Goal: Task Accomplishment & Management: Manage account settings

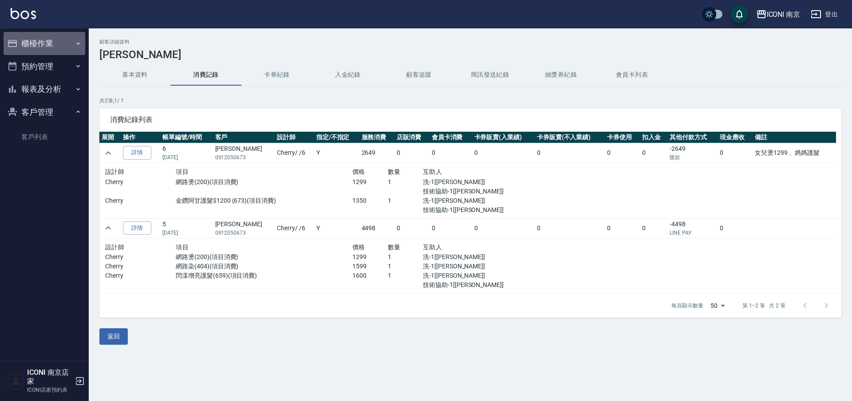
drag, startPoint x: 70, startPoint y: 42, endPoint x: 67, endPoint y: 47, distance: 6.2
click at [70, 42] on button "櫃檯作業" at bounding box center [45, 43] width 82 height 23
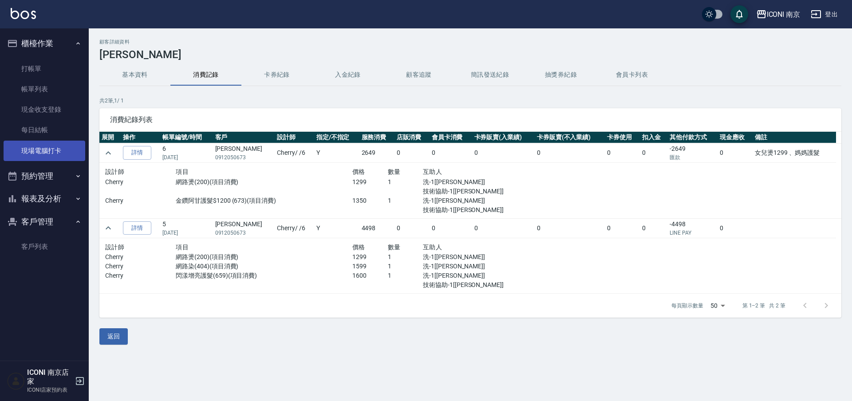
click at [76, 149] on link "現場電腦打卡" at bounding box center [45, 151] width 82 height 20
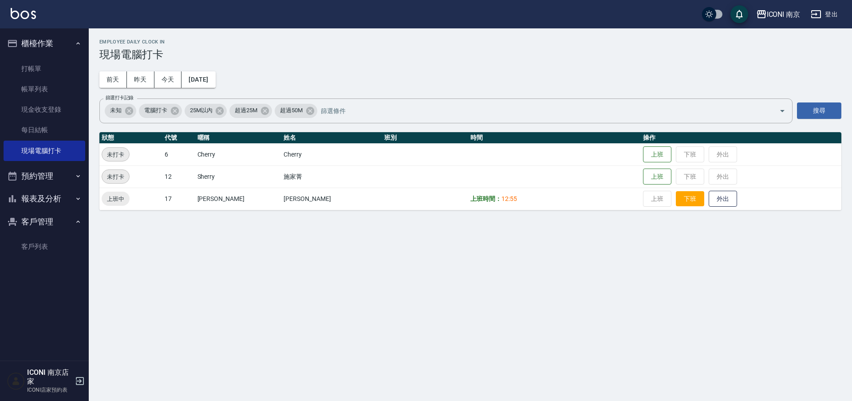
click at [681, 199] on button "下班" at bounding box center [690, 199] width 28 height 16
click at [29, 250] on link "客戶列表" at bounding box center [45, 246] width 82 height 20
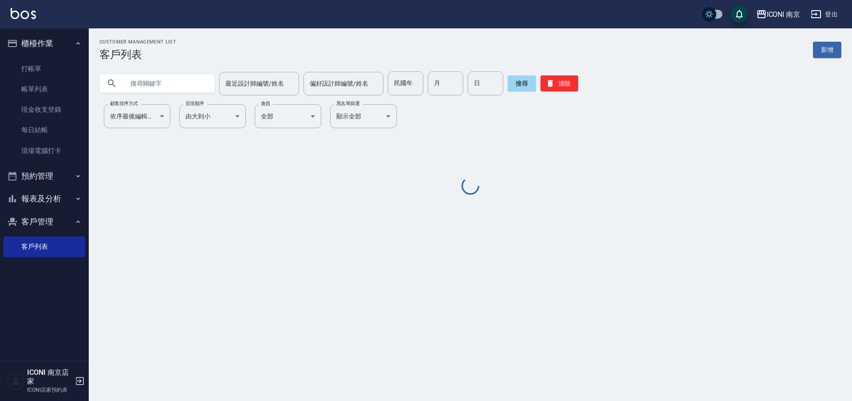
click at [135, 87] on input "text" at bounding box center [165, 83] width 83 height 24
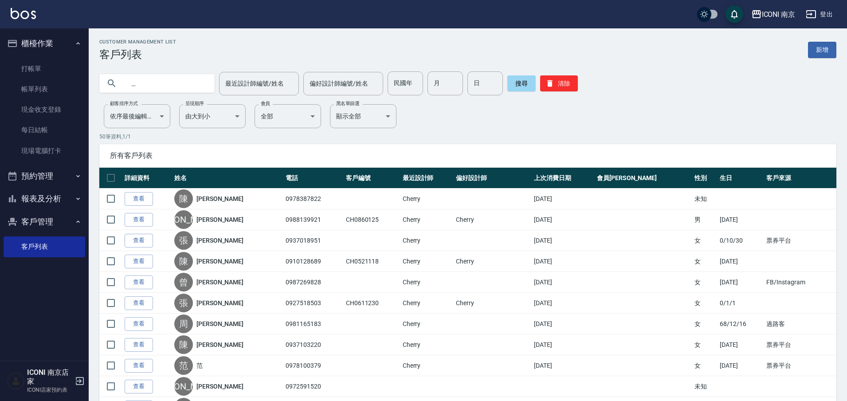
type input "會"
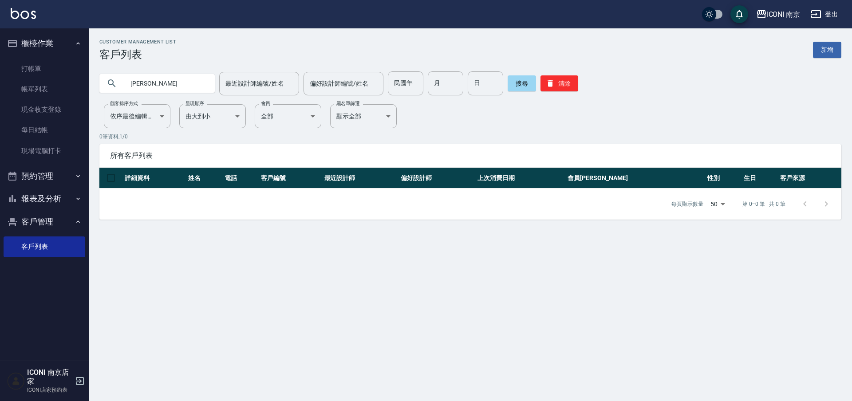
click at [135, 87] on input "陳淑惠" at bounding box center [165, 83] width 83 height 24
type input "[PERSON_NAME]"
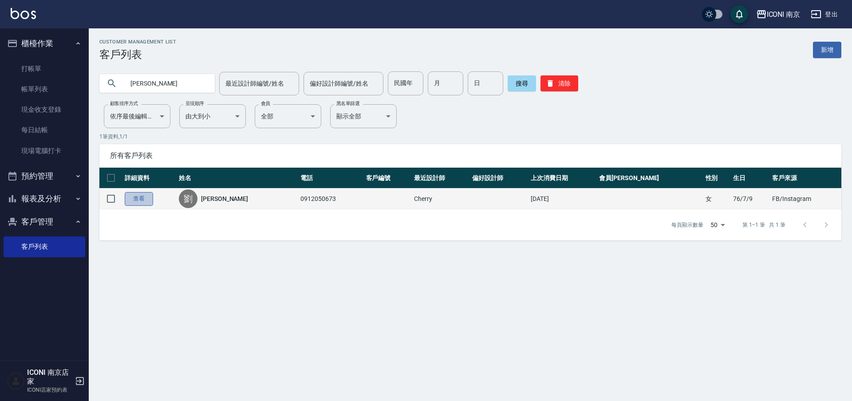
click at [144, 200] on link "查看" at bounding box center [139, 199] width 28 height 14
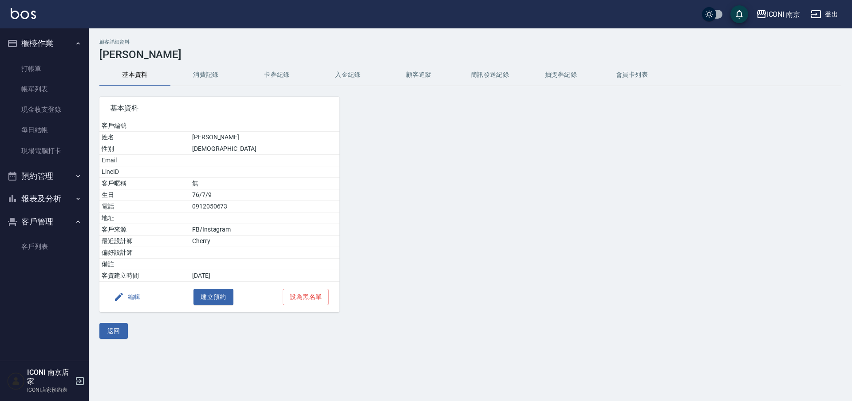
click at [196, 80] on button "消費記錄" at bounding box center [205, 74] width 71 height 21
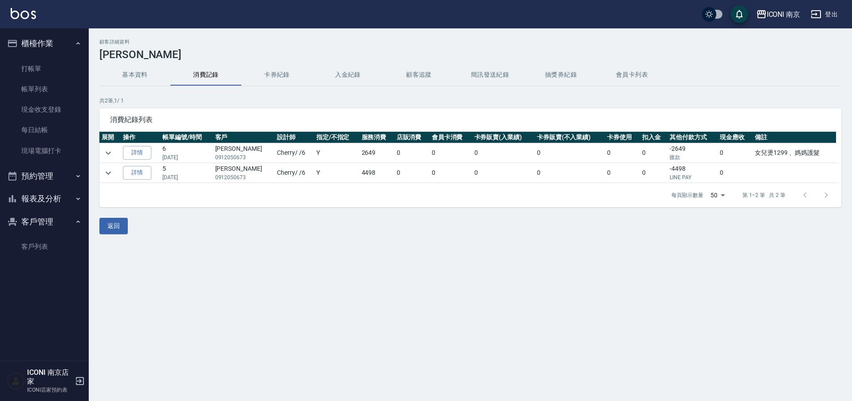
drag, startPoint x: 37, startPoint y: 68, endPoint x: 136, endPoint y: 4, distance: 117.9
click at [37, 68] on link "打帳單" at bounding box center [45, 69] width 82 height 20
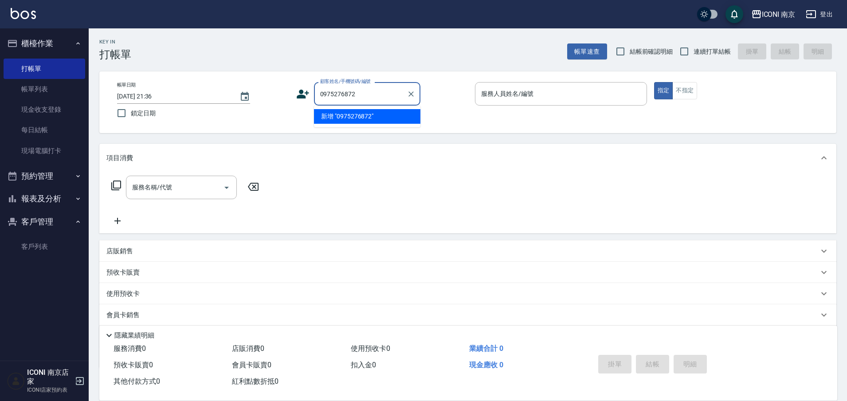
click at [356, 117] on li "新增 "0975276872"" at bounding box center [367, 116] width 106 height 15
type input "0975276872"
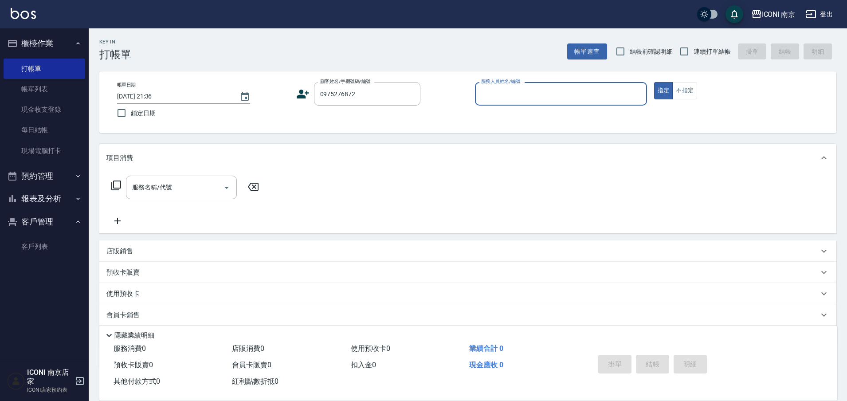
click at [305, 97] on icon at bounding box center [303, 94] width 12 height 9
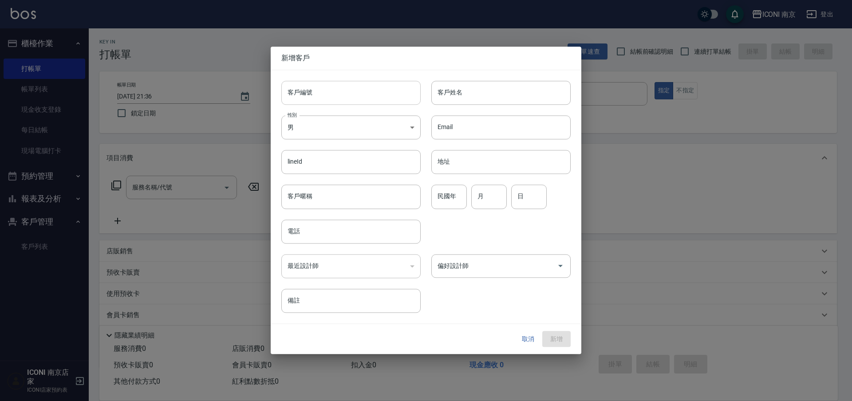
type input "0975276872"
drag, startPoint x: 345, startPoint y: 91, endPoint x: 342, endPoint y: 96, distance: 5.8
click at [345, 91] on input "客戶編號" at bounding box center [350, 93] width 139 height 24
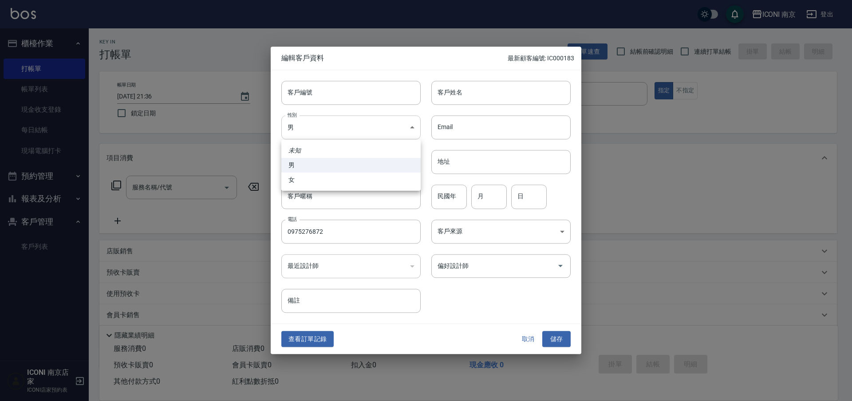
click at [315, 132] on body "ICONI 南京 登出 櫃檯作業 打帳單 帳單列表 現金收支登錄 每日結帳 現場電腦打卡 預約管理 預約管理 單日預約紀錄 單週預約紀錄 報表及分析 報表目錄…" at bounding box center [426, 226] width 852 height 453
click at [309, 175] on li "女" at bounding box center [350, 180] width 139 height 15
type input "[DEMOGRAPHIC_DATA]"
click at [435, 197] on input "民國年" at bounding box center [448, 197] width 35 height 24
type input "68"
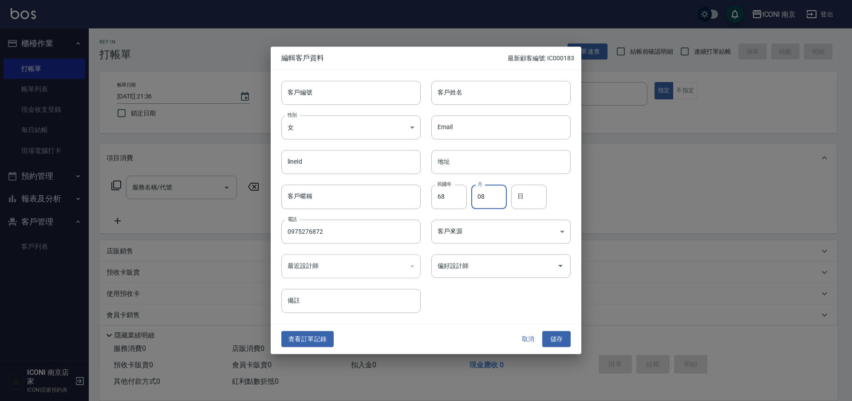
type input "08"
type input "31"
click at [498, 100] on input "客戶姓名" at bounding box center [500, 93] width 139 height 24
type input "[PERSON_NAME]"
click at [516, 233] on body "ICONI 南京 登出 櫃檯作業 打帳單 帳單列表 現金收支登錄 每日結帳 現場電腦打卡 預約管理 預約管理 單日預約紀錄 單週預約紀錄 報表及分析 報表目錄…" at bounding box center [426, 226] width 852 height 453
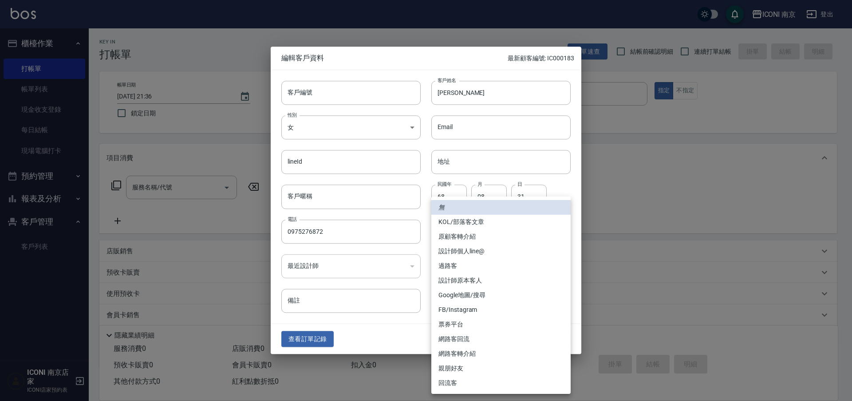
click at [473, 260] on li "過路客" at bounding box center [500, 266] width 139 height 15
type input "過路客"
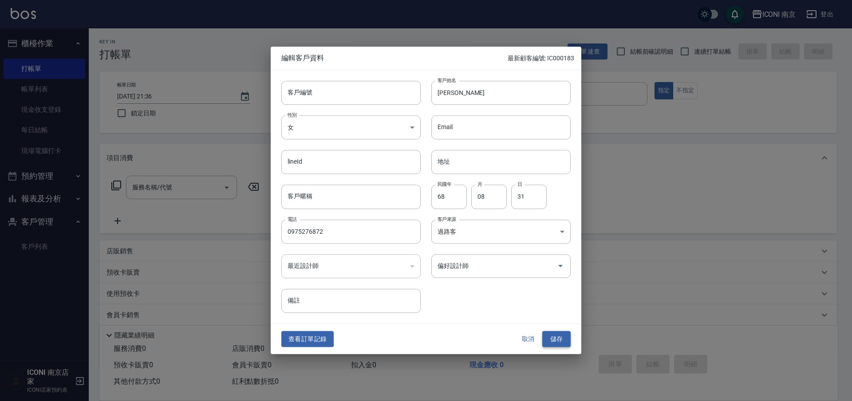
click at [559, 340] on button "儲存" at bounding box center [556, 339] width 28 height 16
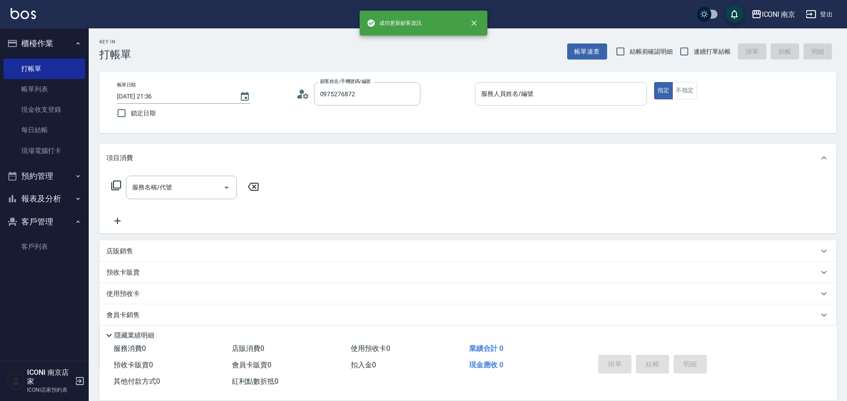
click at [525, 93] on div "服務人員姓名/編號 服務人員姓名/編號" at bounding box center [561, 94] width 172 height 24
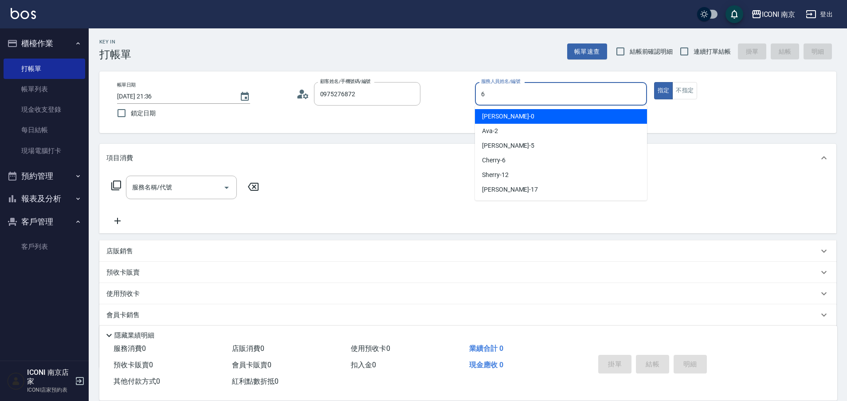
type input "6"
type button "true"
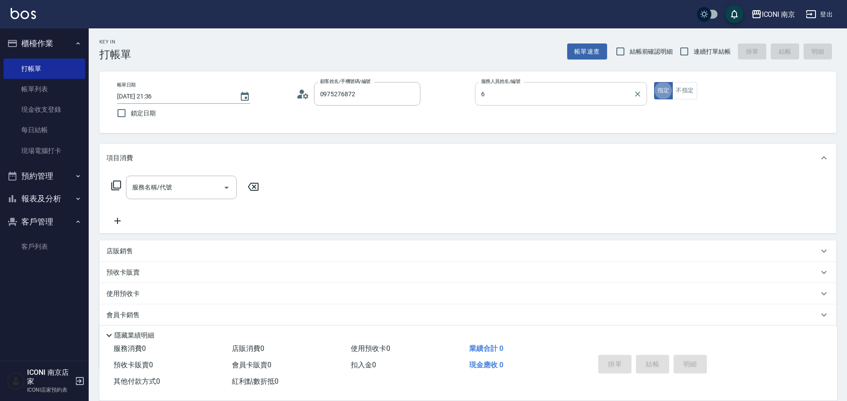
type input "Cherry-6"
click at [701, 42] on label "連續打單結帳" at bounding box center [703, 51] width 56 height 19
click at [694, 42] on input "連續打單結帳" at bounding box center [684, 51] width 19 height 19
click at [702, 45] on label "連續打單結帳" at bounding box center [703, 51] width 56 height 19
click at [694, 45] on input "連續打單結帳" at bounding box center [684, 51] width 19 height 19
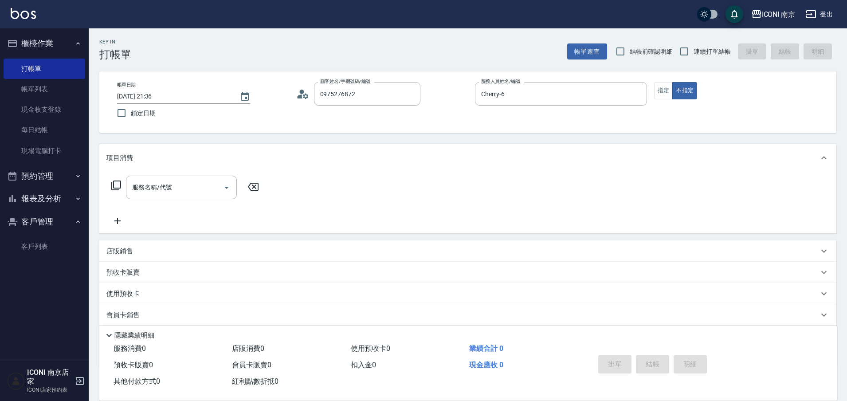
click at [702, 48] on span "連續打單結帳" at bounding box center [712, 51] width 37 height 9
click at [694, 48] on input "連續打單結帳" at bounding box center [684, 51] width 19 height 19
checkbox input "true"
click at [147, 181] on input "服務名稱/代號" at bounding box center [175, 188] width 90 height 16
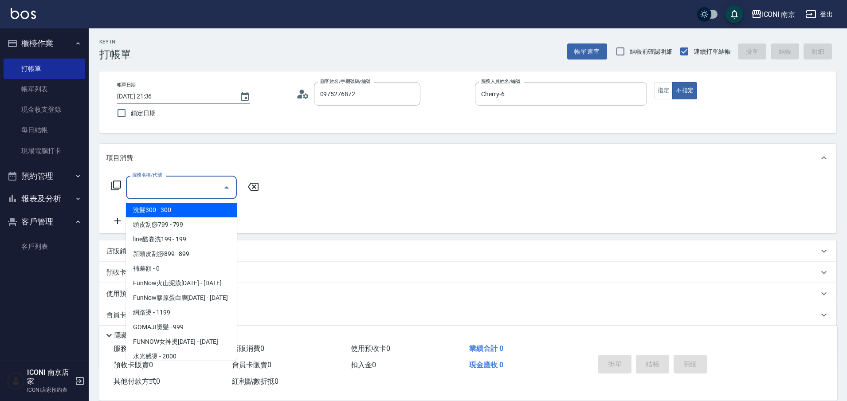
click at [160, 213] on span "洗髮300 - 300" at bounding box center [181, 210] width 111 height 15
type input "洗髮300(102)"
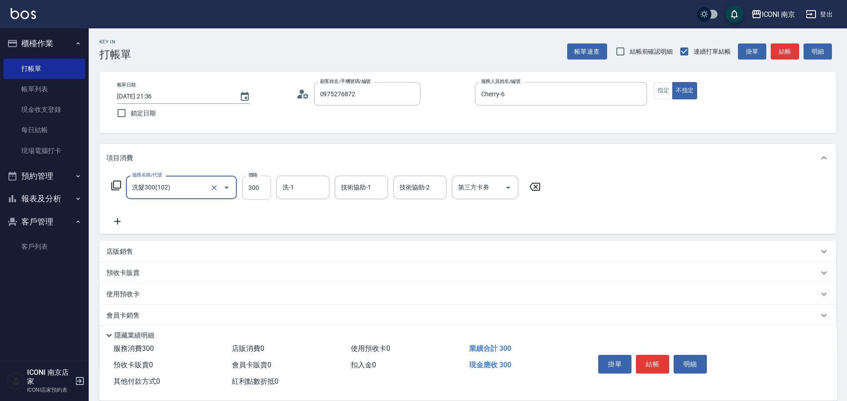
click at [253, 192] on input "300" at bounding box center [256, 188] width 29 height 24
type input "500"
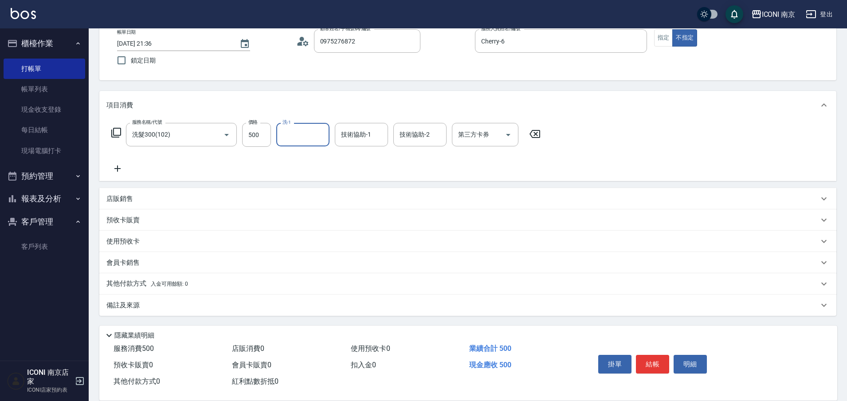
click at [157, 303] on div "備註及來源" at bounding box center [462, 305] width 713 height 9
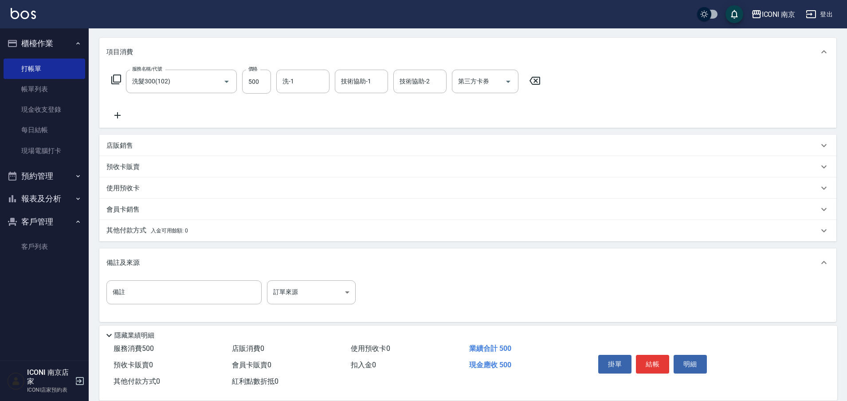
scroll to position [111, 0]
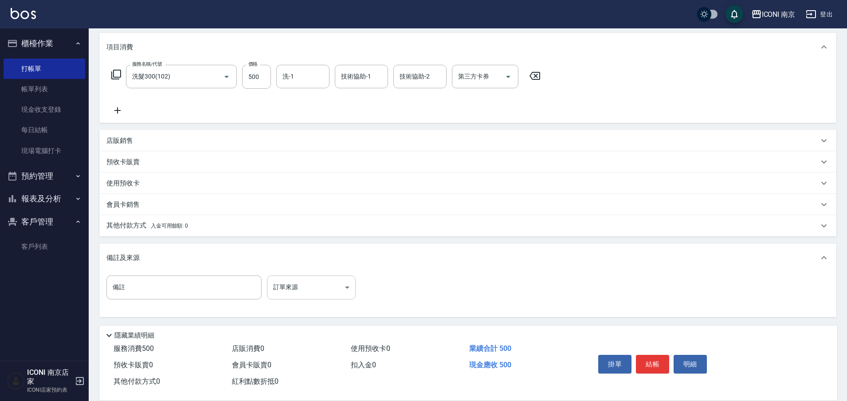
click at [312, 291] on body "ICONI 南京 登出 櫃檯作業 打帳單 帳單列表 現金收支登錄 每日結帳 現場電腦打卡 預約管理 預約管理 單日預約紀錄 單週預約紀錄 報表及分析 報表目錄…" at bounding box center [423, 145] width 847 height 513
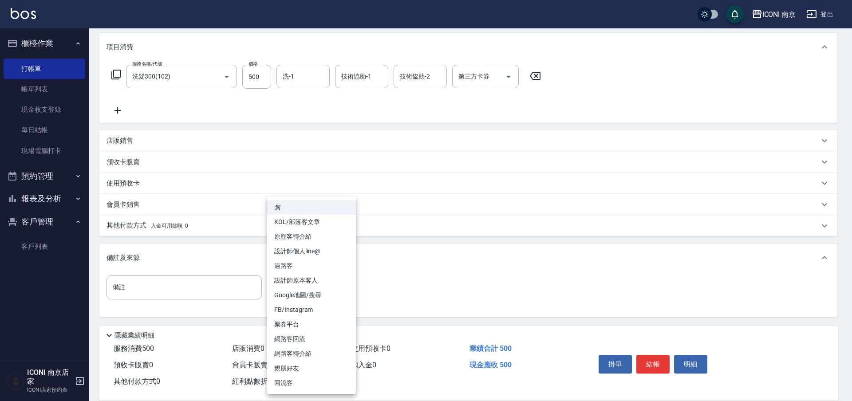
click at [309, 264] on li "過路客" at bounding box center [311, 266] width 89 height 15
type input "過路客"
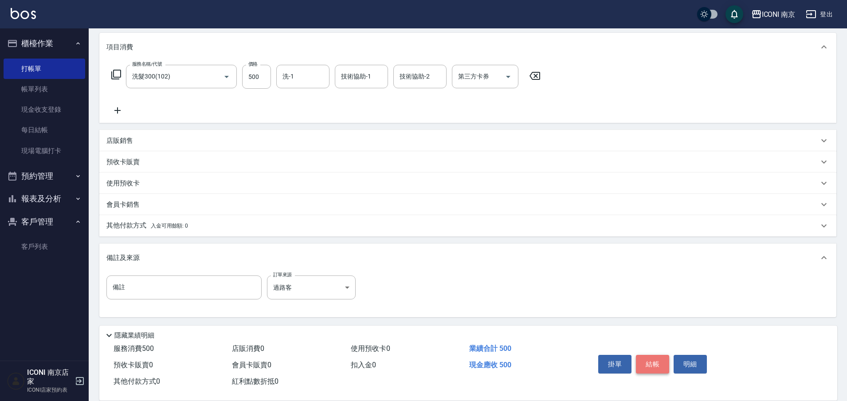
click at [650, 361] on button "結帳" at bounding box center [652, 364] width 33 height 19
type input "2025/10/09 21:37"
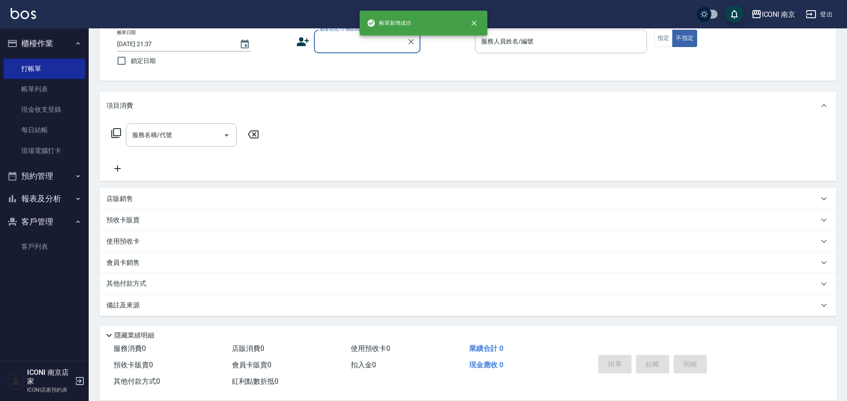
scroll to position [0, 0]
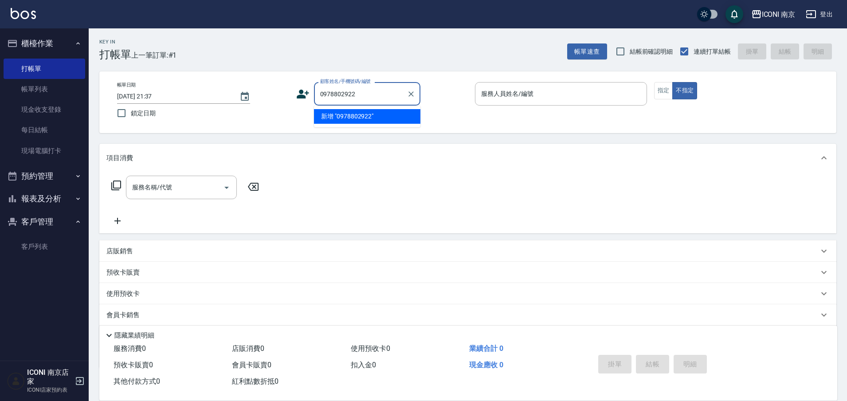
click at [329, 117] on li "新增 "0978802922"" at bounding box center [367, 116] width 106 height 15
type input "0978802922"
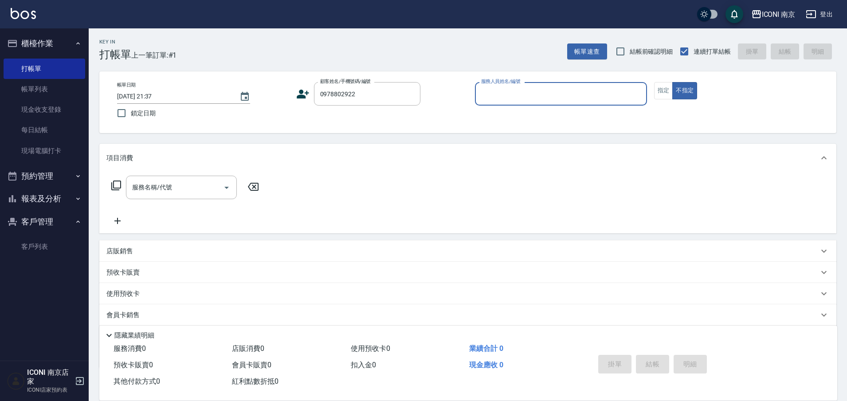
click at [302, 98] on icon at bounding box center [303, 94] width 12 height 9
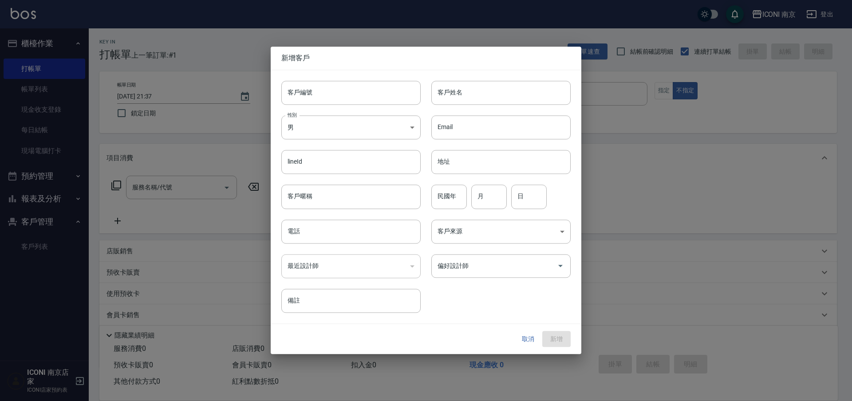
type input "0978802922"
click at [316, 129] on body "ICONI 南京 登出 櫃檯作業 打帳單 帳單列表 現金收支登錄 每日結帳 現場電腦打卡 預約管理 預約管理 單日預約紀錄 單週預約紀錄 報表及分析 報表目錄…" at bounding box center [426, 226] width 852 height 453
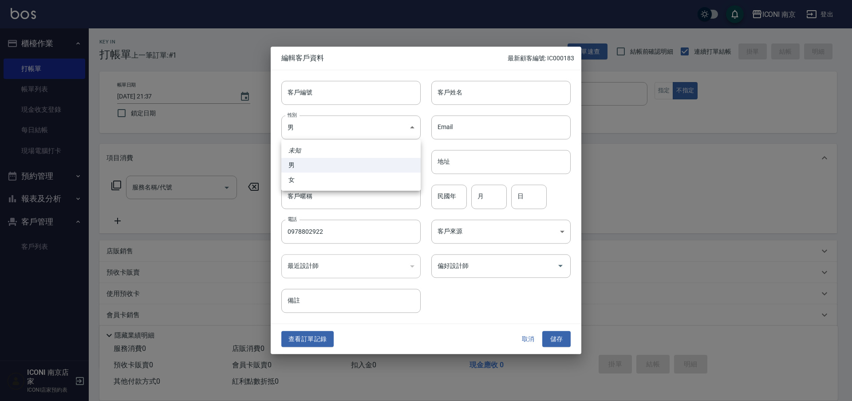
click at [315, 175] on li "女" at bounding box center [350, 180] width 139 height 15
type input "[DEMOGRAPHIC_DATA]"
click at [483, 197] on input "月" at bounding box center [488, 197] width 35 height 24
type input "9"
type input "22"
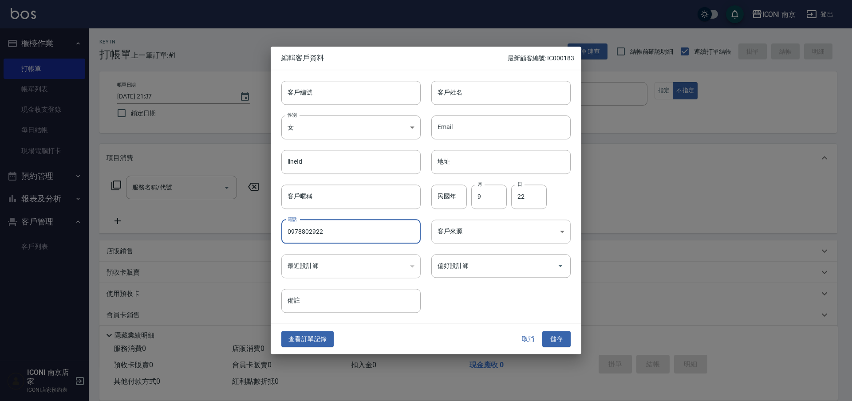
click at [469, 224] on body "ICONI 南京 登出 櫃檯作業 打帳單 帳單列表 現金收支登錄 每日結帳 現場電腦打卡 預約管理 預約管理 單日預約紀錄 單週預約紀錄 報表及分析 報表目錄…" at bounding box center [426, 226] width 852 height 453
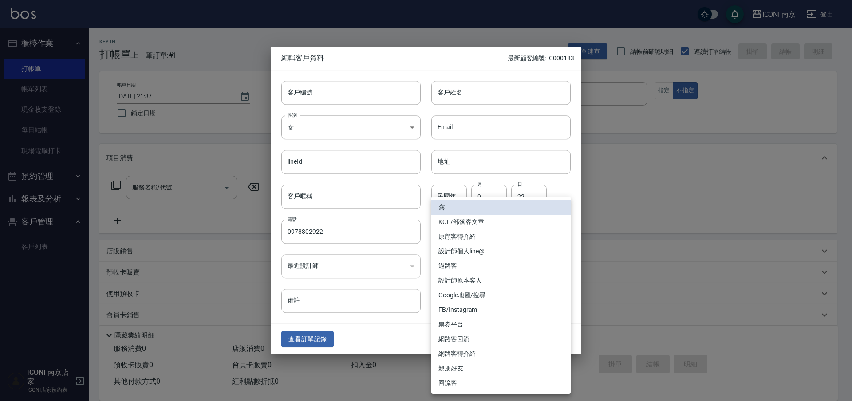
click at [461, 262] on li "過路客" at bounding box center [500, 266] width 139 height 15
type input "過路客"
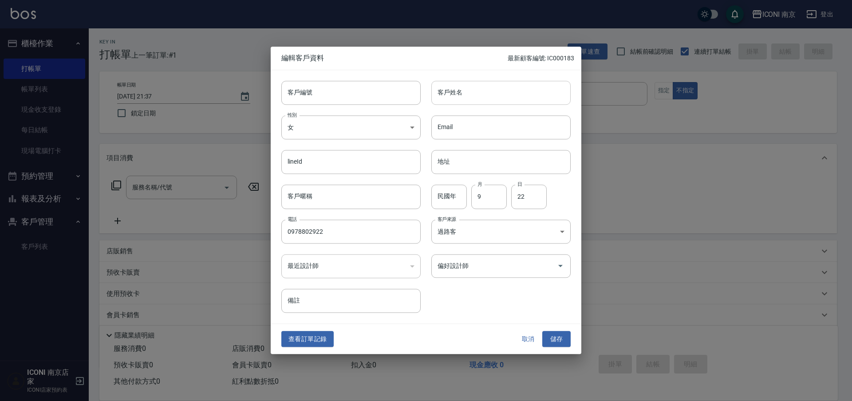
click at [468, 88] on input "客戶姓名" at bounding box center [500, 93] width 139 height 24
type input "[PERSON_NAME]"
click at [553, 337] on button "儲存" at bounding box center [556, 339] width 28 height 16
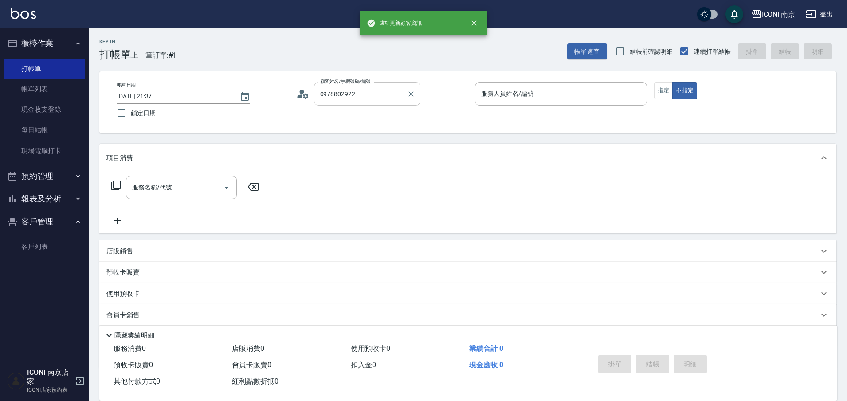
click at [382, 90] on input "0978802922" at bounding box center [360, 94] width 85 height 16
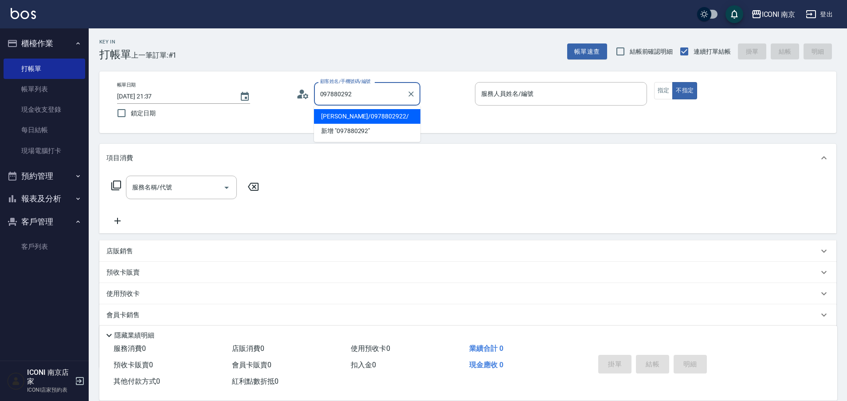
click at [361, 114] on li "盧姿豫/0978802922/" at bounding box center [367, 116] width 106 height 15
type input "盧姿豫/0978802922/"
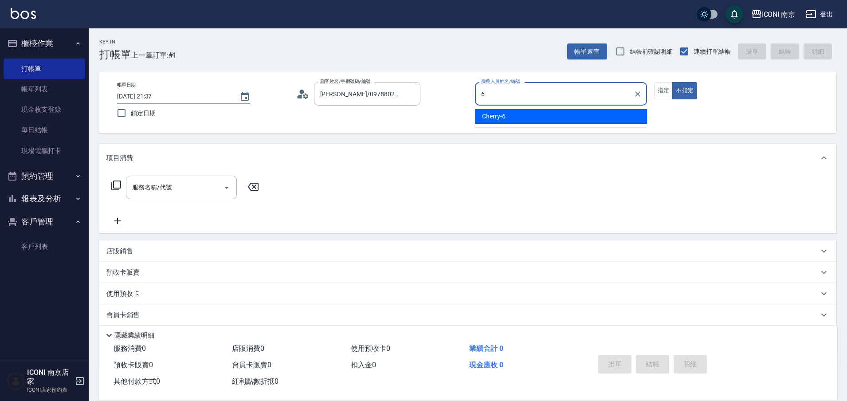
type input "Cherry-6"
type button "false"
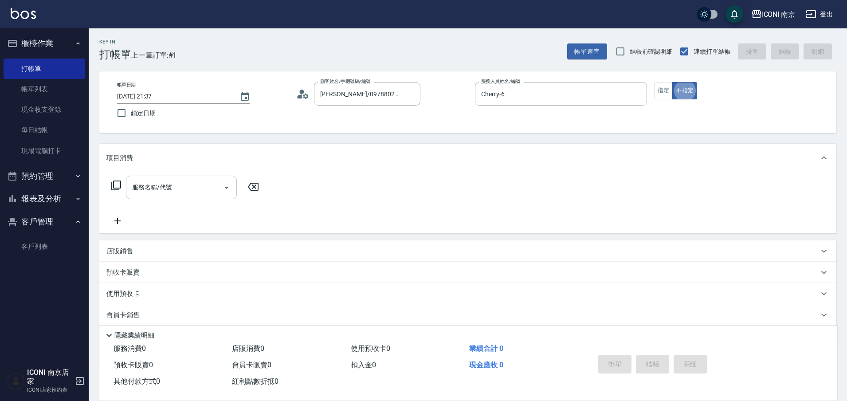
click at [167, 181] on input "服務名稱/代號" at bounding box center [175, 188] width 90 height 16
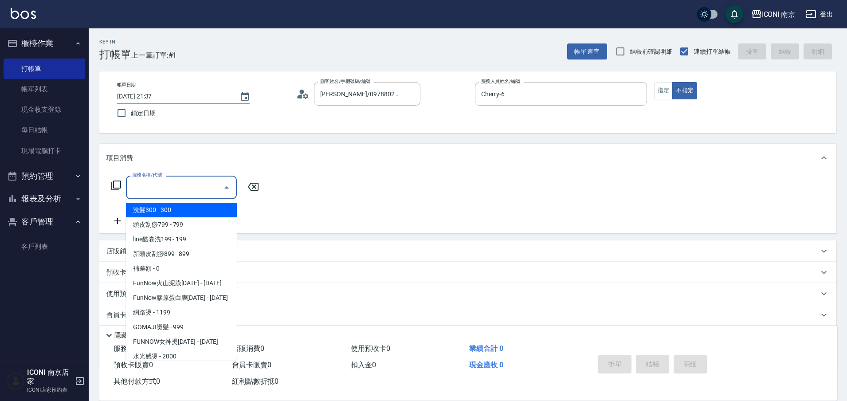
click at [178, 209] on span "洗髮300 - 300" at bounding box center [181, 210] width 111 height 15
type input "洗髮300(102)"
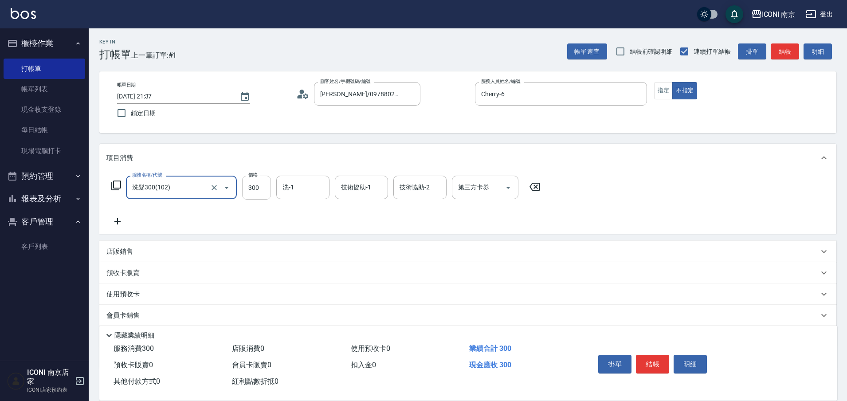
click at [269, 190] on input "300" at bounding box center [256, 188] width 29 height 24
type input "600"
type input "Nina-17"
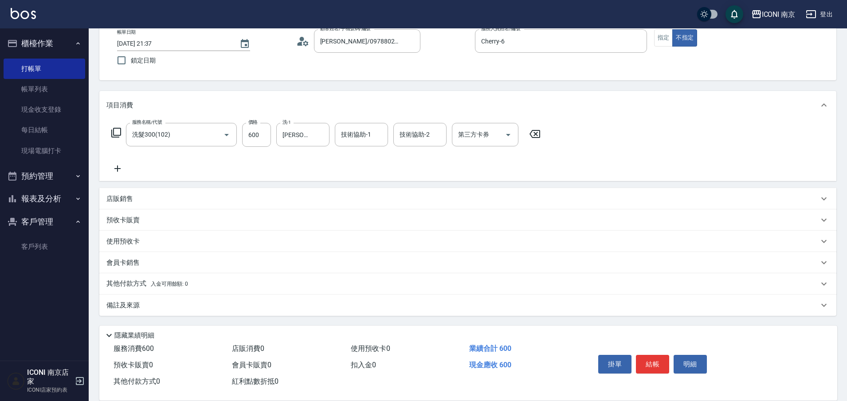
click at [133, 300] on div "備註及來源" at bounding box center [467, 305] width 737 height 21
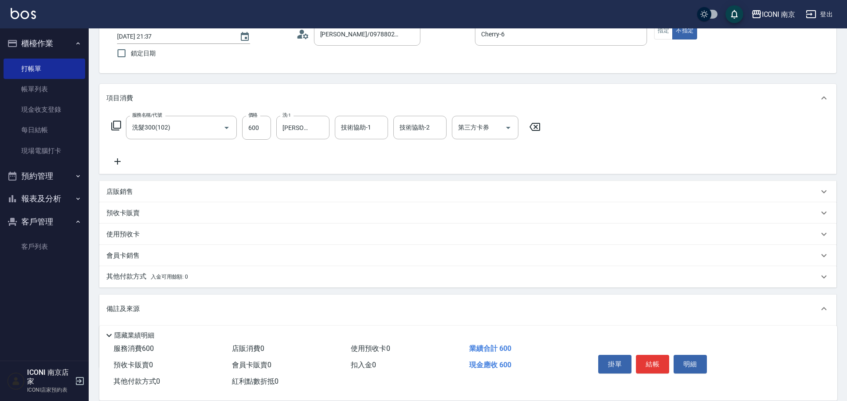
scroll to position [107, 0]
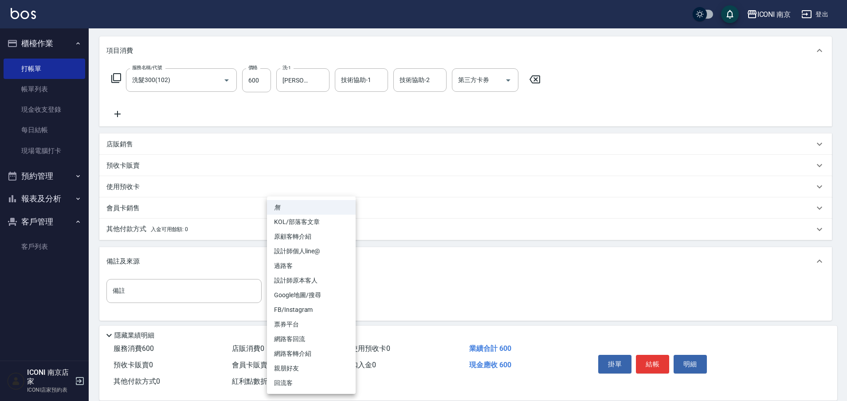
click at [292, 294] on body "ICONI 南京 登出 櫃檯作業 打帳單 帳單列表 現金收支登錄 每日結帳 現場電腦打卡 預約管理 預約管理 單日預約紀錄 單週預約紀錄 報表及分析 報表目錄…" at bounding box center [423, 149] width 847 height 513
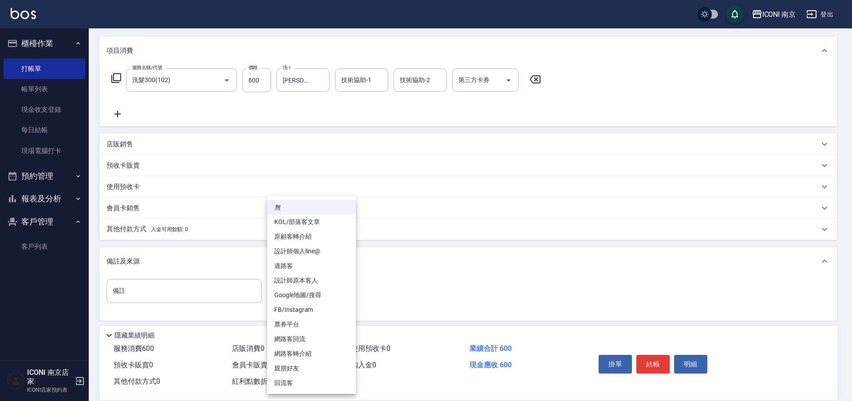
click at [308, 261] on li "過路客" at bounding box center [311, 266] width 89 height 15
type input "過路客"
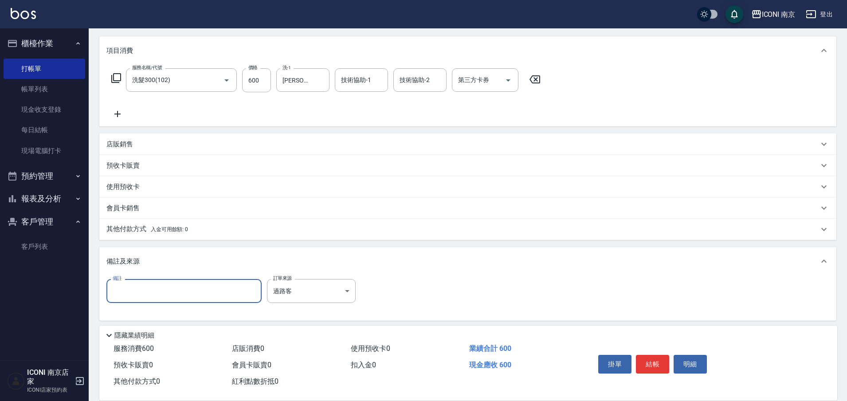
click at [208, 295] on input "備註" at bounding box center [183, 291] width 155 height 24
type input "洗+電棒"
click at [653, 357] on button "結帳" at bounding box center [652, 364] width 33 height 19
click at [653, 357] on div "掛單 結帳 明細" at bounding box center [653, 365] width 116 height 28
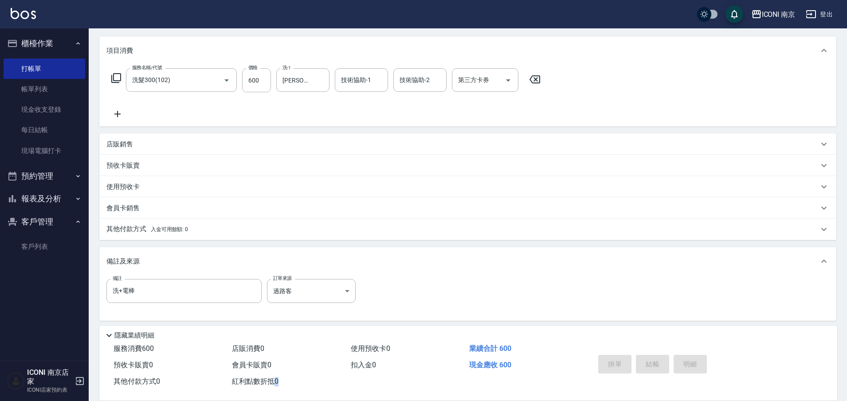
type input "2025/10/09 21:38"
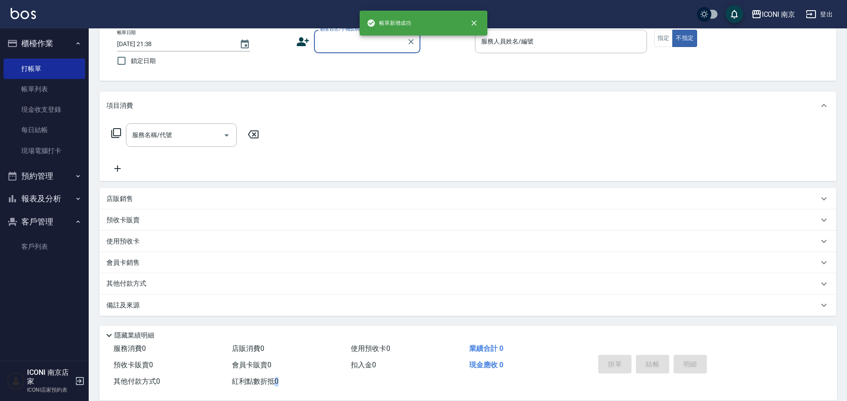
scroll to position [0, 0]
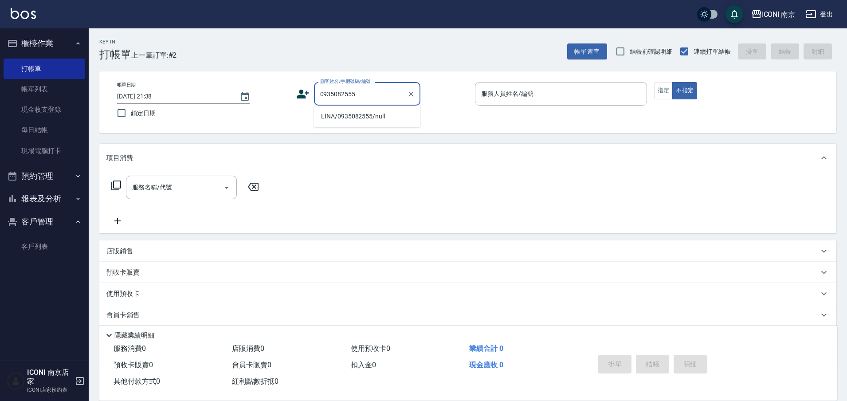
click at [366, 115] on li "LINA/0935082555/null" at bounding box center [367, 116] width 106 height 15
type input "LINA/0935082555/null"
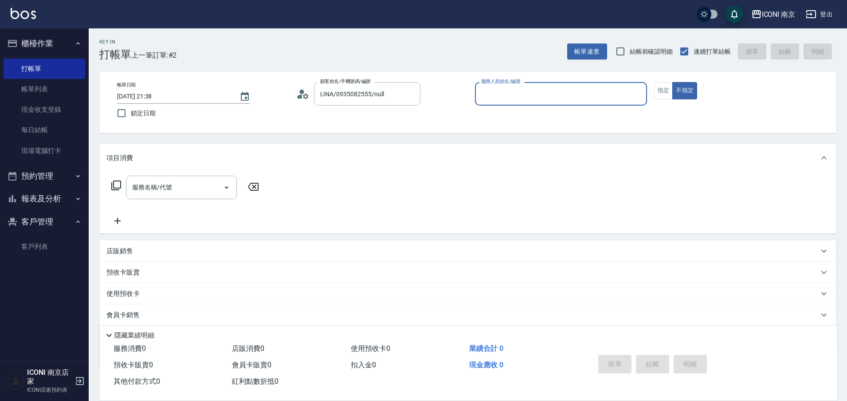
click at [301, 95] on icon at bounding box center [299, 96] width 5 height 4
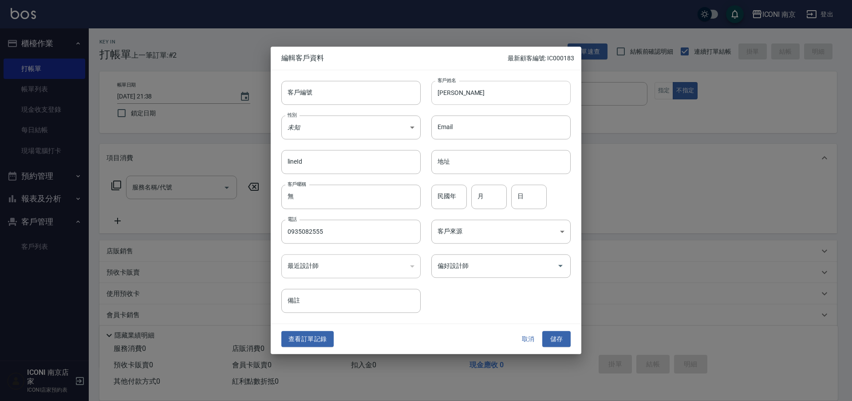
click at [455, 99] on input "LINA" at bounding box center [500, 93] width 139 height 24
type input "[PERSON_NAME]"
click at [461, 187] on input "民國年" at bounding box center [448, 197] width 35 height 24
click at [479, 200] on input "月" at bounding box center [488, 197] width 35 height 24
click at [482, 203] on input "1" at bounding box center [488, 197] width 35 height 24
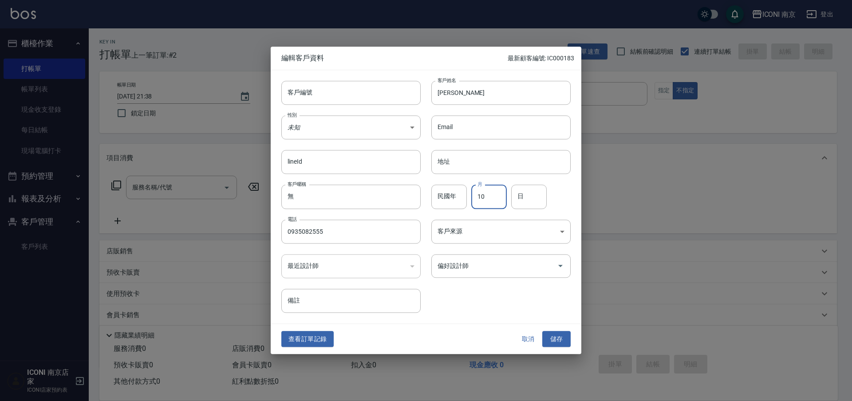
type input "10"
type input "18"
click at [460, 226] on body "ICONI 南京 登出 櫃檯作業 打帳單 帳單列表 現金收支登錄 每日結帳 現場電腦打卡 預約管理 預約管理 單日預約紀錄 單週預約紀錄 報表及分析 報表目錄…" at bounding box center [426, 226] width 852 height 453
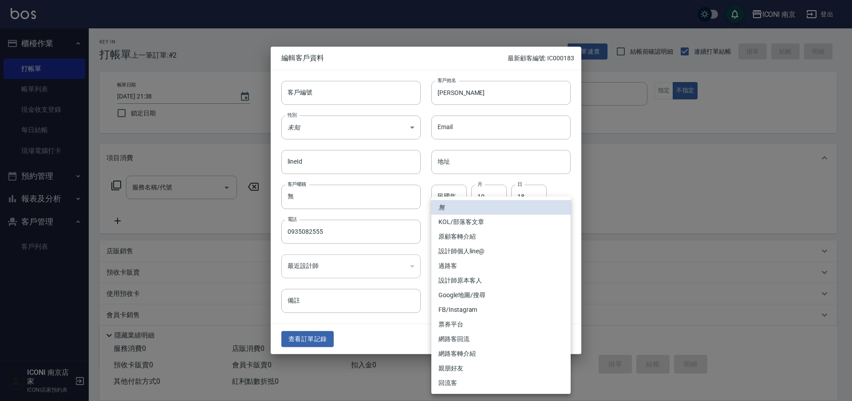
click at [476, 310] on li "FB/Instagram" at bounding box center [500, 310] width 139 height 15
type input "FB/Instagram"
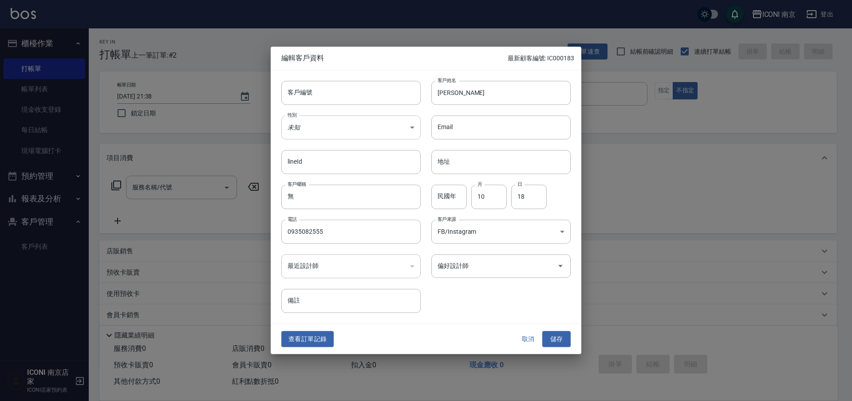
click at [326, 116] on body "ICONI 南京 登出 櫃檯作業 打帳單 帳單列表 現金收支登錄 每日結帳 現場電腦打卡 預約管理 預約管理 單日預約紀錄 單週預約紀錄 報表及分析 報表目錄…" at bounding box center [426, 226] width 852 height 453
click at [302, 179] on li "女" at bounding box center [350, 180] width 139 height 15
type input "[DEMOGRAPHIC_DATA]"
click at [551, 337] on button "儲存" at bounding box center [556, 339] width 28 height 16
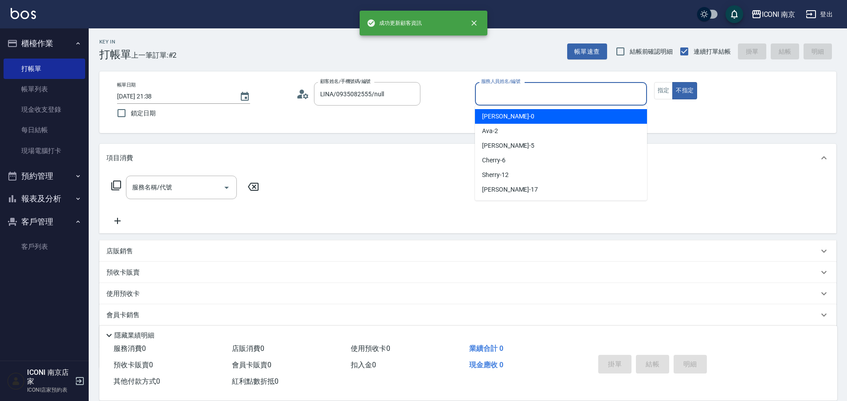
click at [496, 96] on div "服務人員姓名/編號 服務人員姓名/編號" at bounding box center [561, 94] width 172 height 24
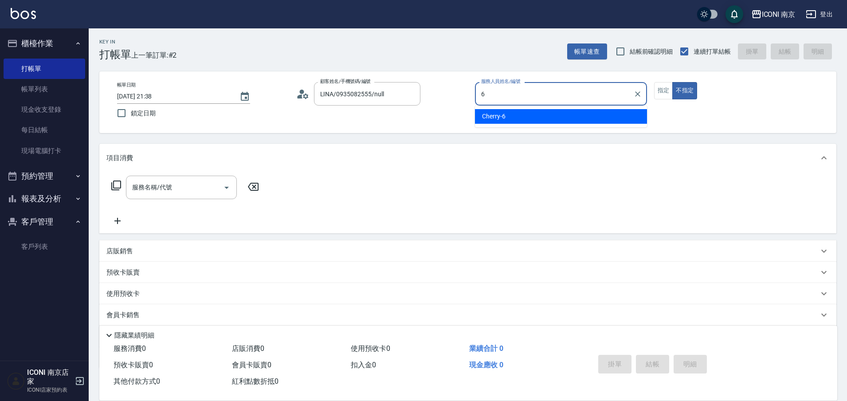
type input "Cherry-6"
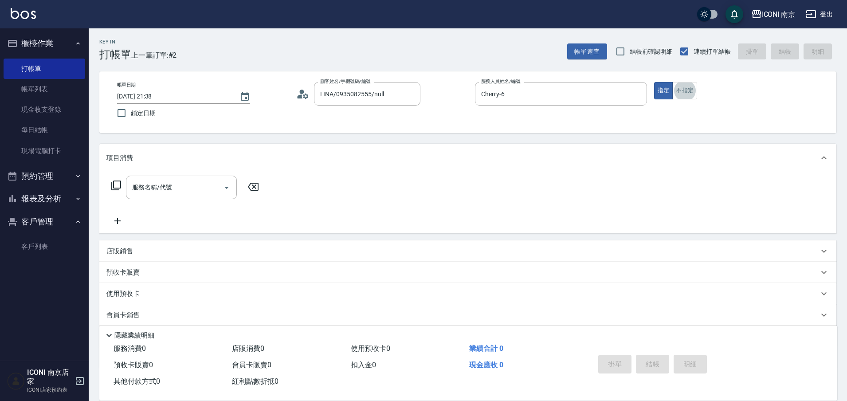
click at [114, 185] on icon at bounding box center [116, 186] width 10 height 10
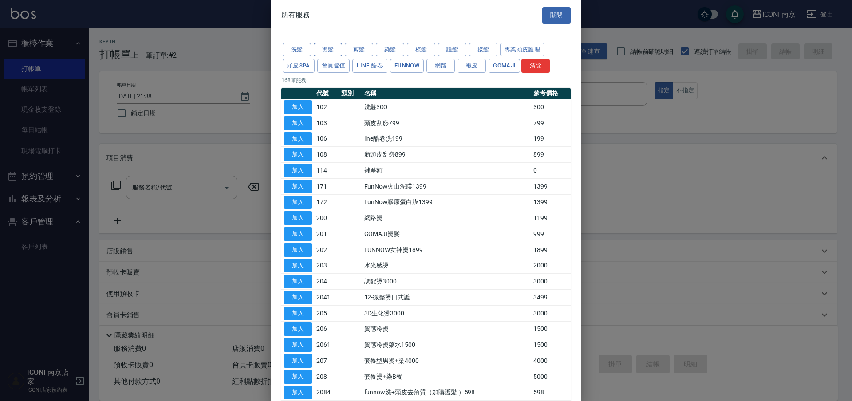
drag, startPoint x: 359, startPoint y: 50, endPoint x: 330, endPoint y: 49, distance: 28.9
click at [354, 49] on button "剪髮" at bounding box center [359, 50] width 28 height 14
click at [330, 49] on div "剪髮類服務 關閉 洗髮 燙髮 剪髮 染髮 梳髮 護髮 接髮 專業頭皮護理 頭皮SPA 會員儲值 LINE 酷卷 FUNNOW 網路 蝦皮 Gomaji 清除 …" at bounding box center [426, 200] width 311 height 401
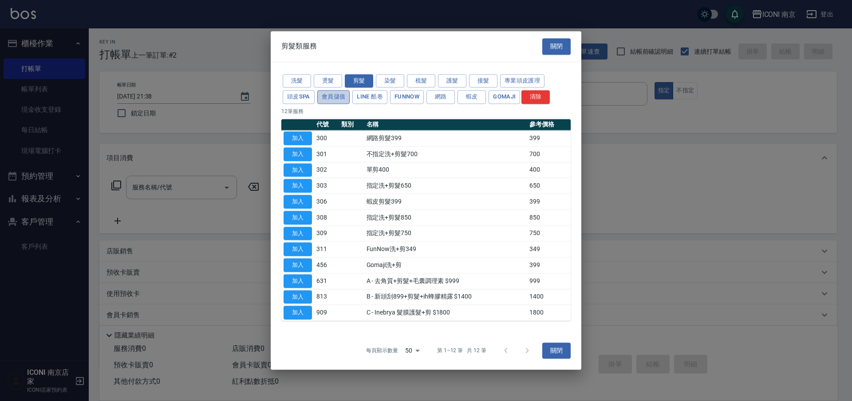
click at [343, 97] on button "會員儲值" at bounding box center [333, 98] width 33 height 14
click at [336, 84] on div "洗髮 燙髮 剪髮 染髮 梳髮 護髮 接髮 專業頭皮護理 頭皮SPA 會員儲值 LINE 酷卷 FUNNOW 網路 蝦皮 Gomaji 清除" at bounding box center [425, 89] width 289 height 33
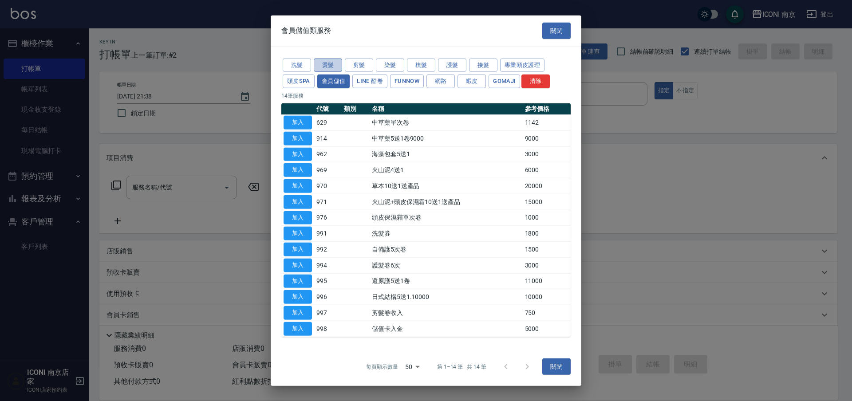
click at [331, 65] on button "燙髮" at bounding box center [328, 65] width 28 height 14
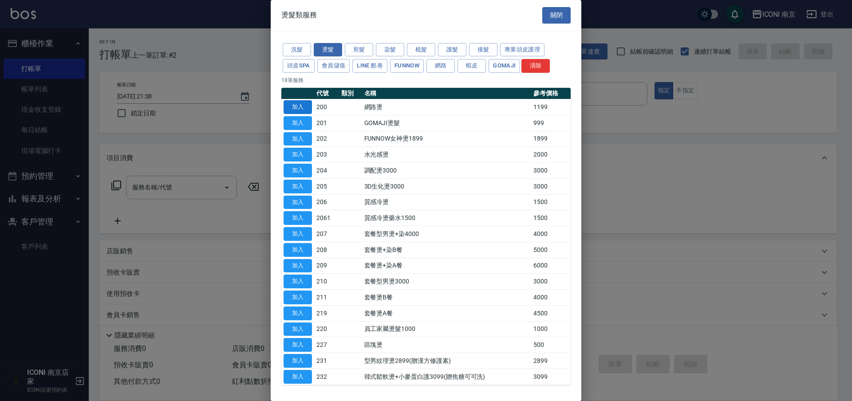
click at [300, 104] on button "加入" at bounding box center [297, 107] width 28 height 14
type input "網路燙(200)"
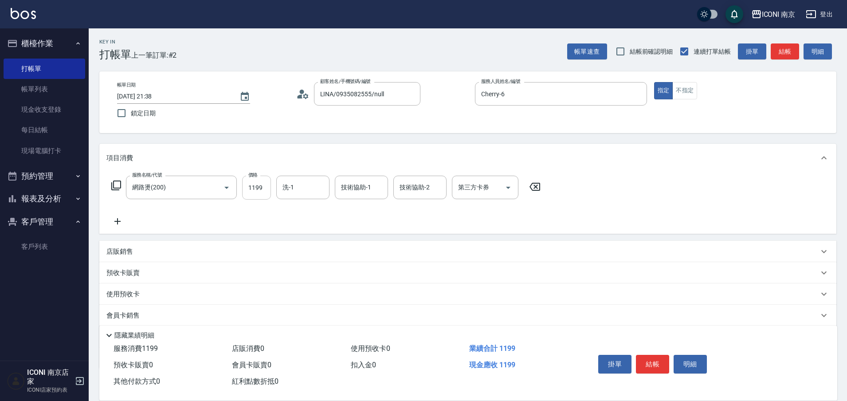
click at [259, 185] on input "1199" at bounding box center [256, 188] width 29 height 24
type input "2299"
type input "Nina-17"
click at [119, 186] on icon at bounding box center [116, 185] width 11 height 11
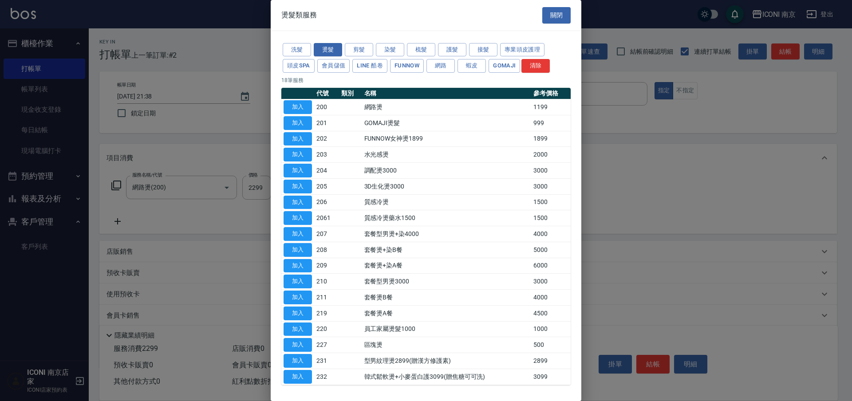
click at [448, 57] on div "洗髮 燙髮 剪髮 染髮 梳髮 護髮 接髮 專業頭皮護理 頭皮SPA 會員儲值 LINE 酷卷 FUNNOW 網路 蝦皮 Gomaji 清除" at bounding box center [425, 58] width 289 height 33
click at [450, 50] on button "護髮" at bounding box center [452, 50] width 28 height 14
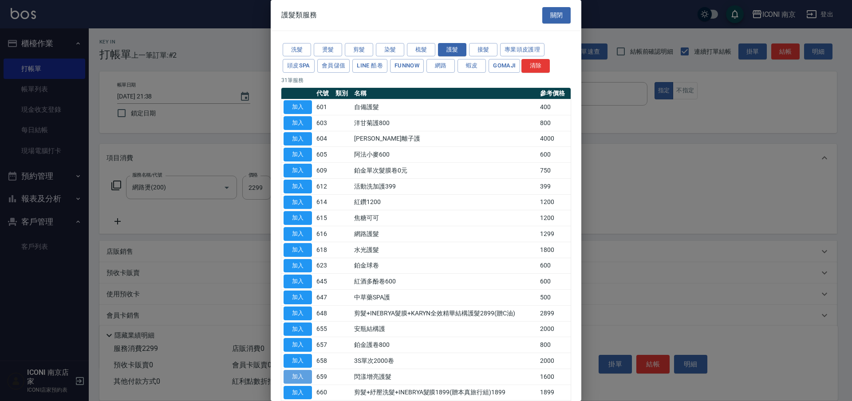
click at [303, 372] on button "加入" at bounding box center [297, 377] width 28 height 14
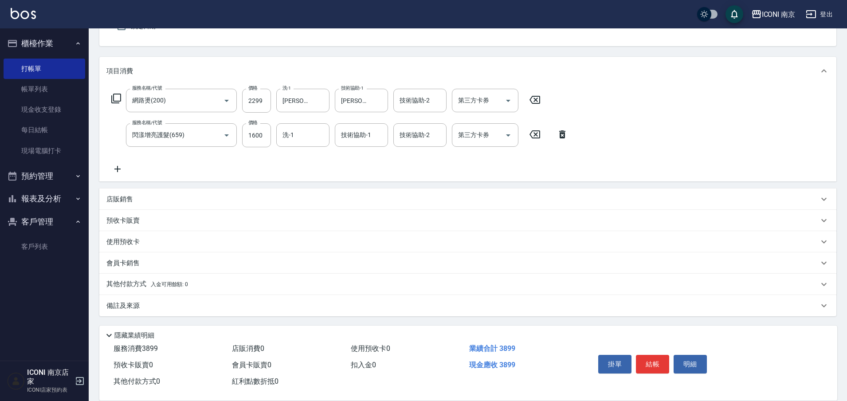
scroll to position [87, 0]
click at [130, 278] on div "其他付款方式 入金可用餘額: 0" at bounding box center [467, 283] width 737 height 21
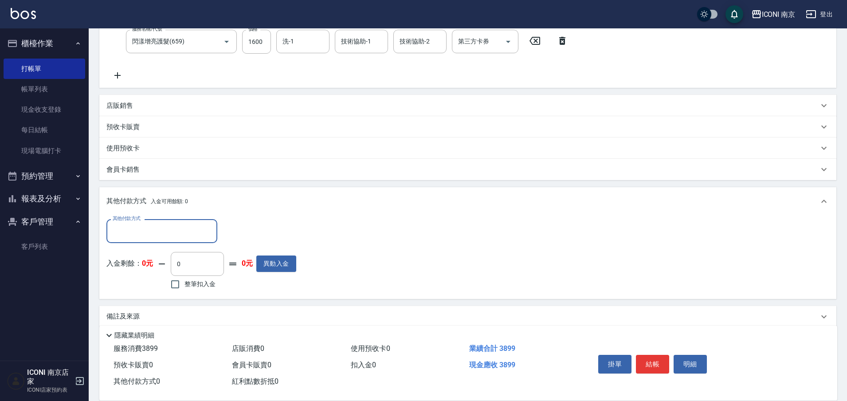
scroll to position [191, 0]
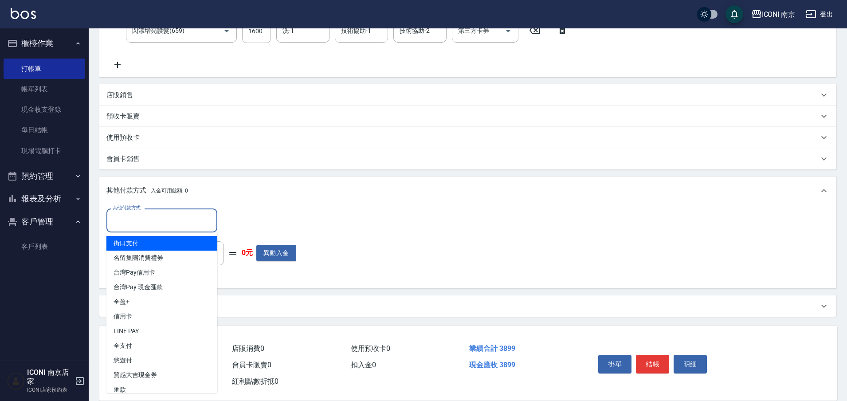
click at [162, 227] on input "其他付款方式" at bounding box center [161, 221] width 103 height 16
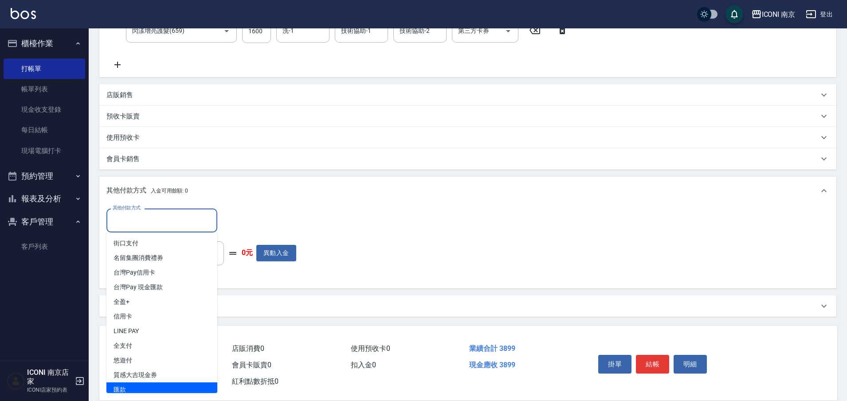
click at [124, 383] on span "匯款" at bounding box center [161, 389] width 111 height 15
type input "匯款"
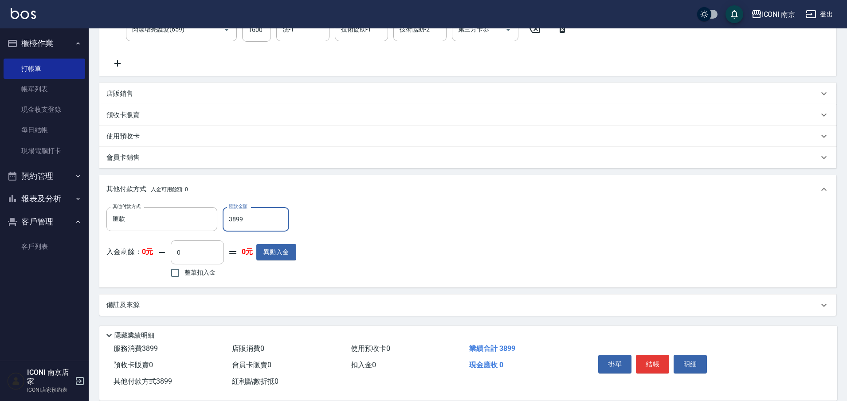
type input "3899"
click at [167, 299] on div "備註及來源" at bounding box center [467, 305] width 737 height 21
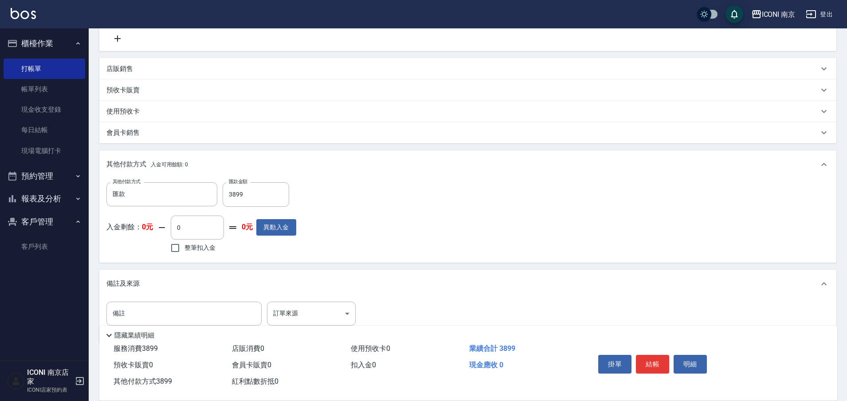
scroll to position [243, 0]
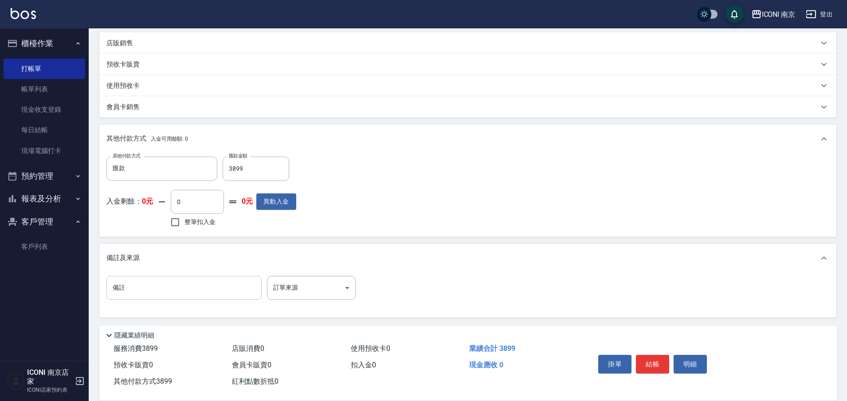
click at [173, 295] on input "備註" at bounding box center [183, 288] width 155 height 24
type input "g"
type input "升級藥水+閃樣"
click at [327, 290] on body "ICONI 南京 登出 櫃檯作業 打帳單 帳單列表 現金收支登錄 每日結帳 現場電腦打卡 預約管理 預約管理 單日預約紀錄 單週預約紀錄 報表及分析 報表目錄…" at bounding box center [423, 80] width 847 height 646
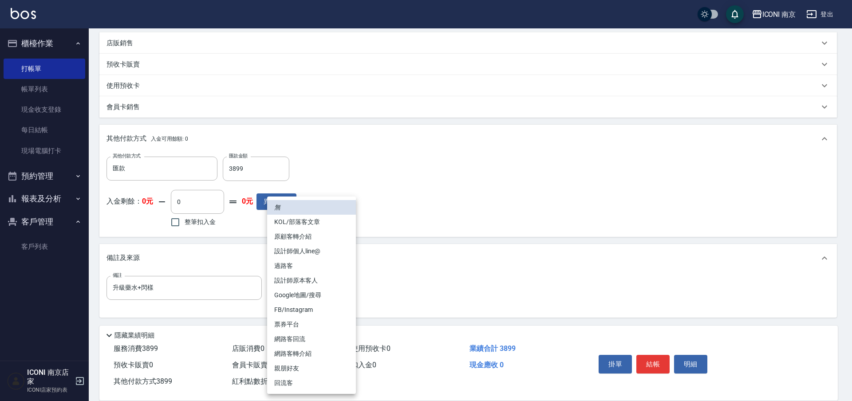
click at [320, 312] on li "FB/Instagram" at bounding box center [311, 310] width 89 height 15
type input "FB/Instagram"
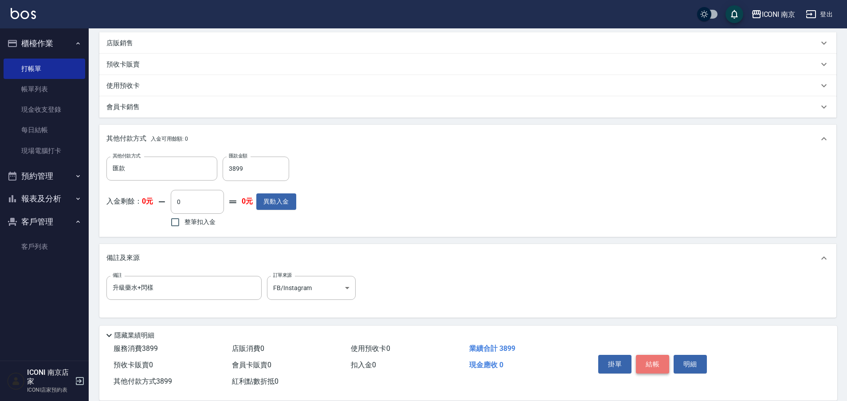
click at [646, 362] on button "結帳" at bounding box center [652, 364] width 33 height 19
type input "2025/10/09 21:39"
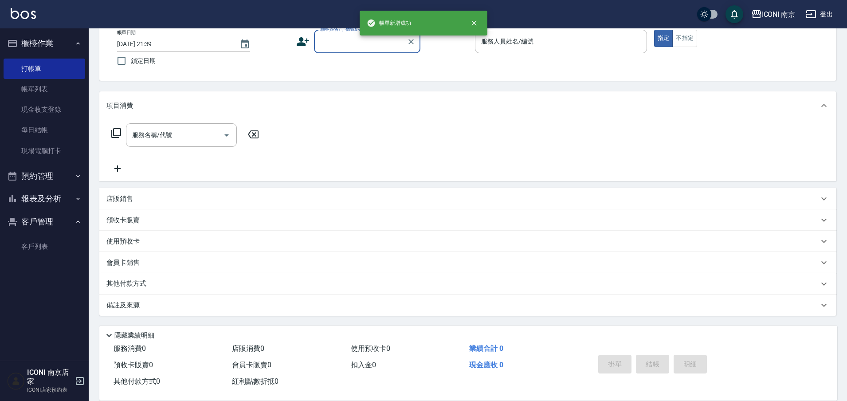
scroll to position [0, 0]
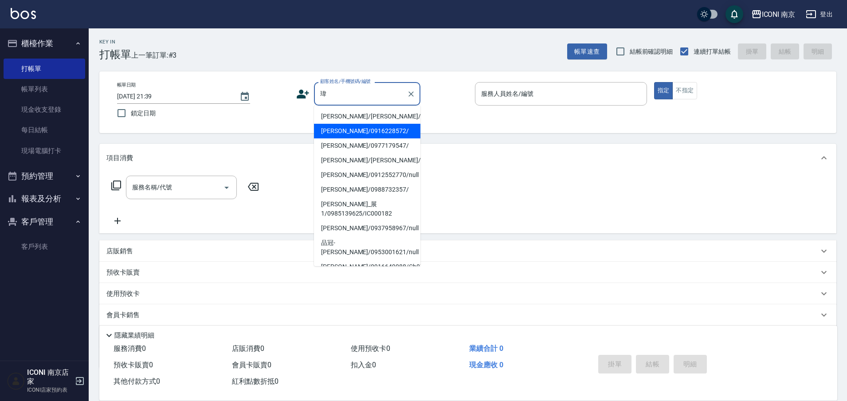
click at [382, 124] on li "王瑋琪/Cynthia/0918225932/PS0813" at bounding box center [367, 116] width 106 height 15
type input "王瑋琪/Cynthia/0918225932/PS0813"
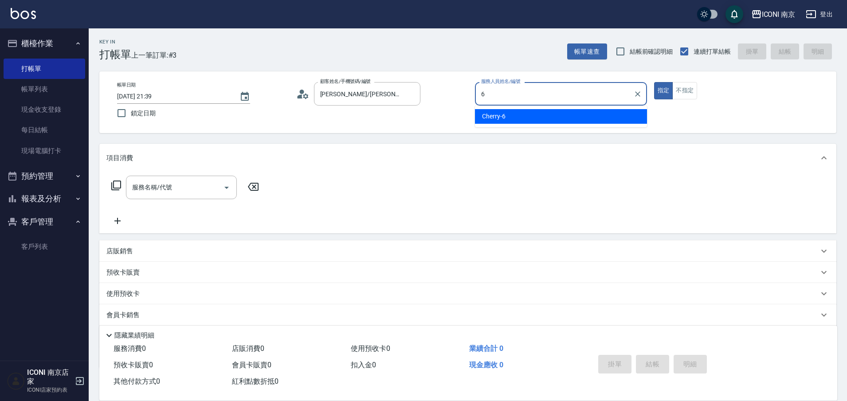
type input "Cherry-6"
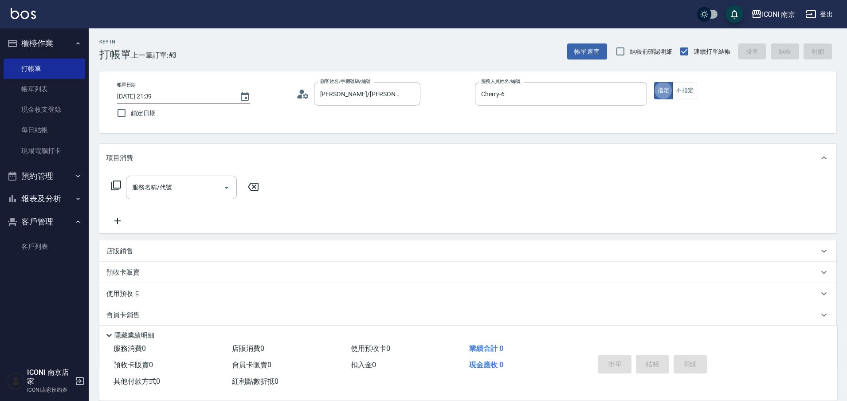
click at [116, 182] on icon at bounding box center [116, 185] width 11 height 11
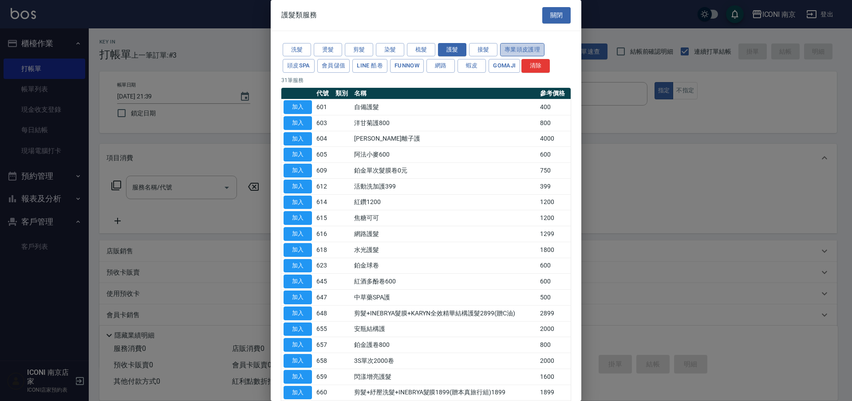
click at [507, 47] on button "專業頭皮護理" at bounding box center [522, 50] width 44 height 14
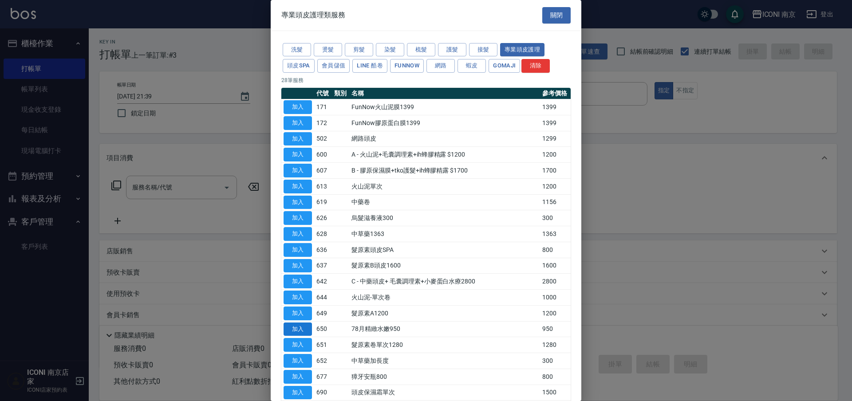
click at [299, 328] on button "加入" at bounding box center [297, 330] width 28 height 14
type input "78月精緻水嫩950(650)"
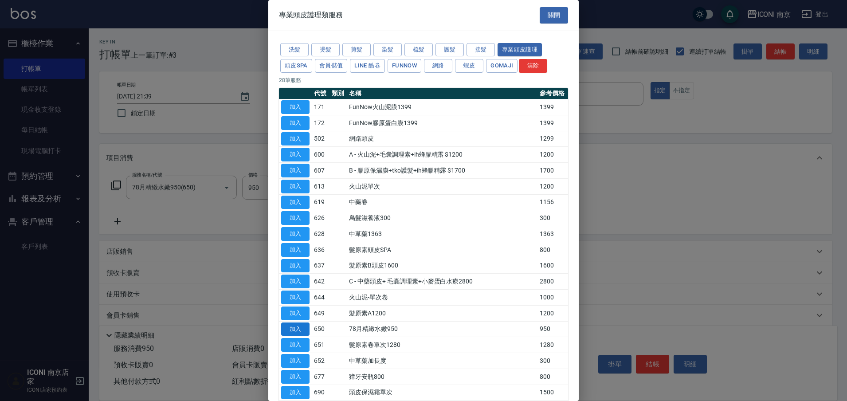
click at [299, 330] on div "隱藏業績明細" at bounding box center [471, 335] width 734 height 11
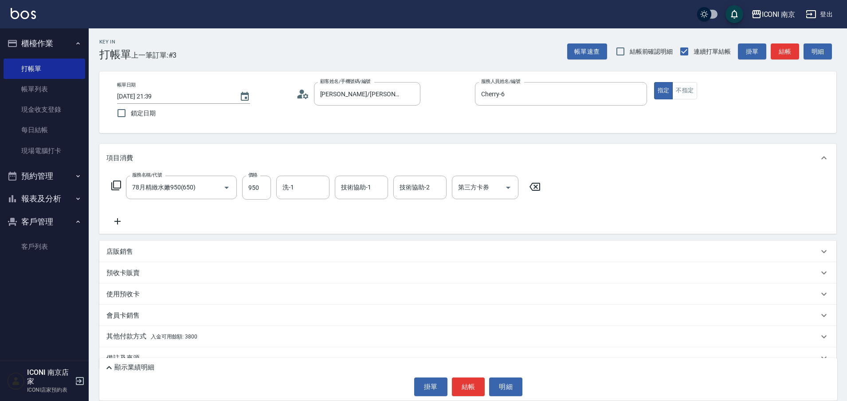
click at [119, 184] on icon at bounding box center [116, 185] width 11 height 11
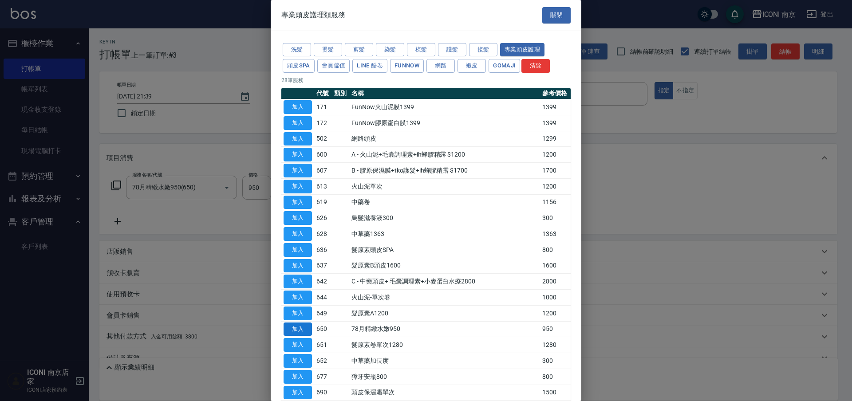
click at [293, 331] on button "加入" at bounding box center [297, 330] width 28 height 14
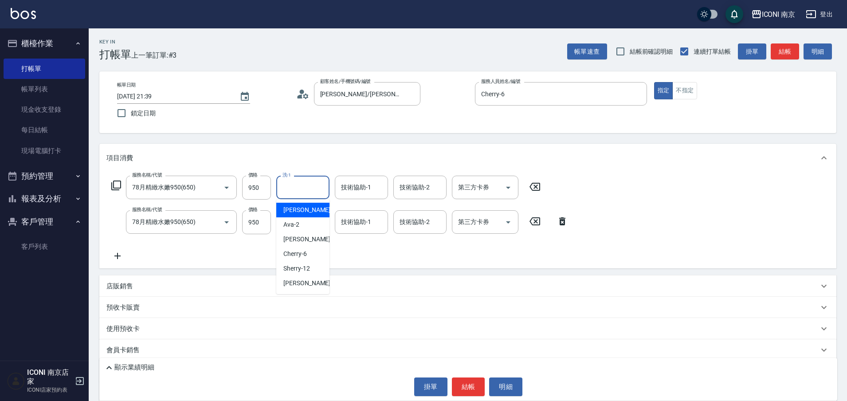
click at [312, 186] on input "洗-1" at bounding box center [302, 188] width 45 height 16
type input "Nina-17"
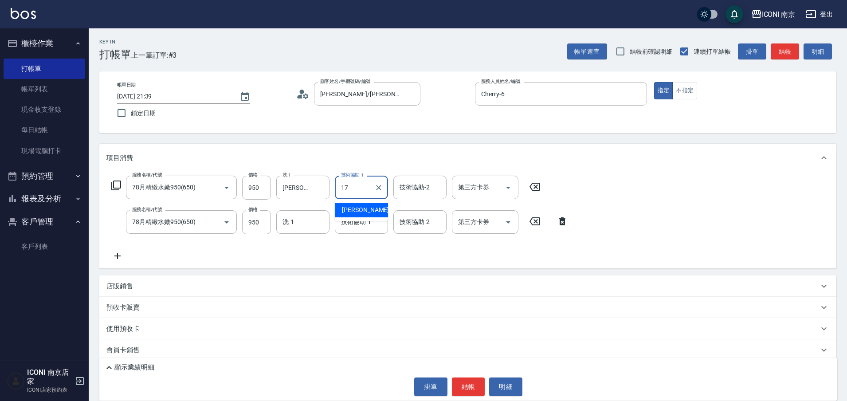
type input "Nina-17"
click at [290, 227] on input "洗-1" at bounding box center [302, 222] width 45 height 16
type input "Nina-17"
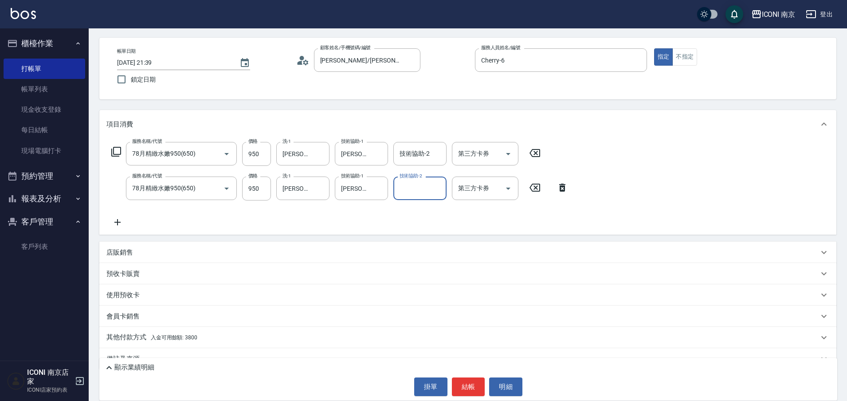
scroll to position [51, 0]
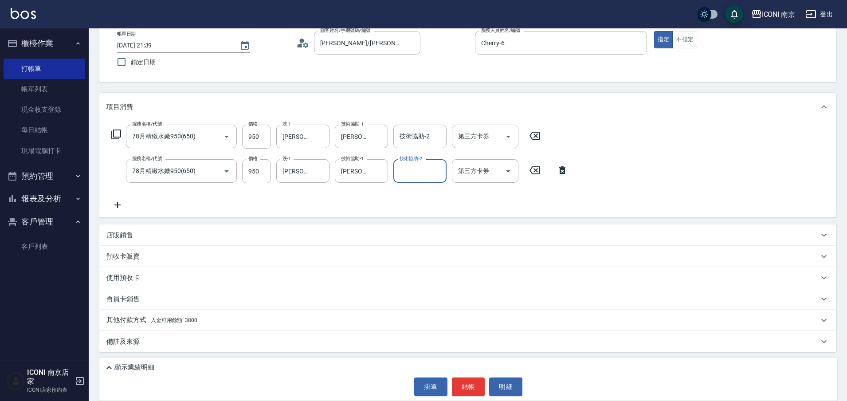
click at [143, 338] on div "備註及來源" at bounding box center [462, 341] width 713 height 9
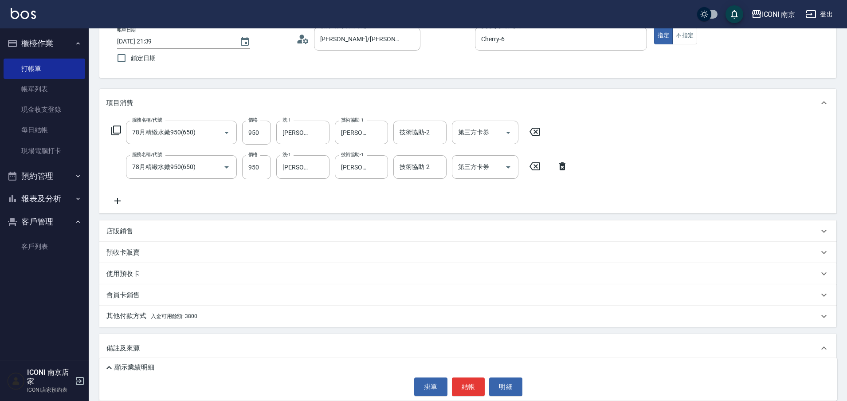
scroll to position [111, 0]
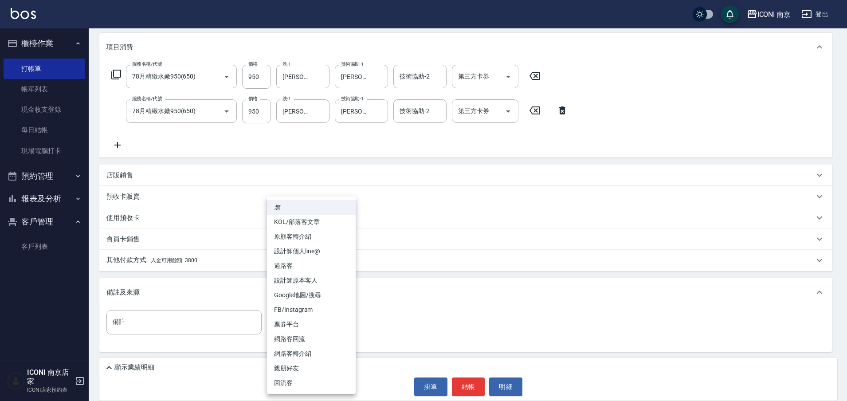
click at [313, 323] on body "ICONI 南京 登出 櫃檯作業 打帳單 帳單列表 現金收支登錄 每日結帳 現場電腦打卡 預約管理 預約管理 單日預約紀錄 單週預約紀錄 報表及分析 報表目錄…" at bounding box center [423, 145] width 847 height 512
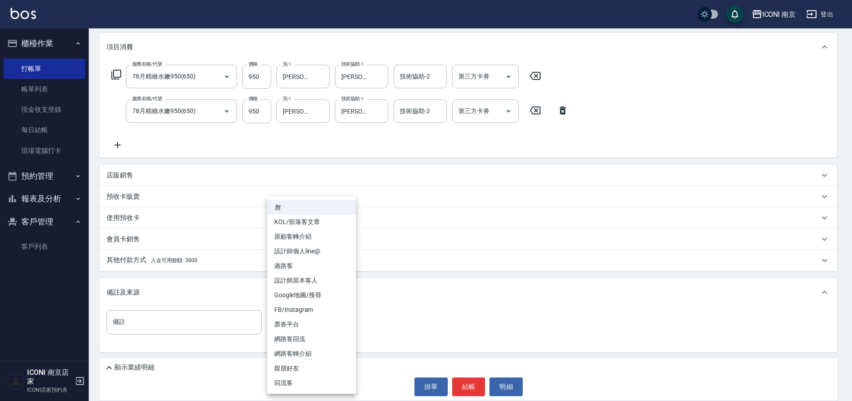
click at [288, 382] on li "回流客" at bounding box center [311, 383] width 89 height 15
type input "回流客"
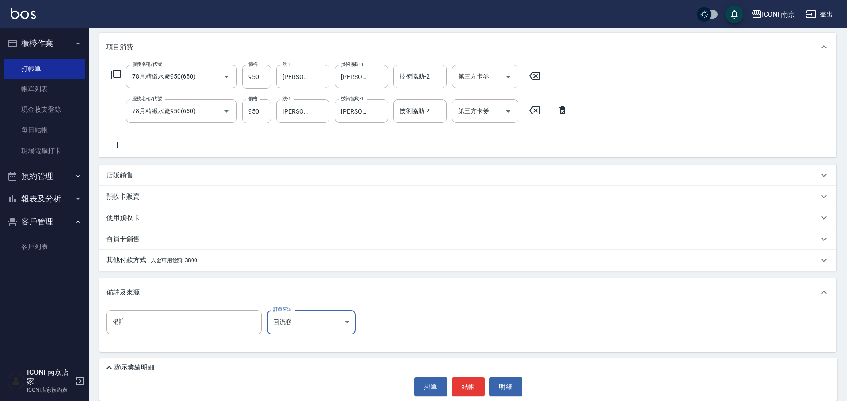
click at [188, 261] on span "入金可用餘額: 3800" at bounding box center [174, 260] width 47 height 6
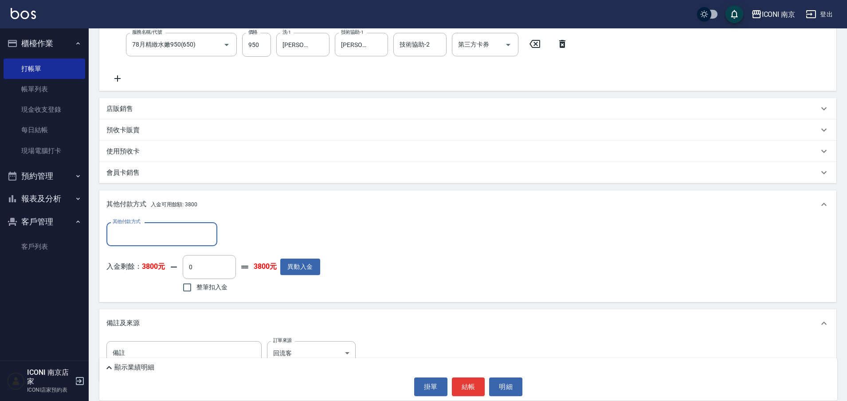
scroll to position [0, 0]
click at [206, 278] on label "整筆扣入金" at bounding box center [203, 285] width 50 height 19
click at [197, 278] on input "整筆扣入金" at bounding box center [187, 285] width 19 height 19
checkbox input "true"
type input "1900"
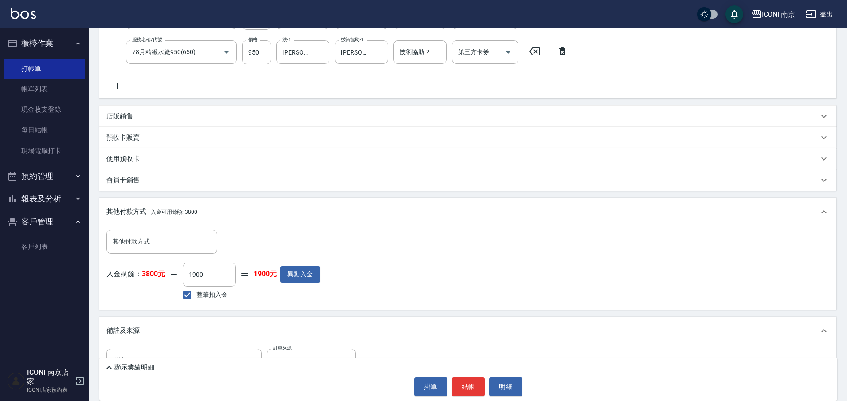
scroll to position [208, 0]
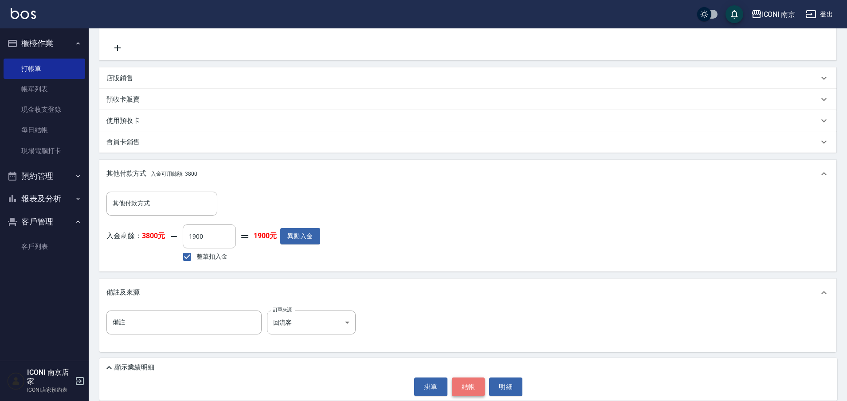
click at [463, 382] on button "結帳" at bounding box center [468, 387] width 33 height 19
type input "2025/10/09 21:40"
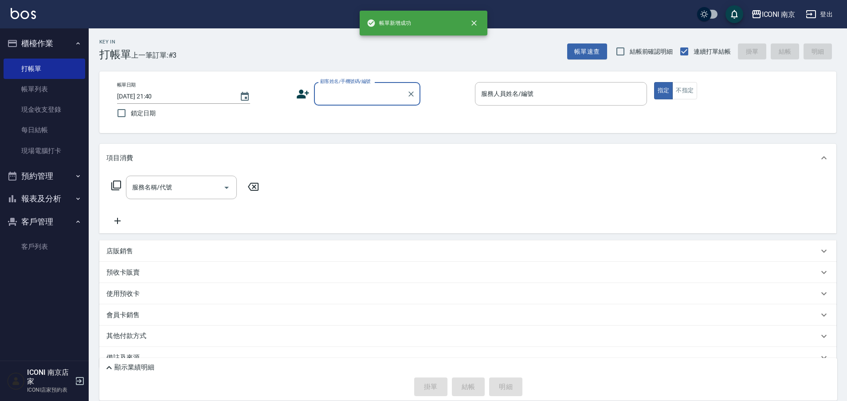
scroll to position [0, 0]
click at [47, 84] on link "帳單列表" at bounding box center [45, 89] width 82 height 20
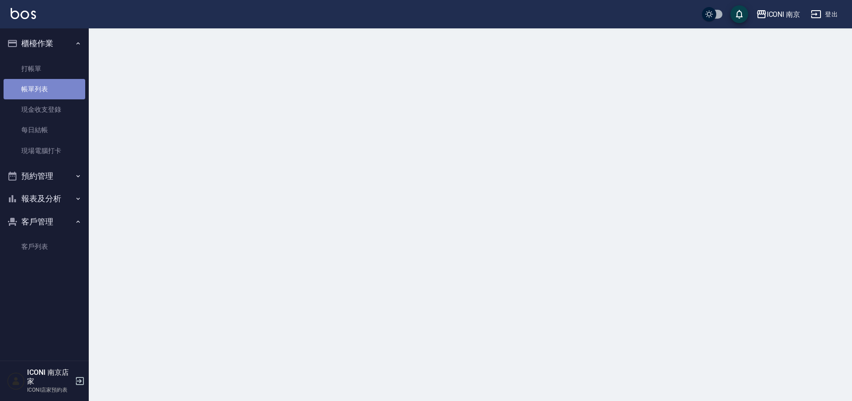
click at [47, 84] on link "帳單列表" at bounding box center [45, 89] width 82 height 20
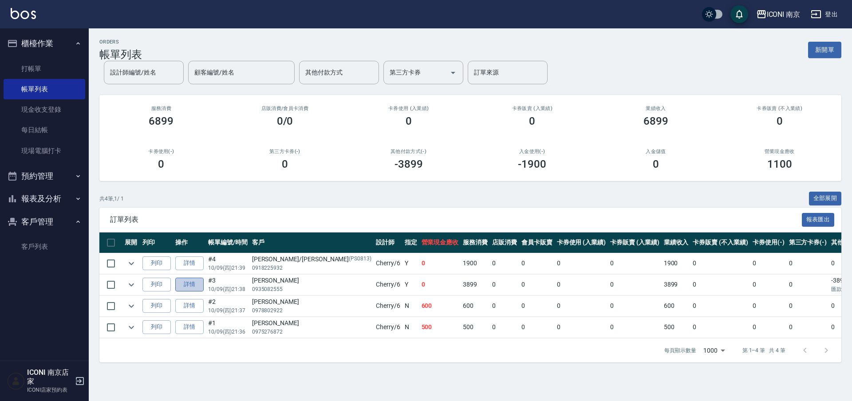
click at [187, 280] on link "詳情" at bounding box center [189, 285] width 28 height 14
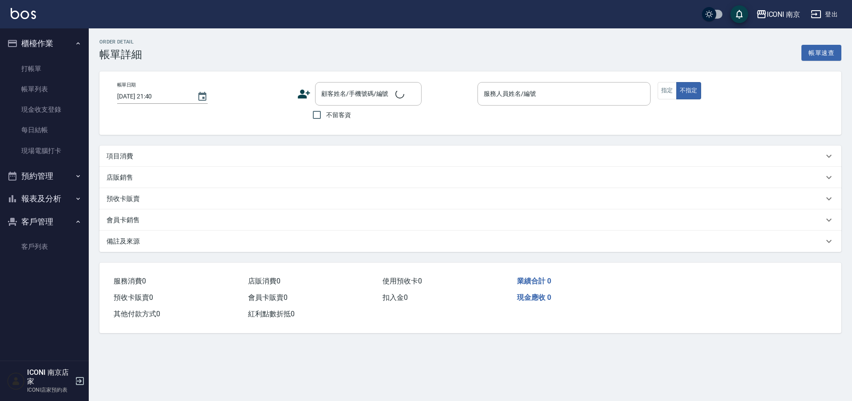
type input "2025/10/09 21:38"
type input "Cherry-6"
type input "升級藥水+閃樣"
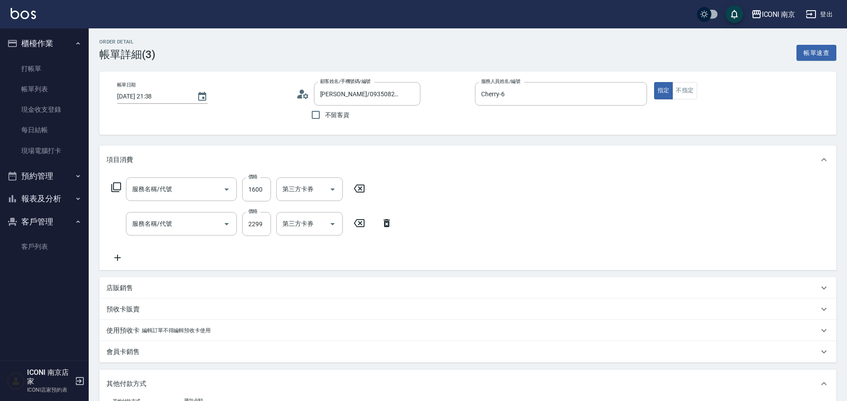
type input "LINDA/0935082555/"
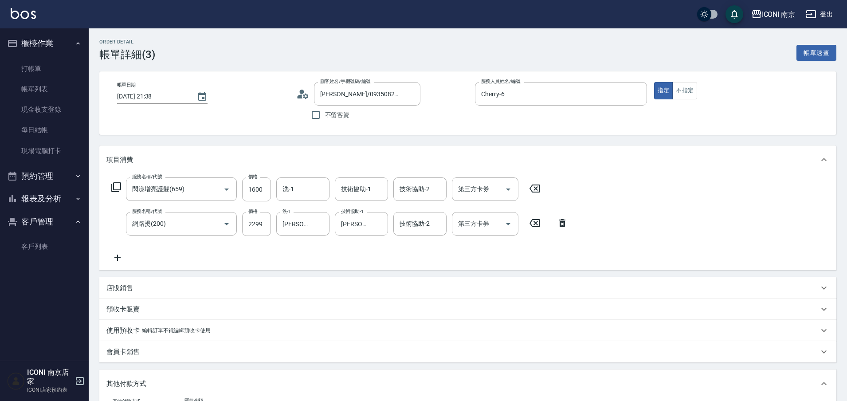
type input "閃漾增亮護髮(659)"
type input "網路燙(200)"
click at [303, 191] on input "洗-1" at bounding box center [302, 189] width 45 height 16
type input "Nina-17"
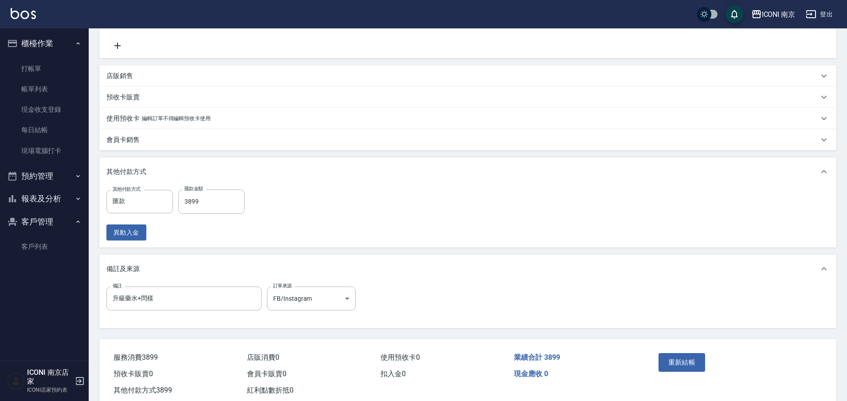
scroll to position [235, 0]
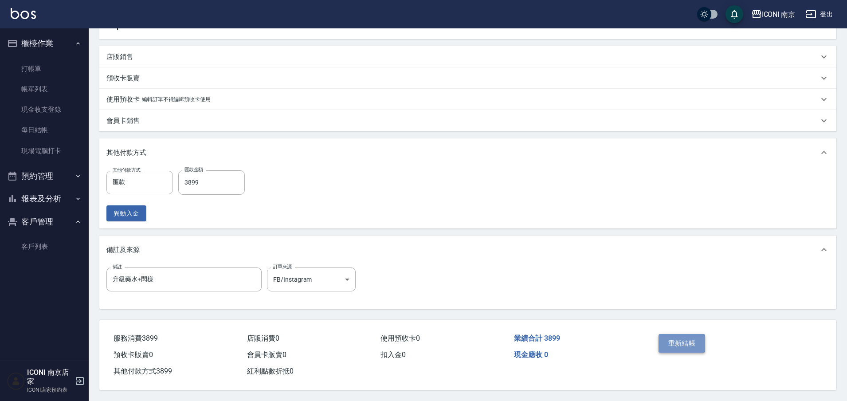
click at [677, 337] on button "重新結帳" at bounding box center [682, 343] width 47 height 19
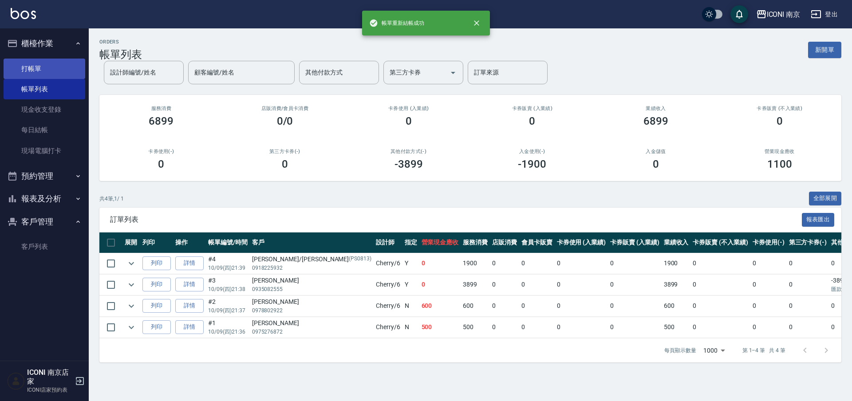
click at [52, 69] on link "打帳單" at bounding box center [45, 69] width 82 height 20
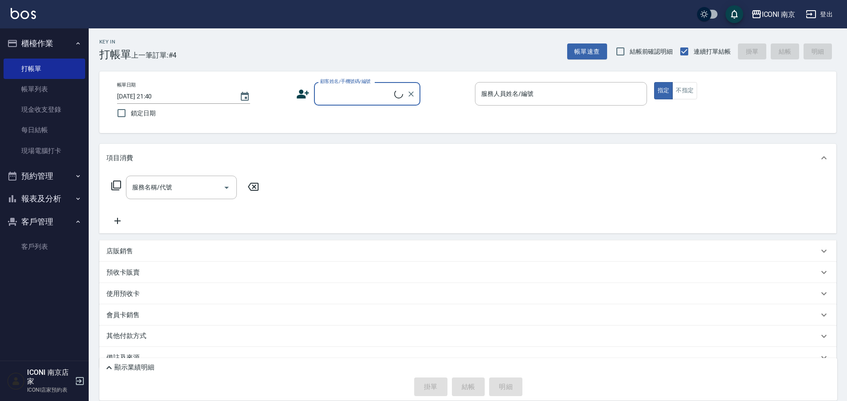
click at [356, 91] on input "顧客姓名/手機號碼/編號" at bounding box center [356, 94] width 76 height 16
click at [356, 91] on input "顧客姓名/手機號碼/編號" at bounding box center [360, 94] width 85 height 16
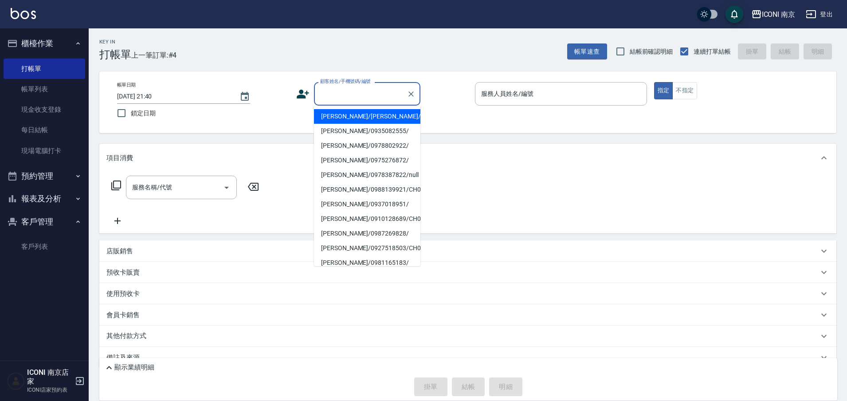
paste input "[PERSON_NAME]"
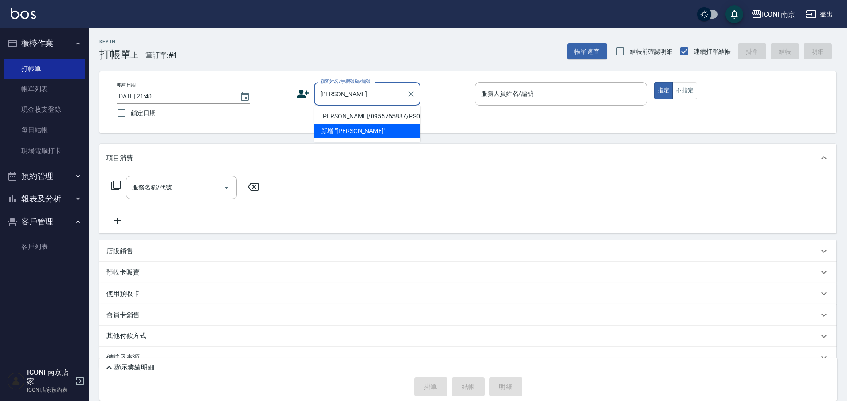
click at [391, 118] on li "黃佳欣/0955765887/PS0172" at bounding box center [367, 116] width 106 height 15
type input "黃佳欣/0955765887/PS0172"
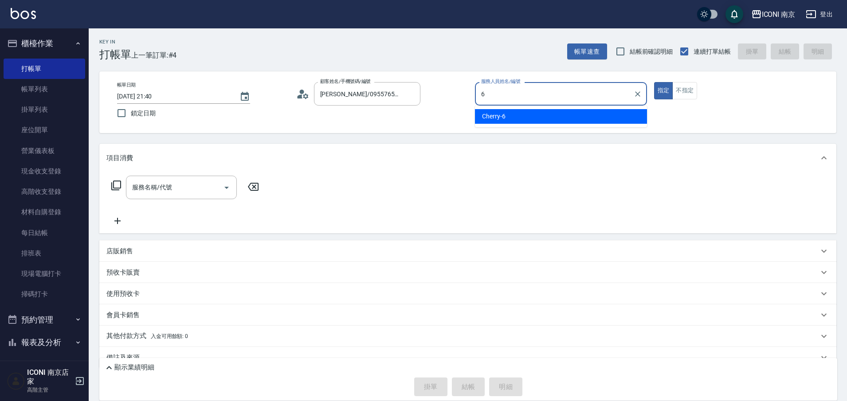
type input "Cherry-6"
type button "true"
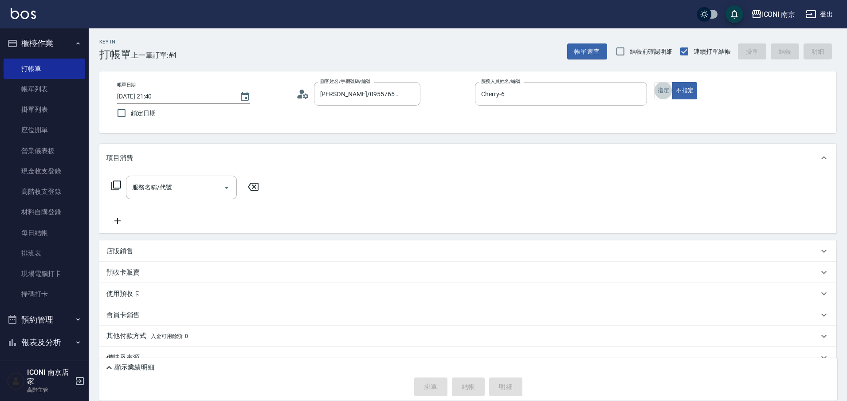
click at [122, 183] on div "服務名稱/代號 服務名稱/代號" at bounding box center [185, 188] width 158 height 24
click at [120, 185] on icon at bounding box center [116, 185] width 11 height 11
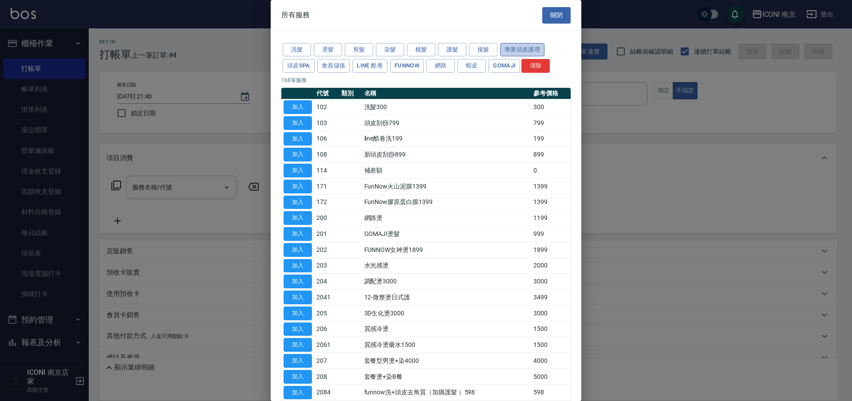
click at [512, 52] on button "專業頭皮護理" at bounding box center [522, 50] width 44 height 14
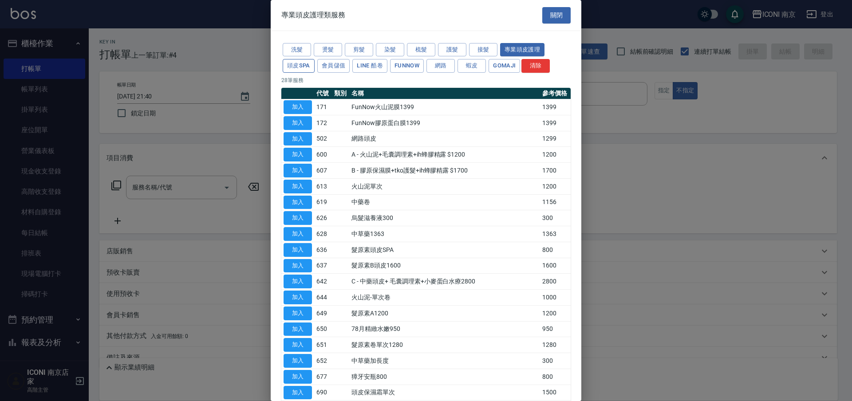
click at [300, 71] on button "頭皮SPA" at bounding box center [299, 66] width 32 height 14
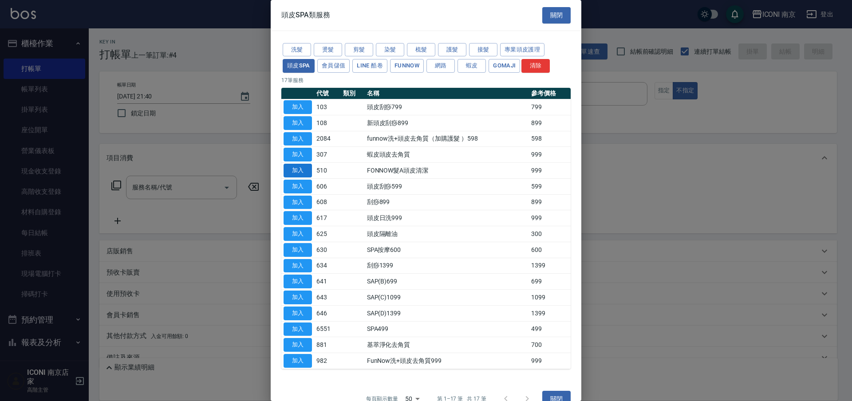
click at [297, 170] on button "加入" at bounding box center [297, 171] width 28 height 14
type input "FONNOW髮A頭皮清潔(510)"
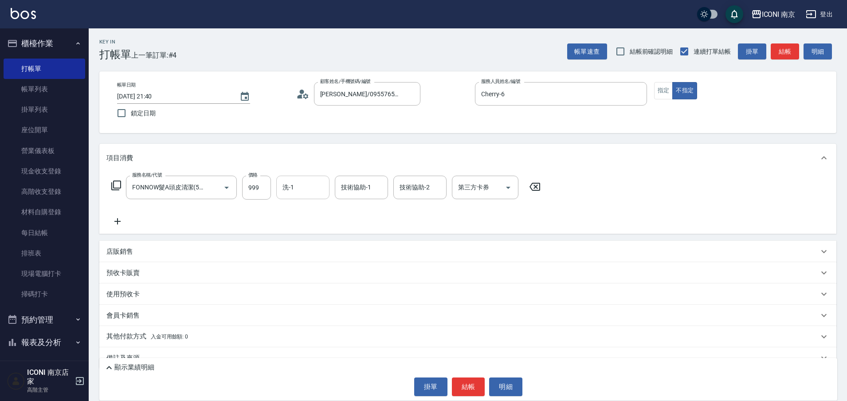
drag, startPoint x: 309, startPoint y: 195, endPoint x: 287, endPoint y: 196, distance: 21.7
click at [309, 196] on div "洗-1" at bounding box center [302, 188] width 53 height 24
type input "Nina-17"
drag, startPoint x: 508, startPoint y: 183, endPoint x: 504, endPoint y: 193, distance: 10.5
click at [506, 189] on button "Open" at bounding box center [508, 188] width 14 height 14
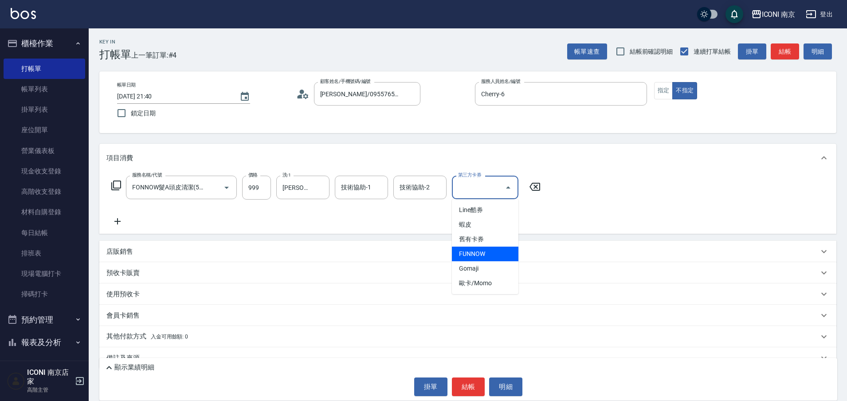
click at [489, 255] on span "FUNNOW" at bounding box center [485, 254] width 67 height 15
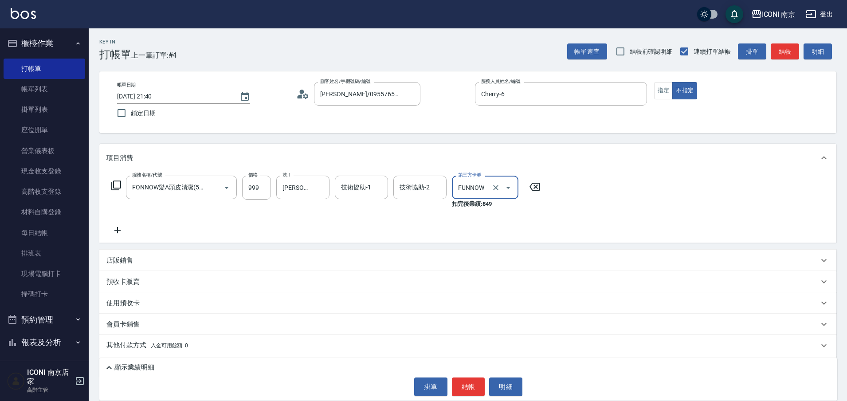
type input "FUNNOW"
click at [470, 387] on button "結帳" at bounding box center [468, 387] width 33 height 19
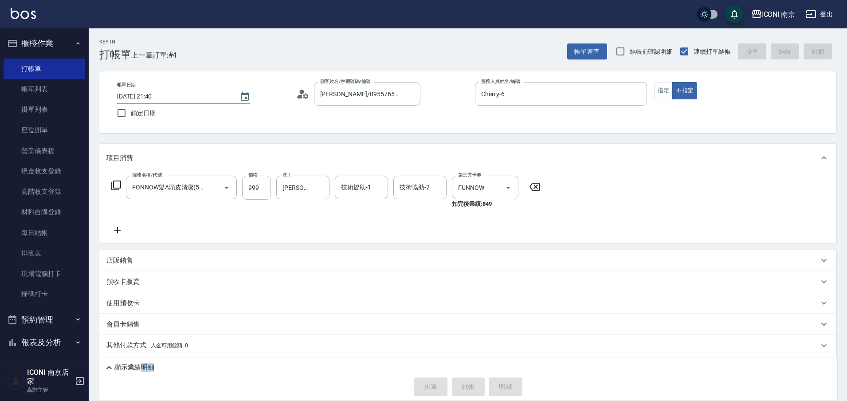
click at [470, 387] on div "掛單 結帳 明細" at bounding box center [468, 387] width 729 height 19
type input "2025/10/09 21:42"
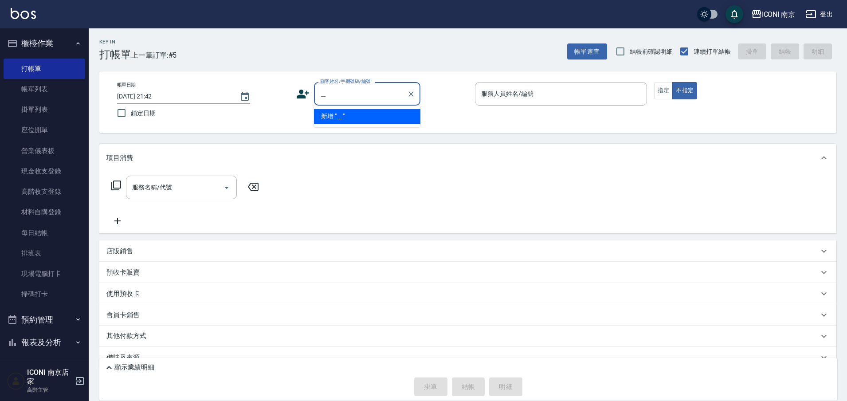
type input "陳"
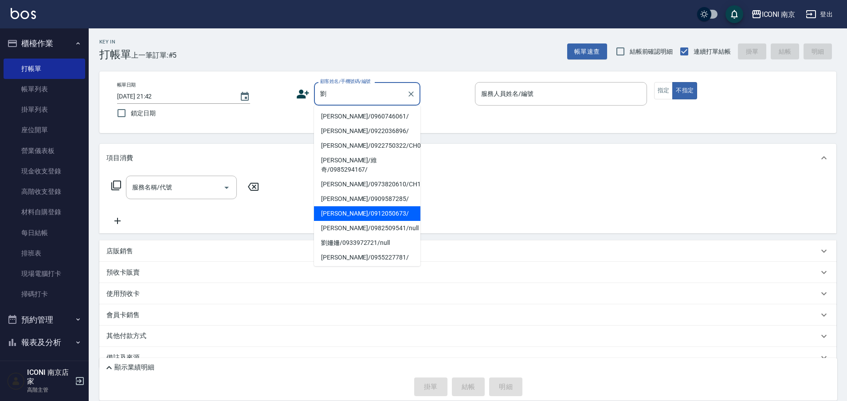
click at [352, 209] on li "劉淑惠/0912050673/" at bounding box center [367, 213] width 106 height 15
type input "劉淑惠/0912050673/"
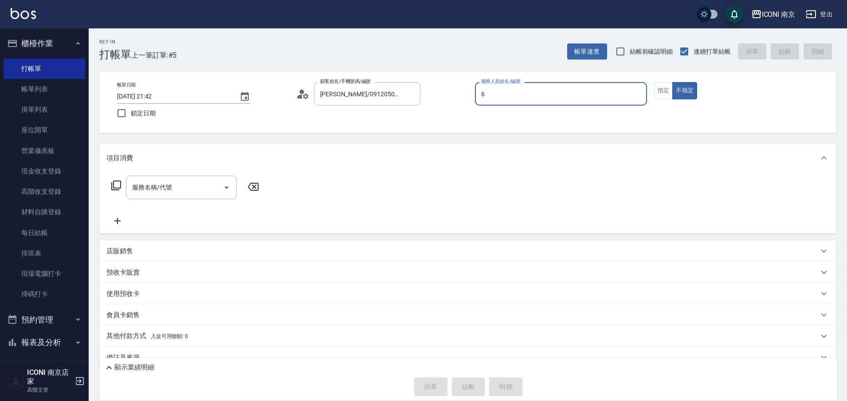
type input "6"
type button "false"
type input "Cherry-6"
click at [666, 96] on button "指定" at bounding box center [663, 90] width 19 height 17
click at [116, 189] on icon at bounding box center [116, 186] width 10 height 10
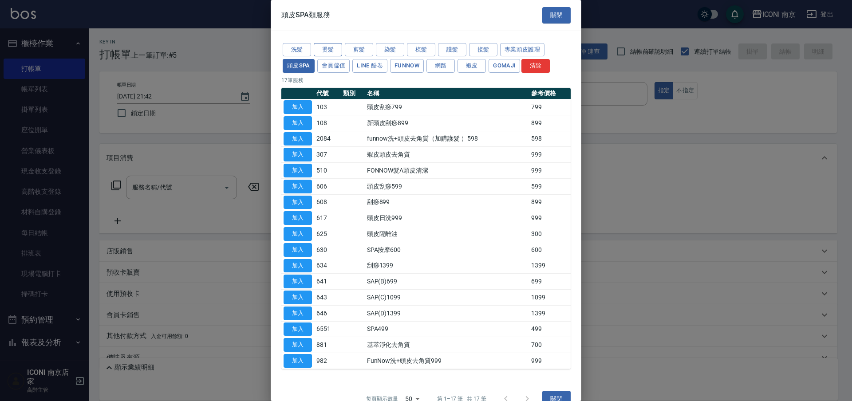
click at [337, 48] on button "燙髮" at bounding box center [328, 50] width 28 height 14
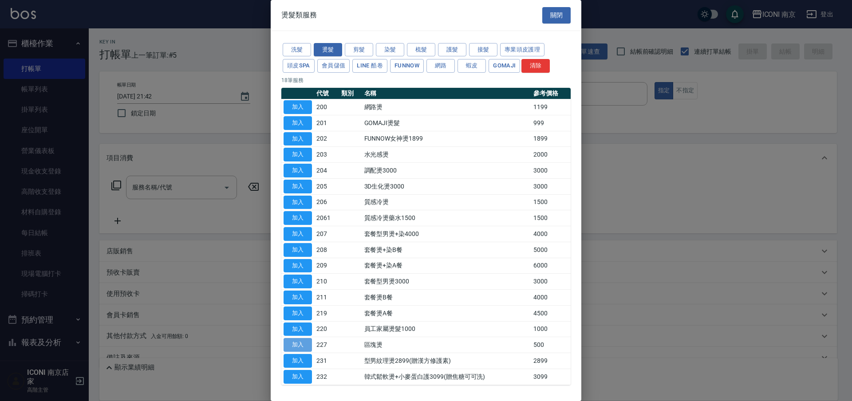
click at [292, 342] on button "加入" at bounding box center [297, 345] width 28 height 14
type input "區塊燙(227)"
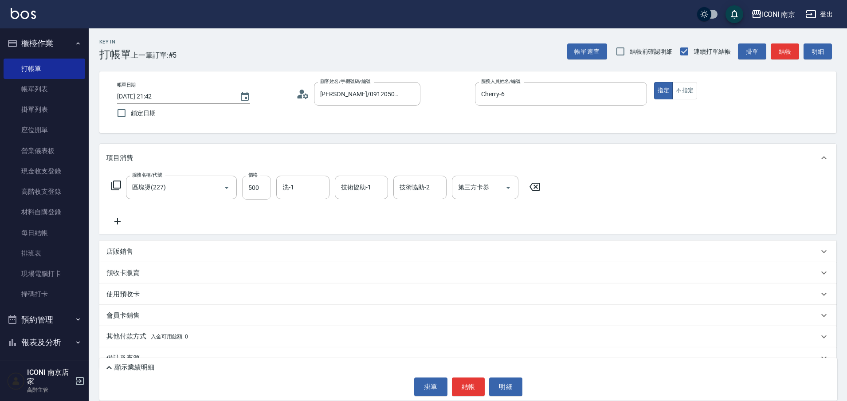
click at [256, 187] on input "500" at bounding box center [256, 188] width 29 height 24
type input "1500"
type input "Nina-17"
click at [117, 184] on icon at bounding box center [116, 185] width 11 height 11
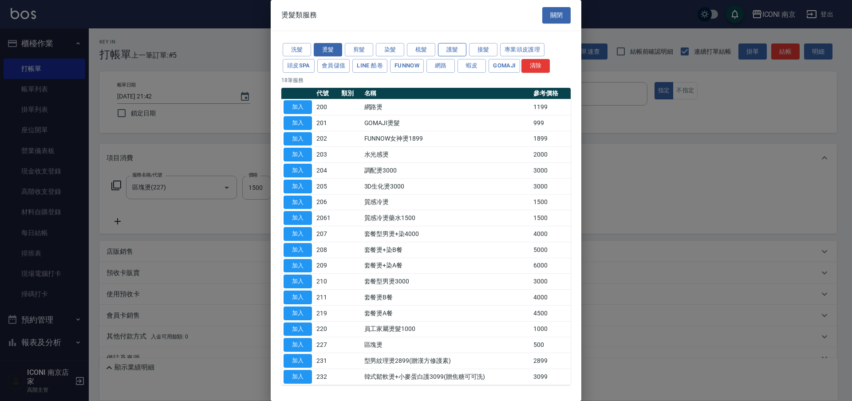
click at [452, 55] on button "護髮" at bounding box center [452, 50] width 28 height 14
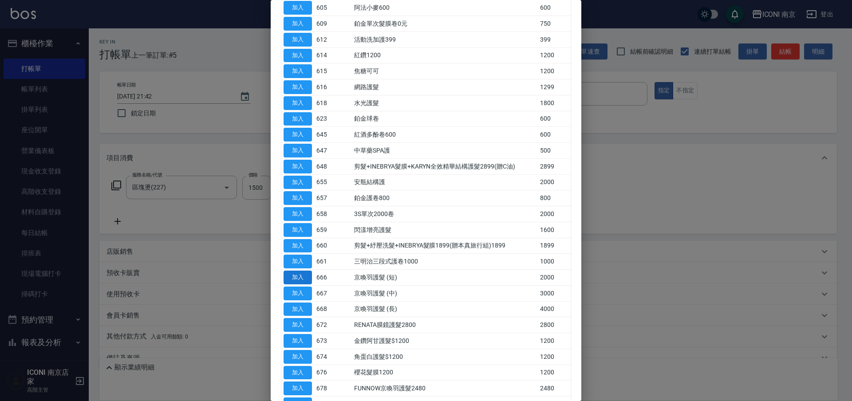
scroll to position [166, 0]
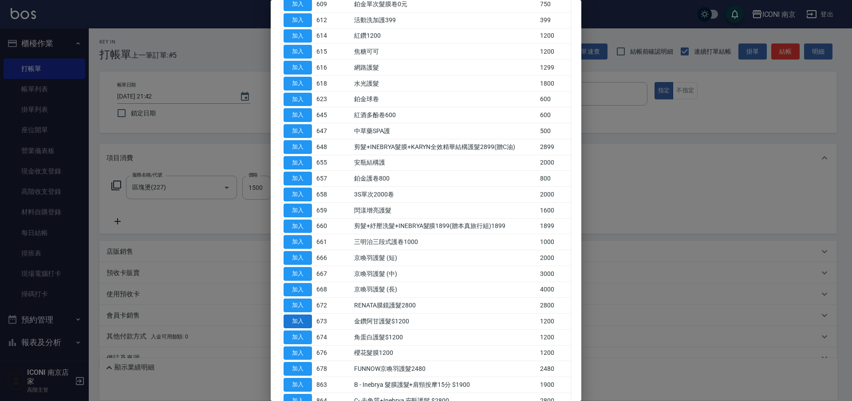
click at [297, 321] on button "加入" at bounding box center [297, 322] width 28 height 14
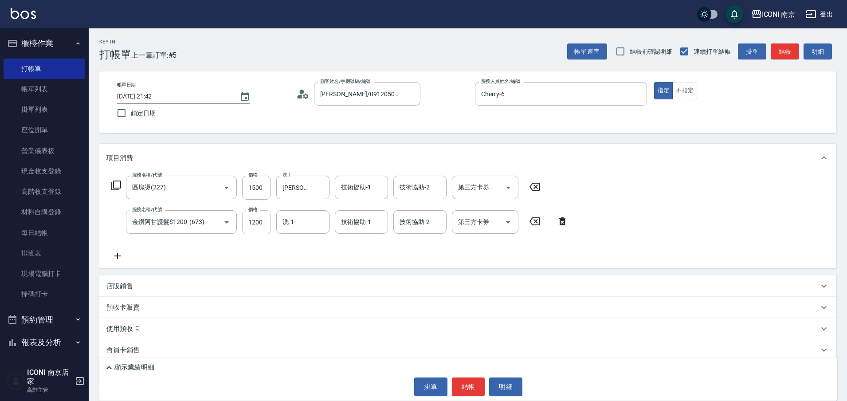
click at [255, 225] on input "1200" at bounding box center [256, 222] width 29 height 24
type input "1300"
type input "Nina-17"
click at [115, 188] on icon at bounding box center [116, 186] width 10 height 10
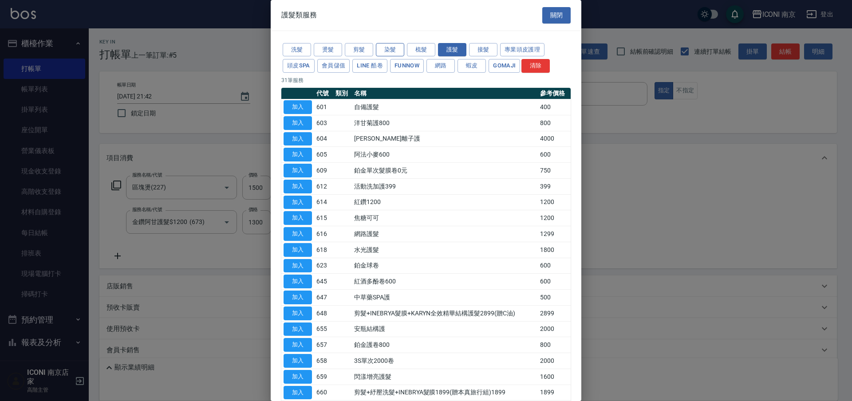
click at [380, 48] on button "染髮" at bounding box center [390, 50] width 28 height 14
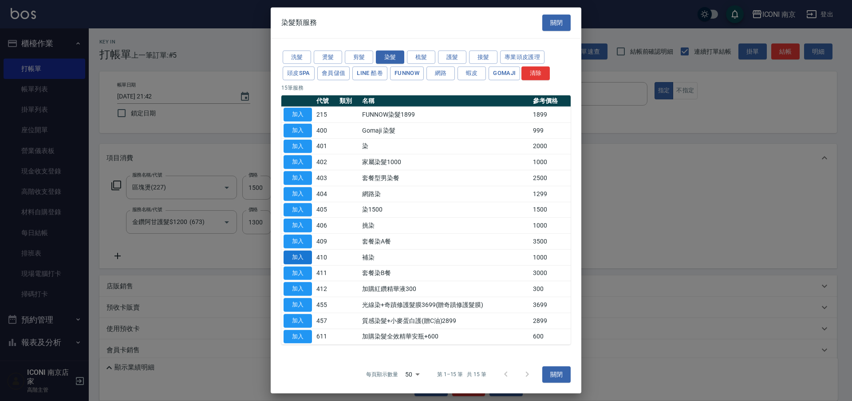
click at [296, 252] on button "加入" at bounding box center [297, 258] width 28 height 14
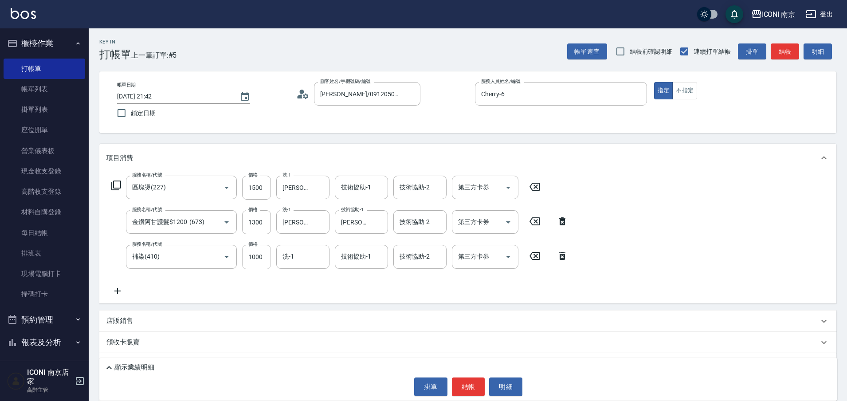
click at [253, 260] on input "1000" at bounding box center [256, 257] width 29 height 24
type input "1800"
click at [116, 186] on icon at bounding box center [116, 185] width 11 height 11
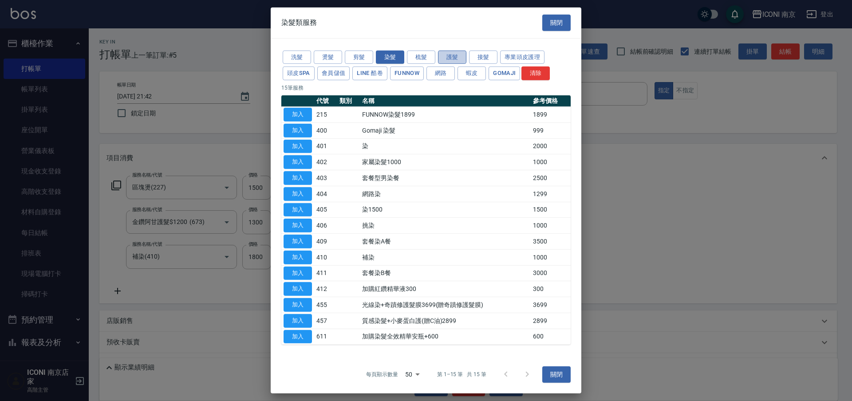
click at [457, 55] on button "護髮" at bounding box center [452, 57] width 28 height 14
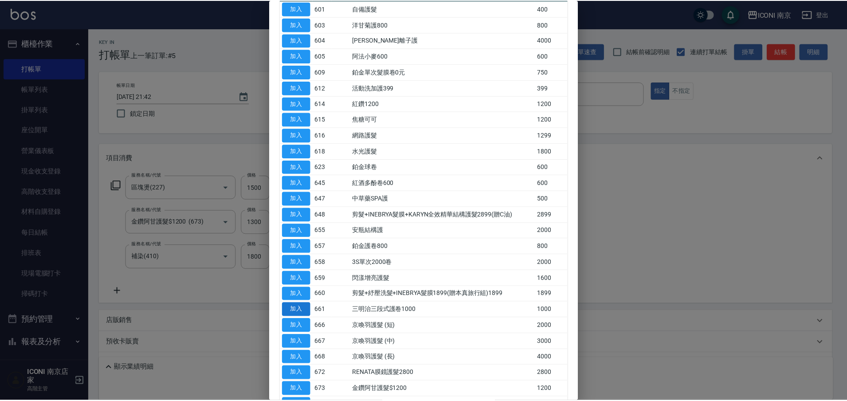
scroll to position [111, 0]
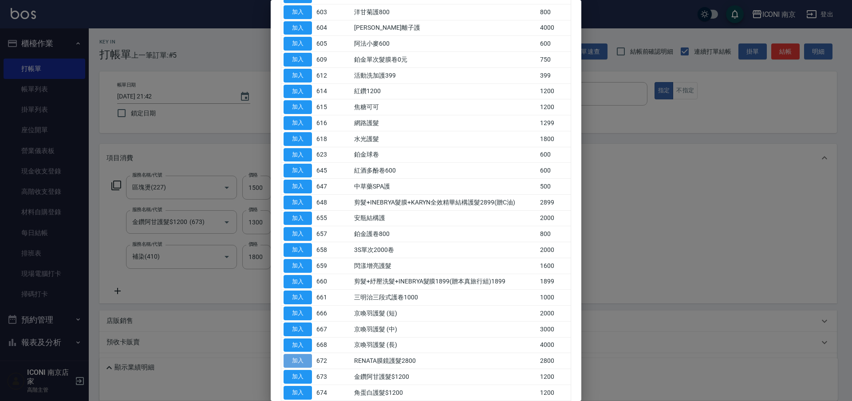
click at [291, 360] on button "加入" at bounding box center [297, 361] width 28 height 14
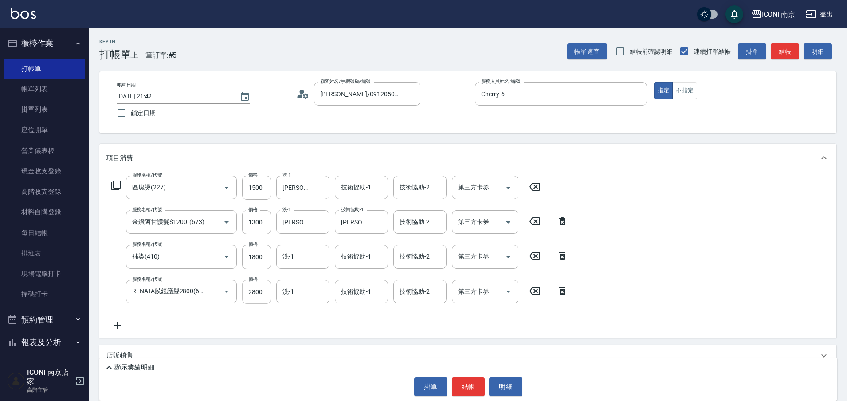
click at [254, 299] on input "2800" at bounding box center [256, 292] width 29 height 24
type input "2000"
type input "Nina-17"
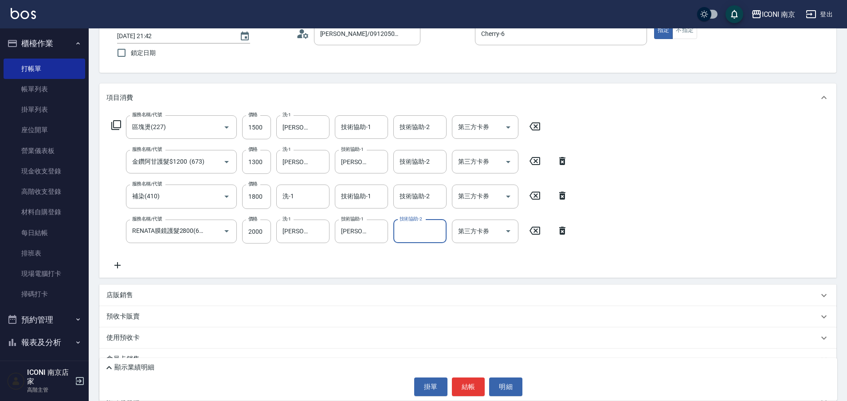
scroll to position [121, 0]
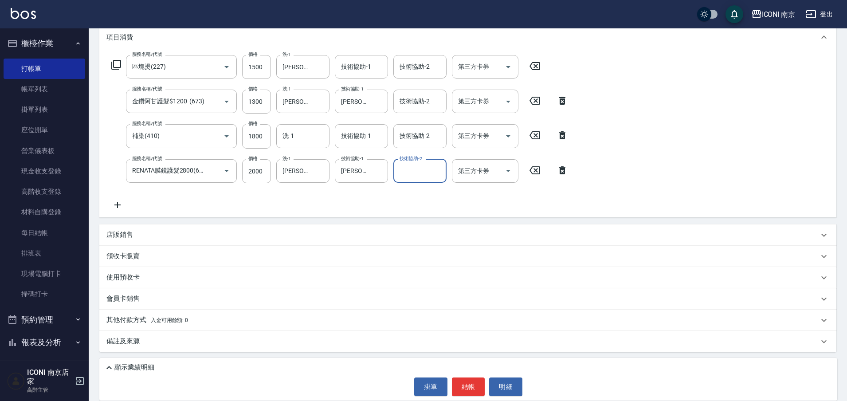
click at [142, 319] on p "其他付款方式 入金可用餘額: 0" at bounding box center [147, 320] width 82 height 10
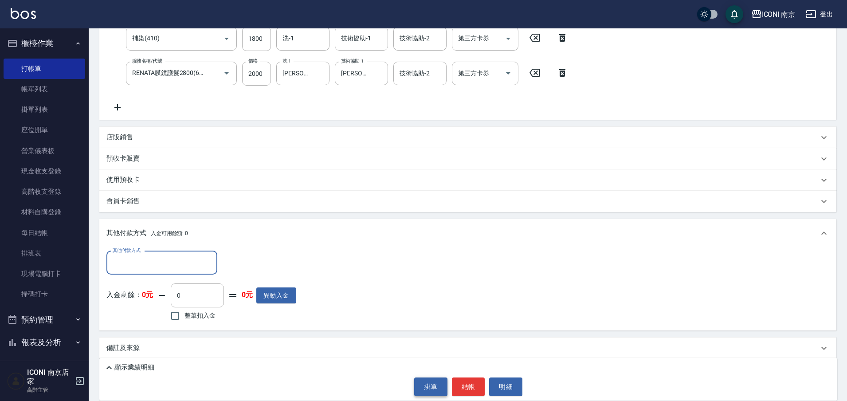
scroll to position [225, 0]
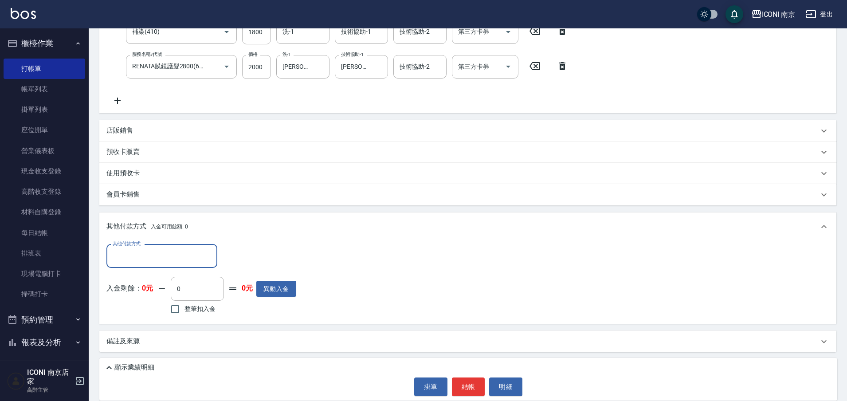
click at [115, 365] on p "顯示業績明細" at bounding box center [134, 367] width 40 height 9
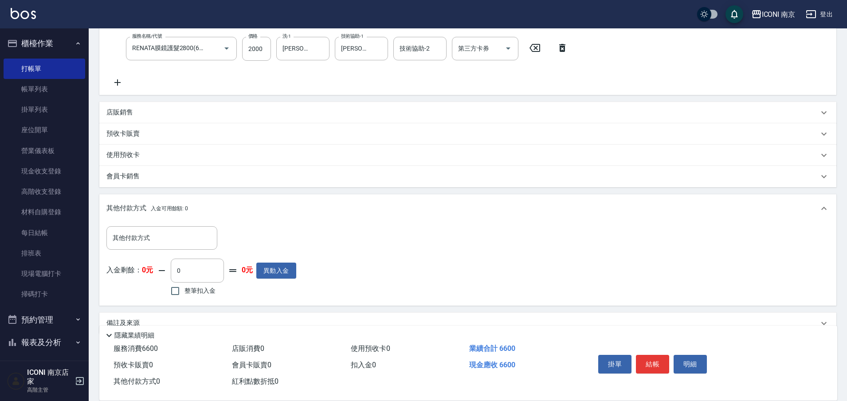
scroll to position [261, 0]
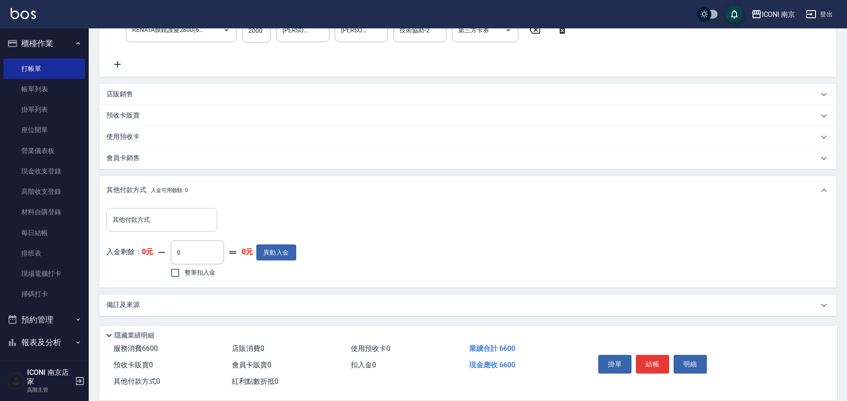
click at [167, 220] on input "其他付款方式" at bounding box center [161, 220] width 103 height 16
click at [169, 222] on input "其他付款方式" at bounding box center [161, 220] width 103 height 16
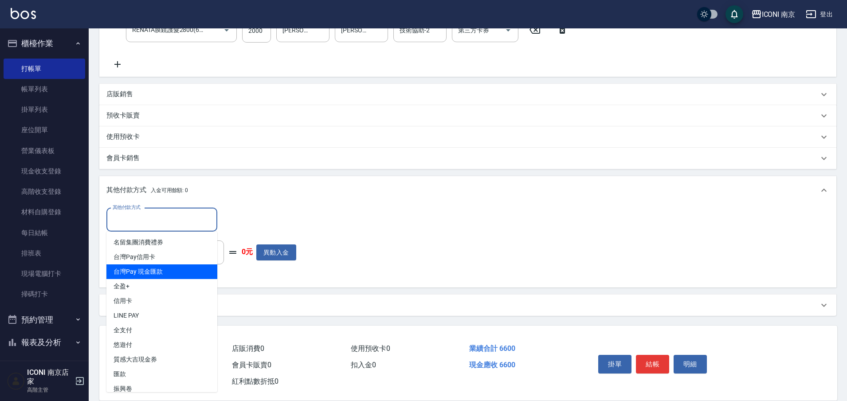
scroll to position [22, 0]
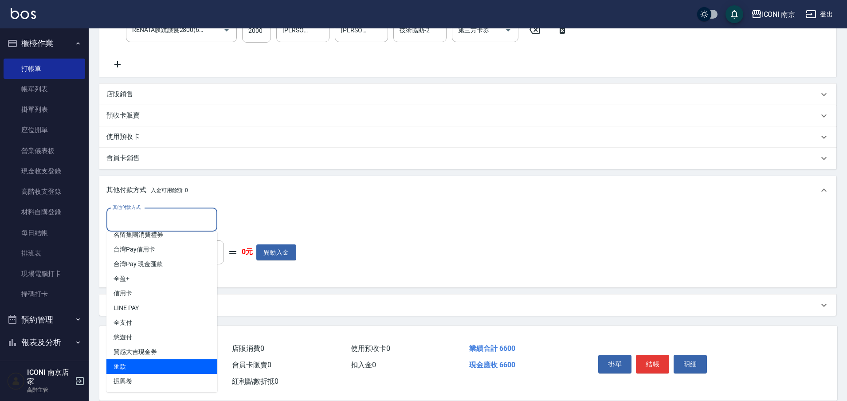
click at [135, 362] on span "匯款" at bounding box center [161, 366] width 111 height 15
type input "匯款"
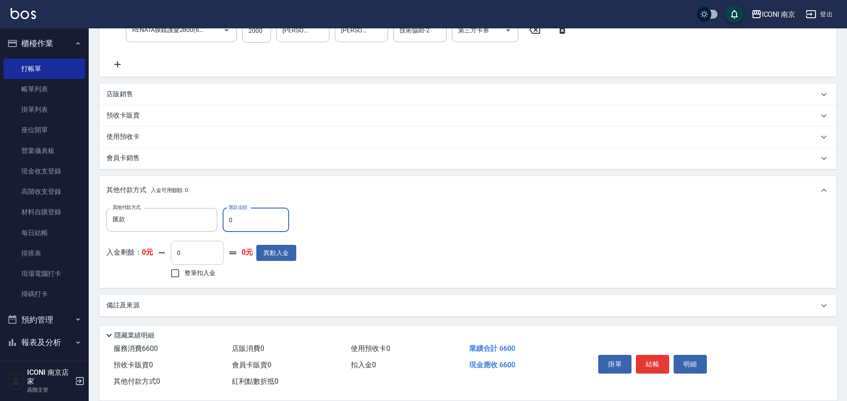
click at [209, 241] on input "0" at bounding box center [197, 253] width 53 height 24
click at [252, 223] on input "0" at bounding box center [256, 220] width 67 height 24
type input "6600"
click at [177, 305] on div "備註及來源" at bounding box center [462, 304] width 713 height 9
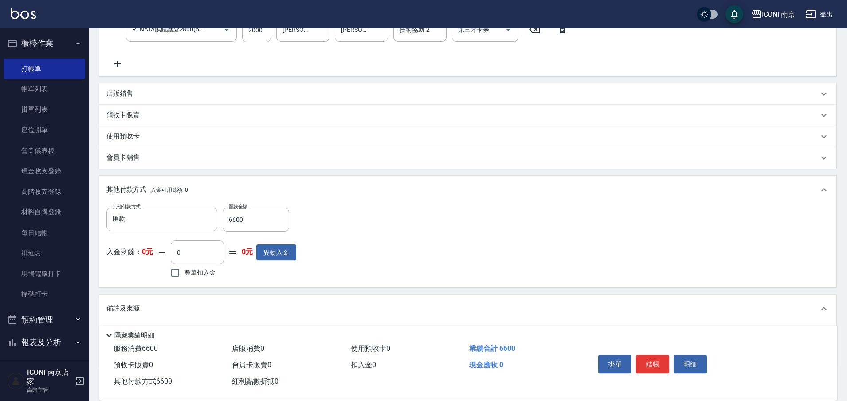
scroll to position [314, 0]
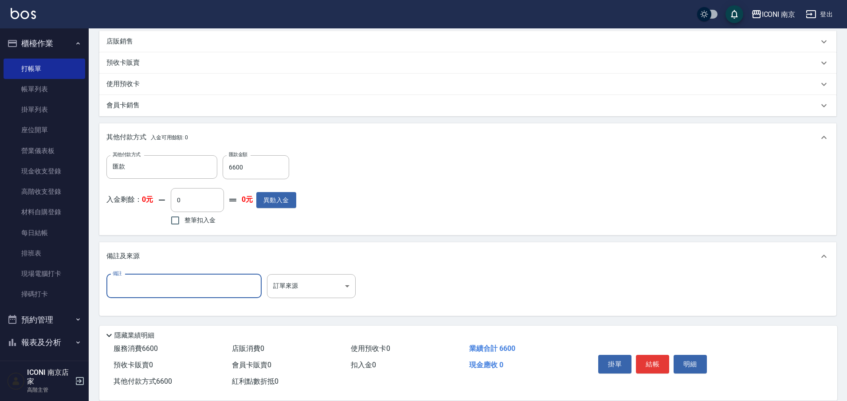
click at [177, 283] on input "備註" at bounding box center [183, 286] width 155 height 24
type input "女兒燙瀏海 送剪1500、媽媽補染送剪1800"
click at [319, 289] on body "ICONI 南京 登出 櫃檯作業 打帳單 帳單列表 掛單列表 座位開單 營業儀表板 現金收支登錄 高階收支登錄 材料自購登錄 每日結帳 排班表 現場電腦打卡 …" at bounding box center [423, 43] width 847 height 715
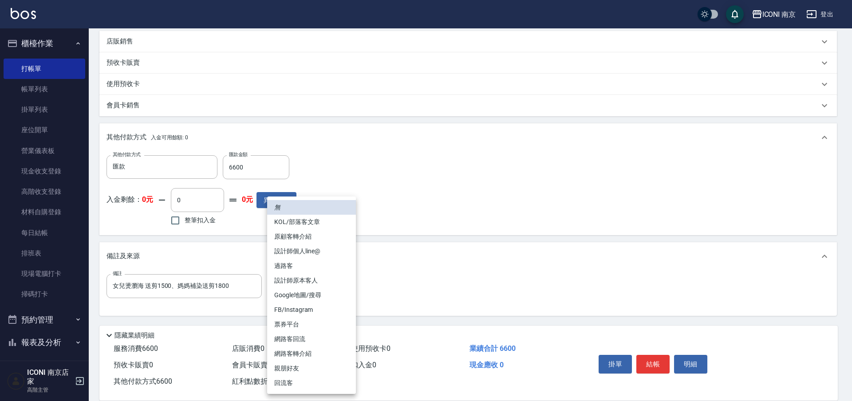
click at [312, 340] on li "網路客回流" at bounding box center [311, 339] width 89 height 15
type input "網路客回流"
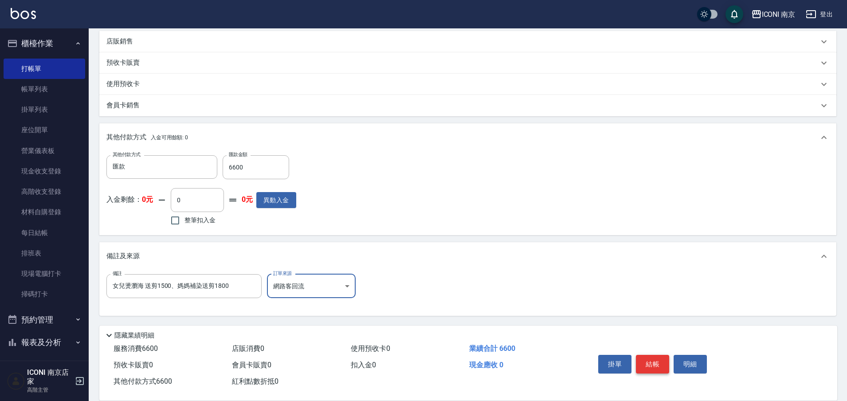
click at [650, 360] on button "結帳" at bounding box center [652, 364] width 33 height 19
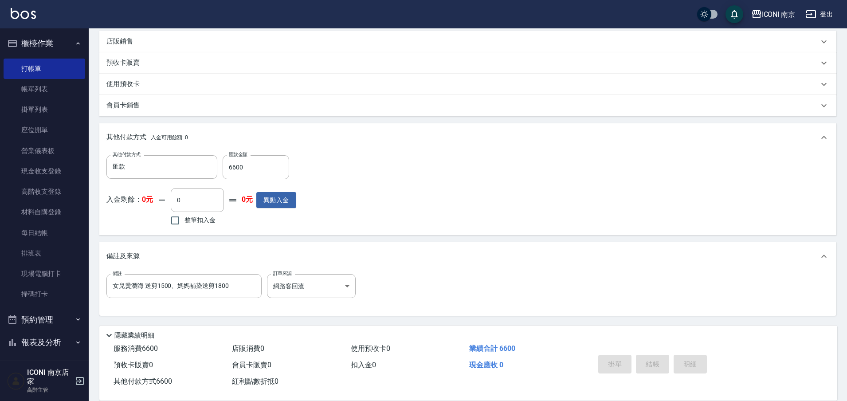
type input "2025/10/09 21:45"
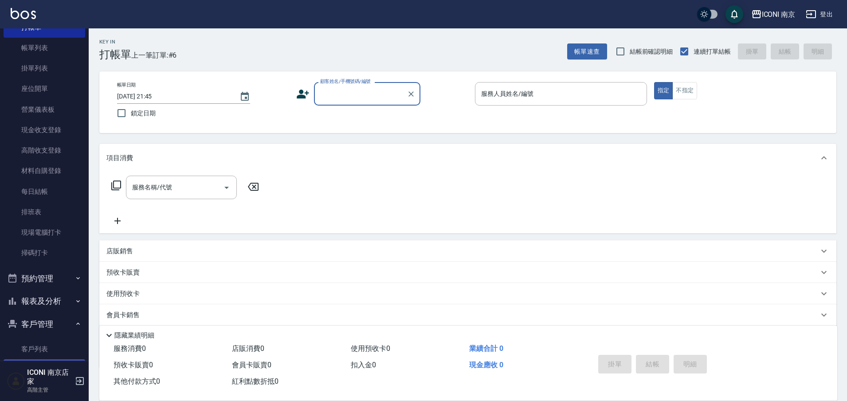
scroll to position [166, 0]
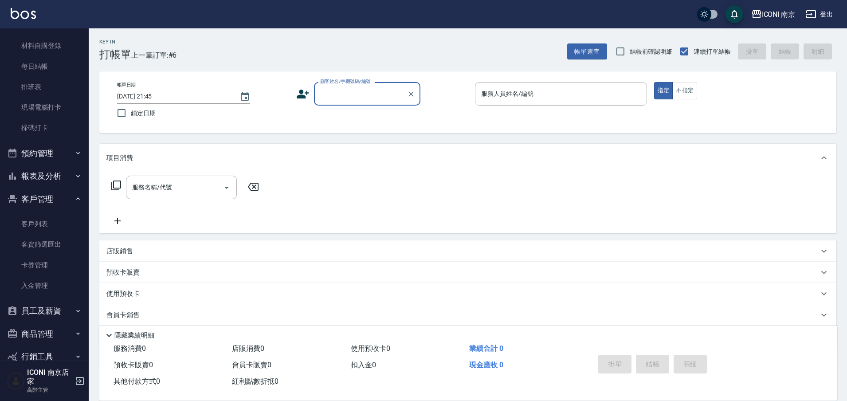
click at [63, 183] on button "報表及分析" at bounding box center [45, 176] width 82 height 23
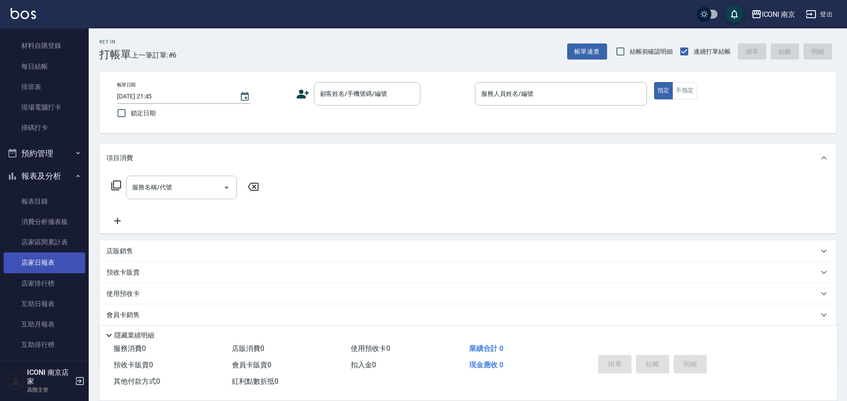
click at [55, 259] on link "店家日報表" at bounding box center [45, 262] width 82 height 20
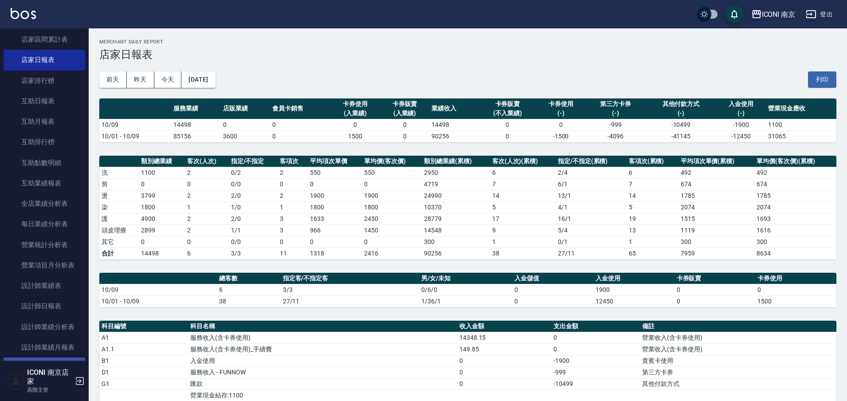
scroll to position [388, 0]
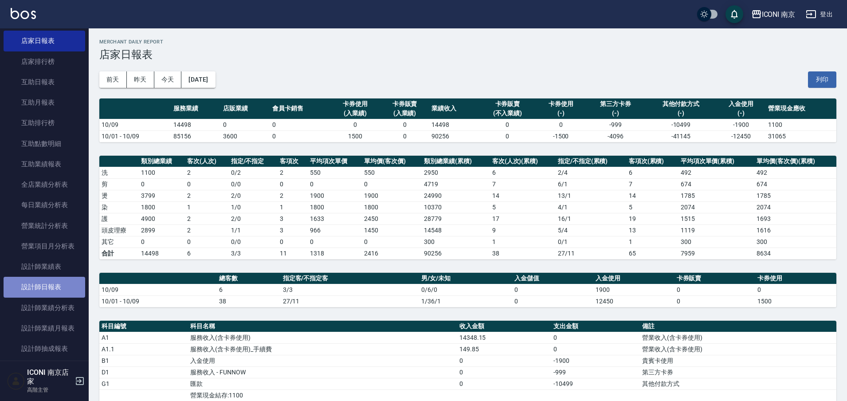
click at [54, 290] on link "設計師日報表" at bounding box center [45, 287] width 82 height 20
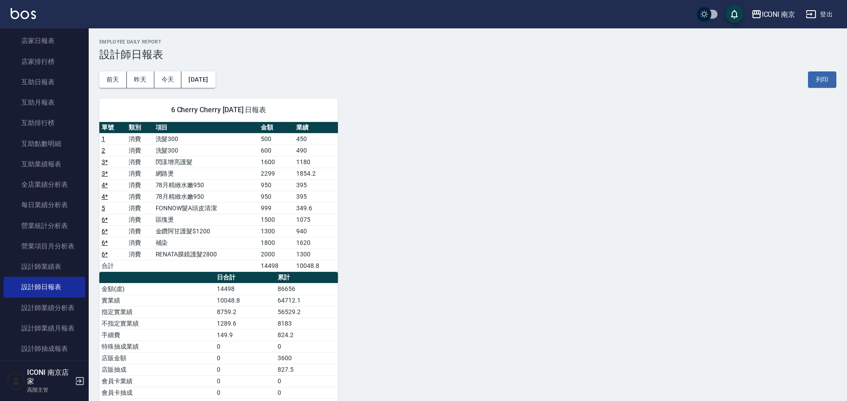
click at [211, 162] on td "閃漾增亮護髮" at bounding box center [207, 162] width 106 height 12
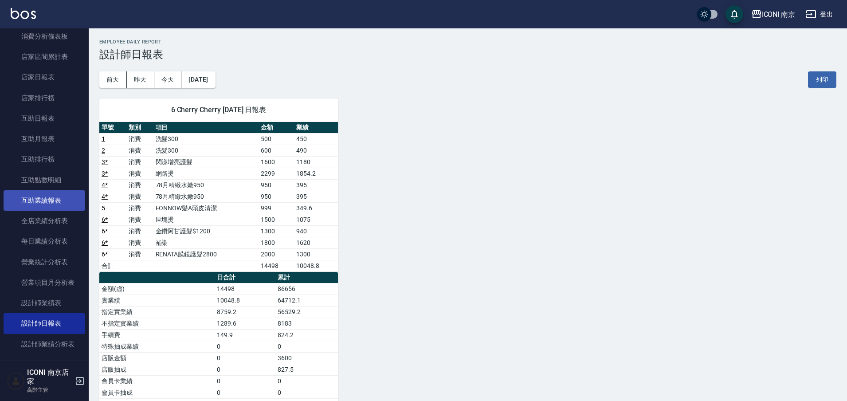
scroll to position [333, 0]
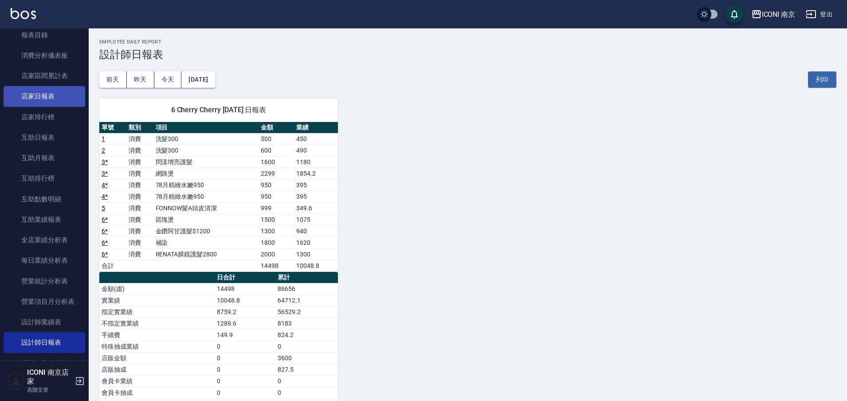
click at [61, 95] on link "店家日報表" at bounding box center [45, 96] width 82 height 20
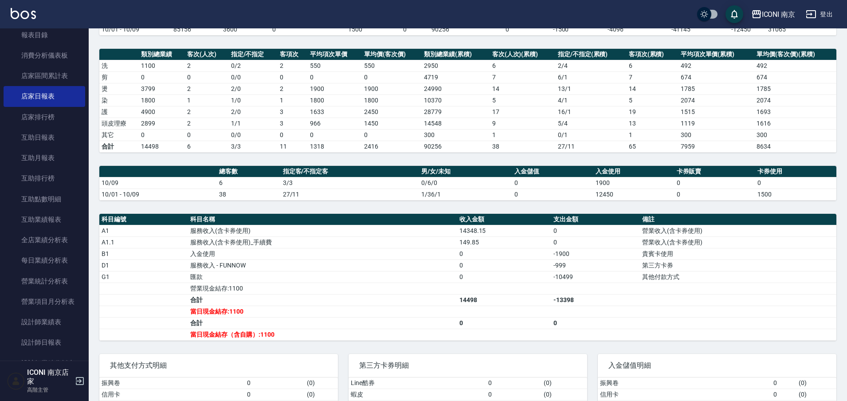
scroll to position [111, 0]
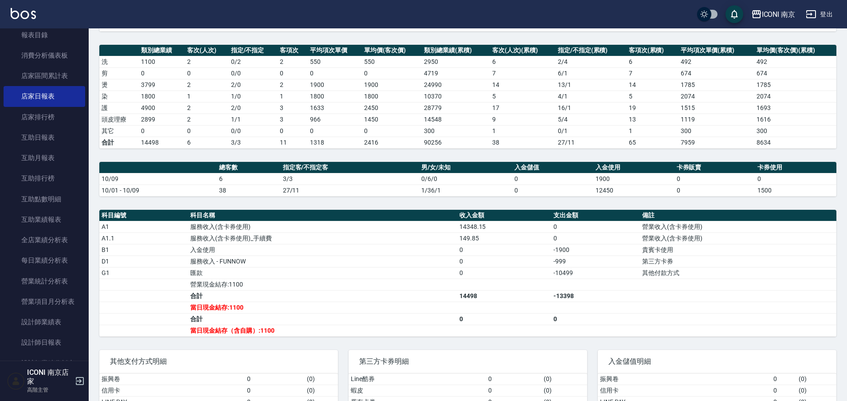
click at [263, 307] on td "當日現金結存:1100" at bounding box center [322, 308] width 269 height 12
click at [264, 307] on td "當日現金結存:1100" at bounding box center [322, 308] width 269 height 12
click at [787, 12] on div "ICONI 南京" at bounding box center [779, 14] width 34 height 11
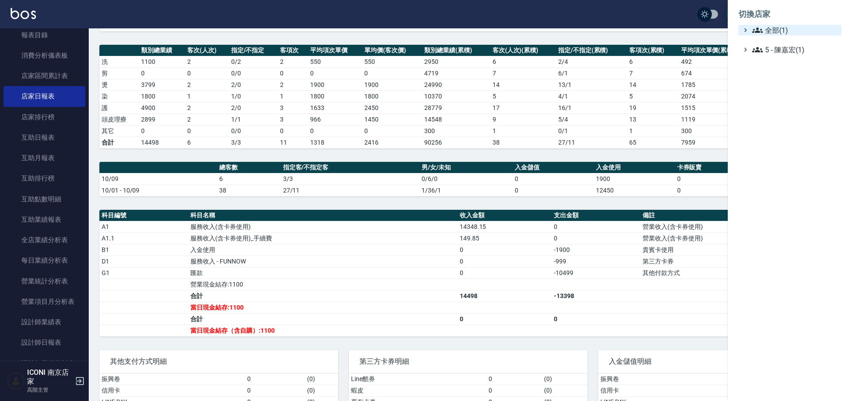
click at [776, 31] on span "全部(1)" at bounding box center [795, 30] width 86 height 11
click at [681, 23] on div at bounding box center [426, 200] width 852 height 401
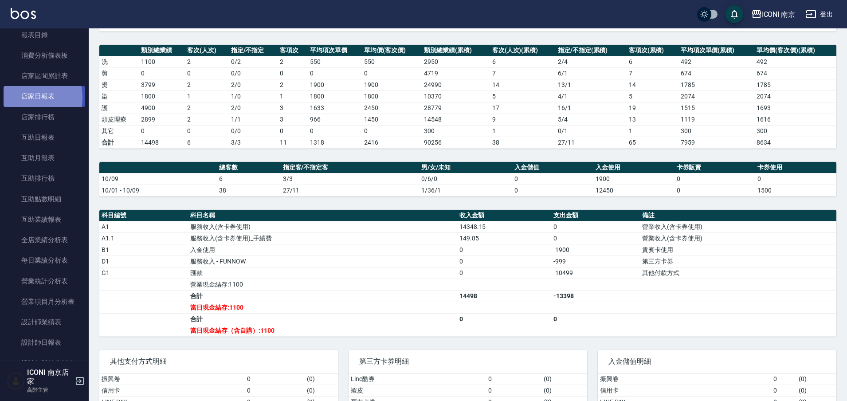
click at [23, 97] on link "店家日報表" at bounding box center [45, 96] width 82 height 20
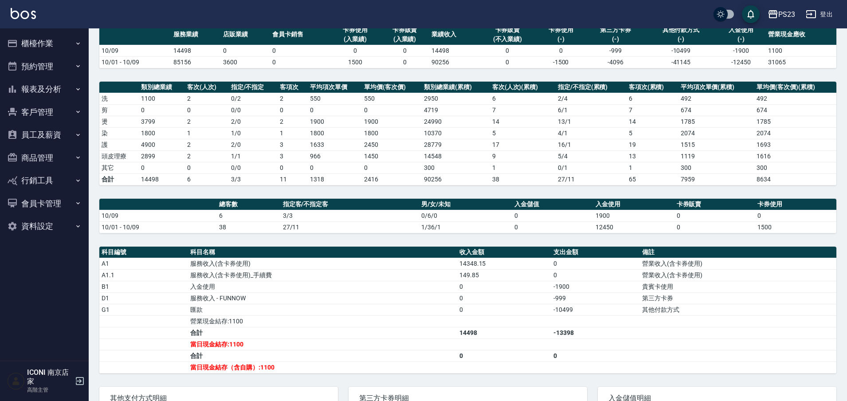
scroll to position [55, 0]
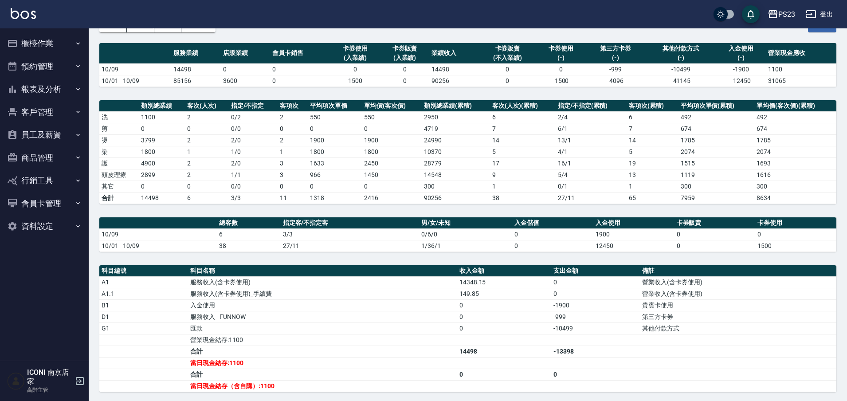
click at [50, 87] on button "報表及分析" at bounding box center [45, 89] width 82 height 23
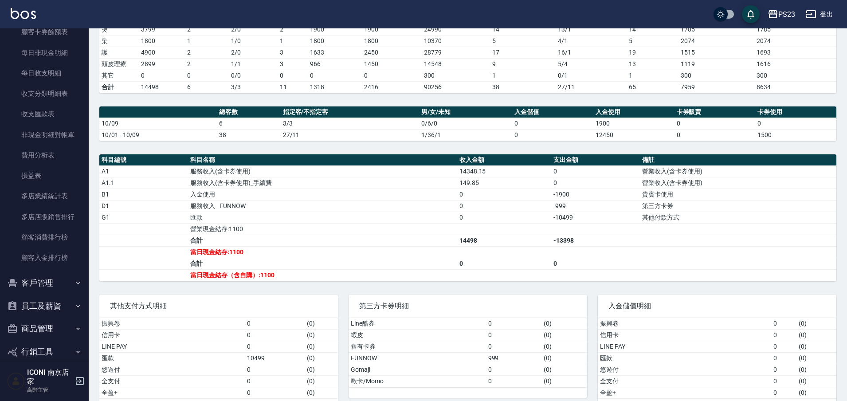
scroll to position [721, 0]
click at [34, 280] on button "客戶管理" at bounding box center [45, 280] width 82 height 23
click at [41, 303] on link "客戶列表" at bounding box center [45, 305] width 82 height 20
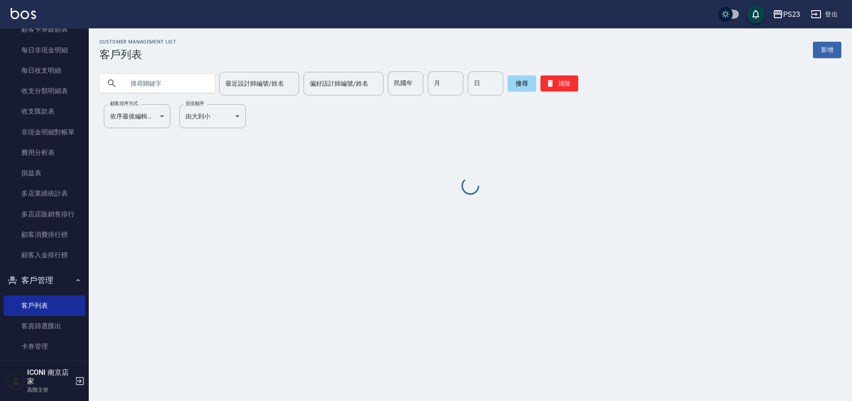
click at [147, 81] on input "text" at bounding box center [165, 83] width 83 height 24
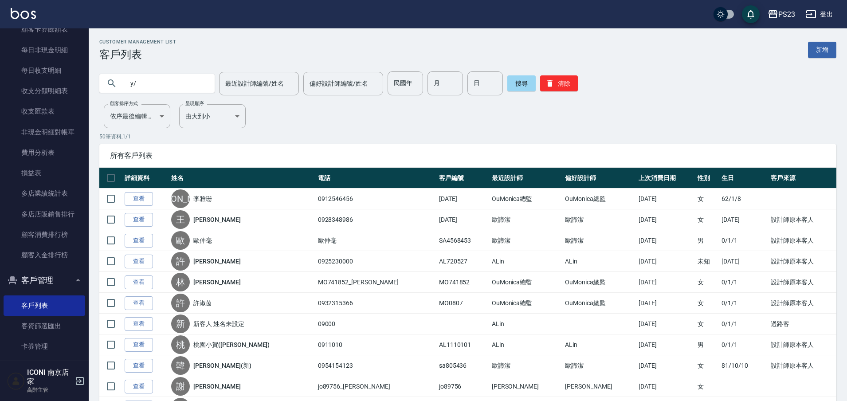
type input "y"
type input "[PERSON_NAME]"
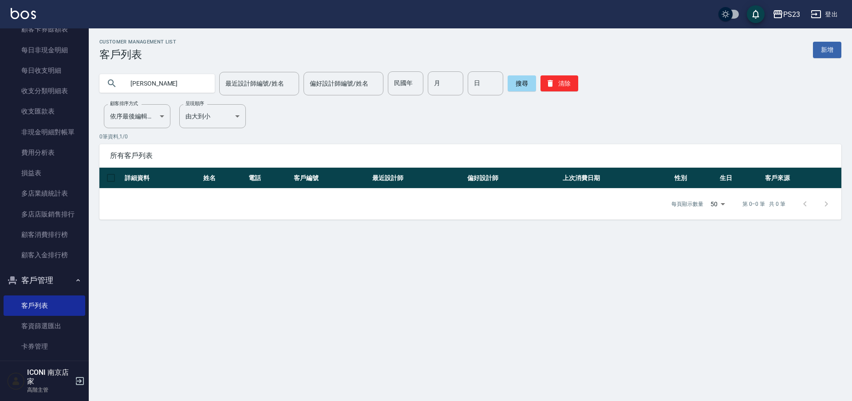
click at [181, 83] on input "[PERSON_NAME]" at bounding box center [165, 83] width 83 height 24
click at [188, 84] on input "[PERSON_NAME]" at bounding box center [165, 83] width 83 height 24
click at [171, 75] on input "[PERSON_NAME]" at bounding box center [165, 83] width 83 height 24
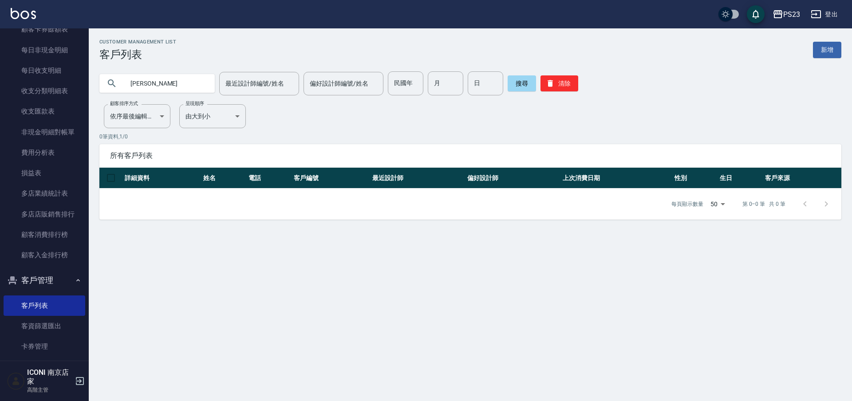
click at [151, 85] on input "[PERSON_NAME]" at bounding box center [165, 83] width 83 height 24
click at [161, 84] on input "[PERSON_NAME]" at bounding box center [165, 83] width 83 height 24
drag, startPoint x: 163, startPoint y: 84, endPoint x: 123, endPoint y: 86, distance: 40.4
click at [123, 86] on div "[PERSON_NAME]" at bounding box center [156, 83] width 115 height 19
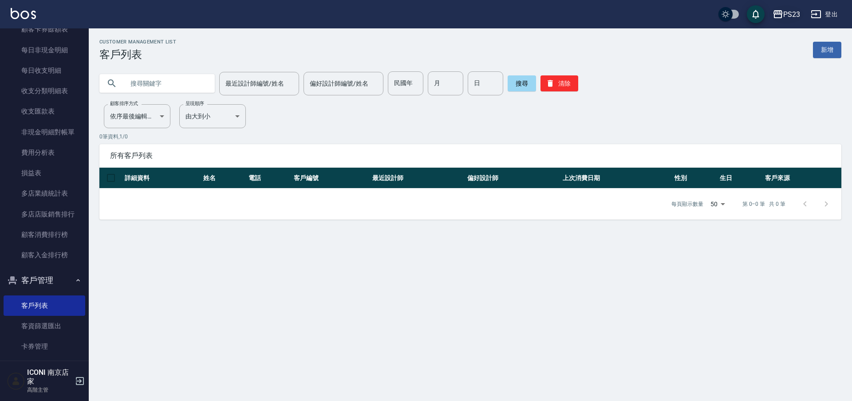
click at [780, 16] on icon "button" at bounding box center [777, 14] width 11 height 11
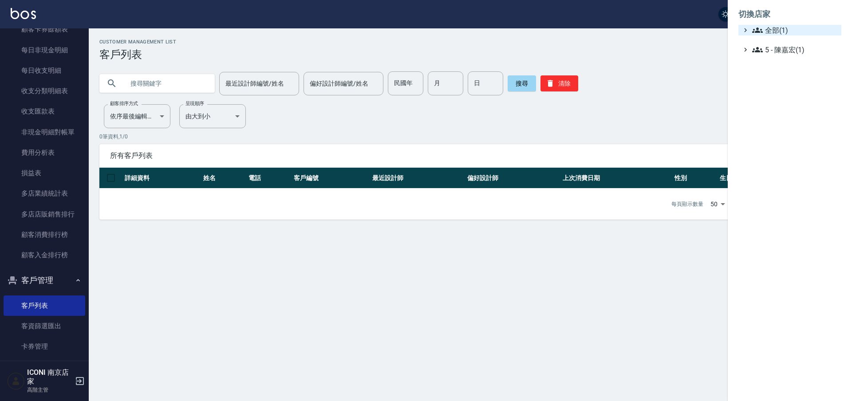
click at [770, 27] on span "全部(1)" at bounding box center [795, 30] width 86 height 11
click at [783, 43] on span "ICONI 南京" at bounding box center [794, 40] width 87 height 11
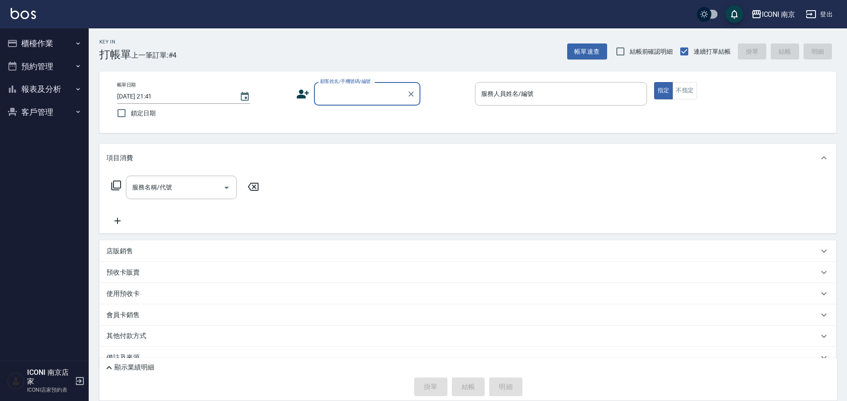
drag, startPoint x: 808, startPoint y: 17, endPoint x: 818, endPoint y: 15, distance: 9.6
click at [818, 15] on button "登出" at bounding box center [820, 14] width 34 height 16
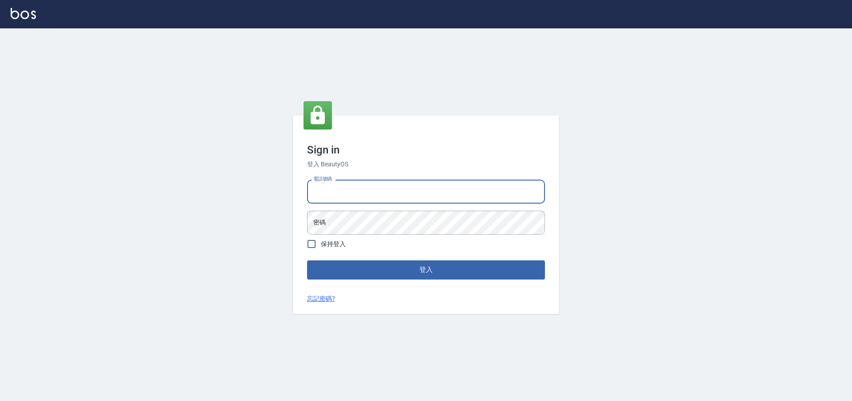
click at [419, 183] on input "電話號碼" at bounding box center [426, 192] width 238 height 24
type input "0981921116"
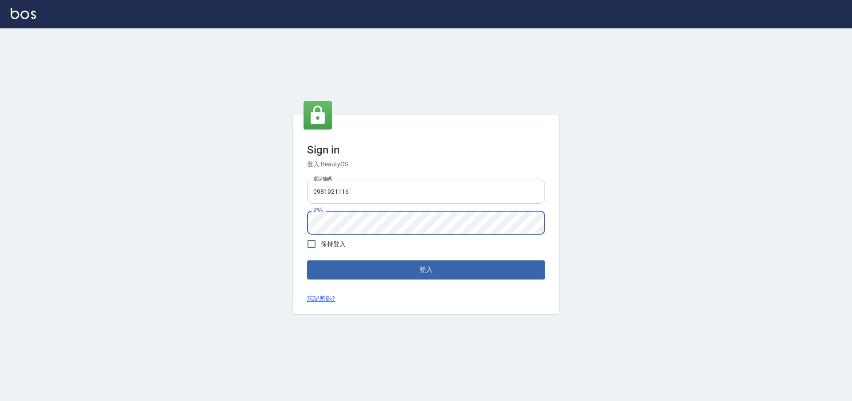
click at [307, 260] on button "登入" at bounding box center [426, 269] width 238 height 19
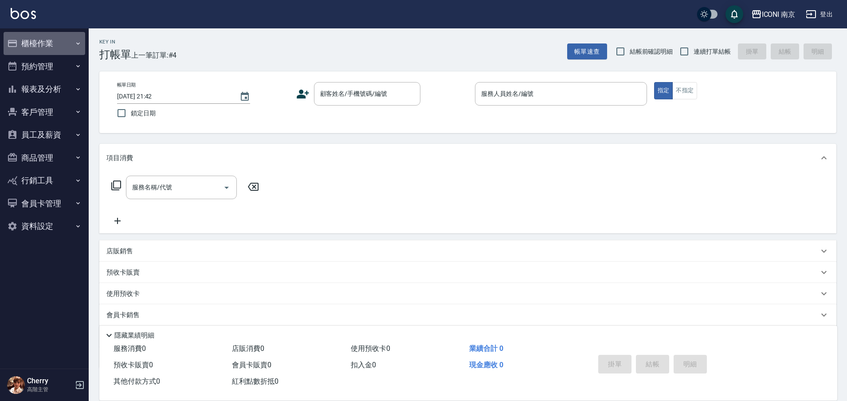
click at [52, 47] on button "櫃檯作業" at bounding box center [45, 43] width 82 height 23
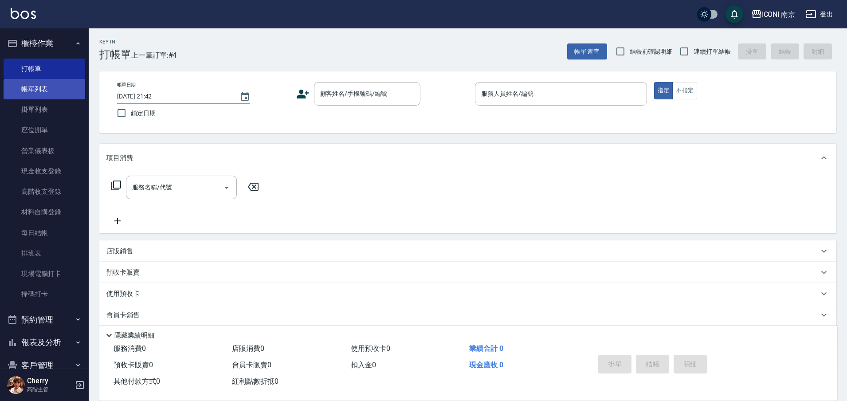
click at [43, 85] on link "帳單列表" at bounding box center [45, 89] width 82 height 20
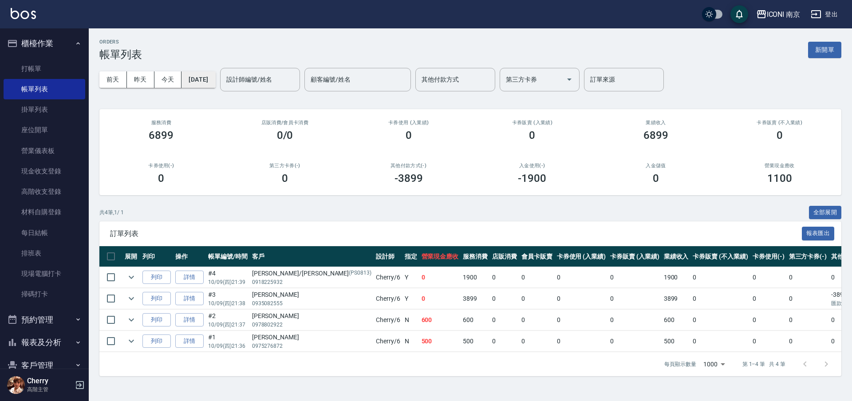
click at [215, 80] on button "[DATE]" at bounding box center [198, 79] width 34 height 16
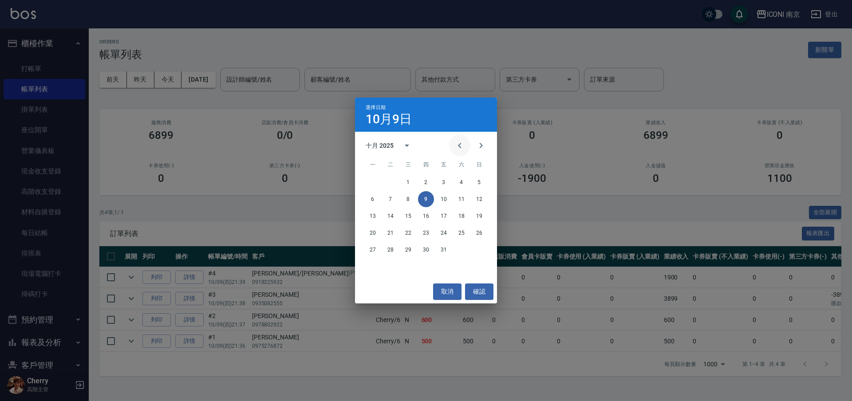
click at [465, 147] on button "Previous month" at bounding box center [459, 145] width 21 height 21
click at [412, 250] on button "27" at bounding box center [408, 250] width 16 height 16
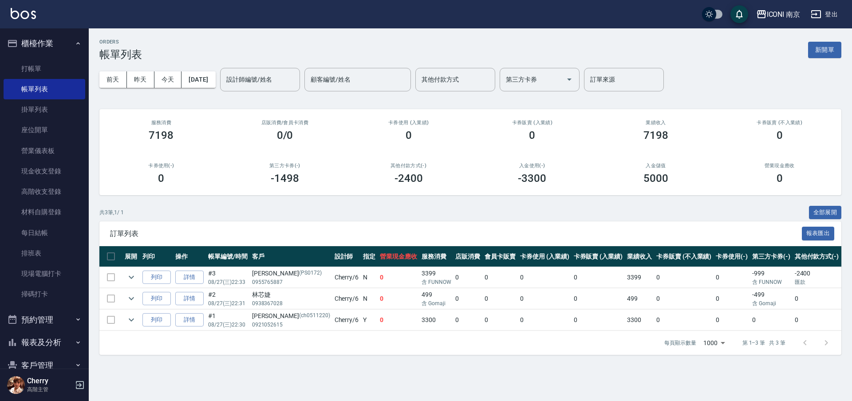
click at [267, 273] on div "黃佳欣 (PS0172)" at bounding box center [291, 273] width 78 height 9
copy div "[PERSON_NAME]"
click at [796, 14] on div "ICONI 南京" at bounding box center [784, 14] width 34 height 11
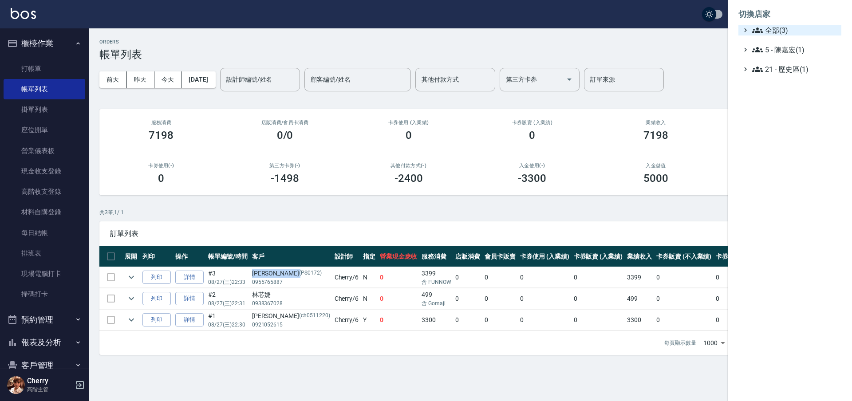
click at [784, 27] on span "全部(3)" at bounding box center [795, 30] width 86 height 11
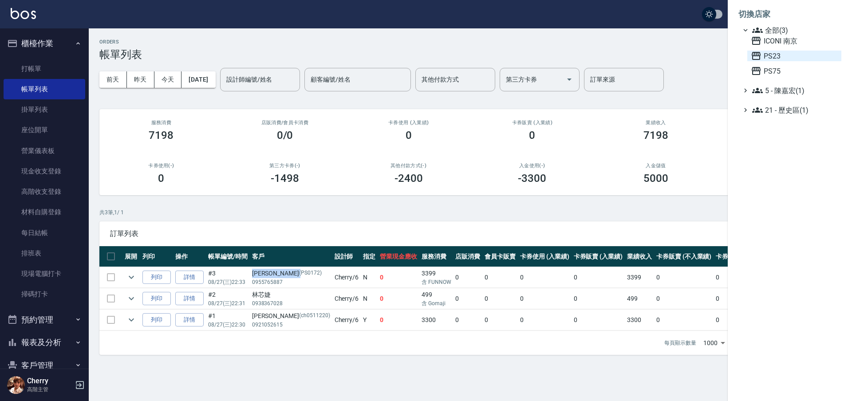
click at [778, 58] on span "PS23" at bounding box center [794, 56] width 87 height 11
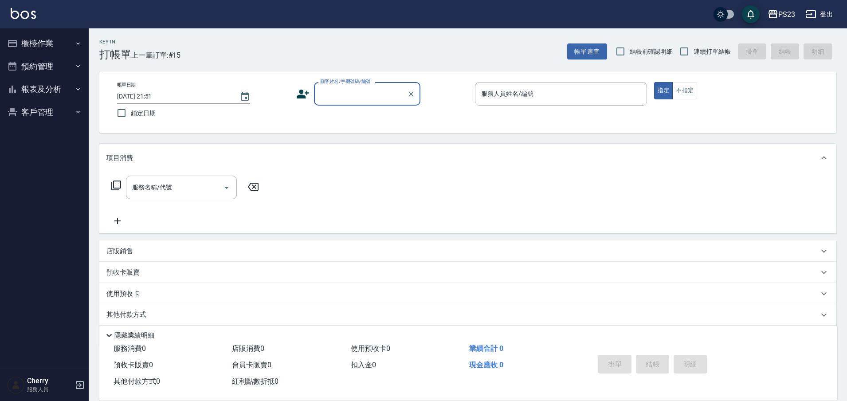
click at [34, 92] on button "報表及分析" at bounding box center [45, 89] width 82 height 23
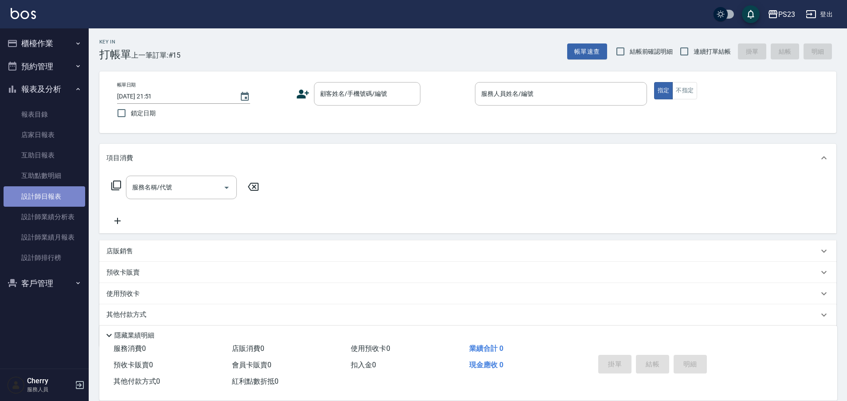
click at [50, 200] on link "設計師日報表" at bounding box center [45, 196] width 82 height 20
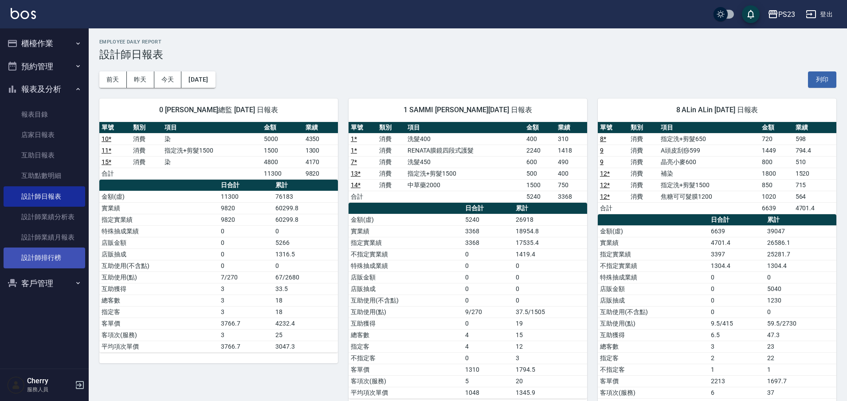
click at [47, 260] on link "設計師排行榜" at bounding box center [45, 258] width 82 height 20
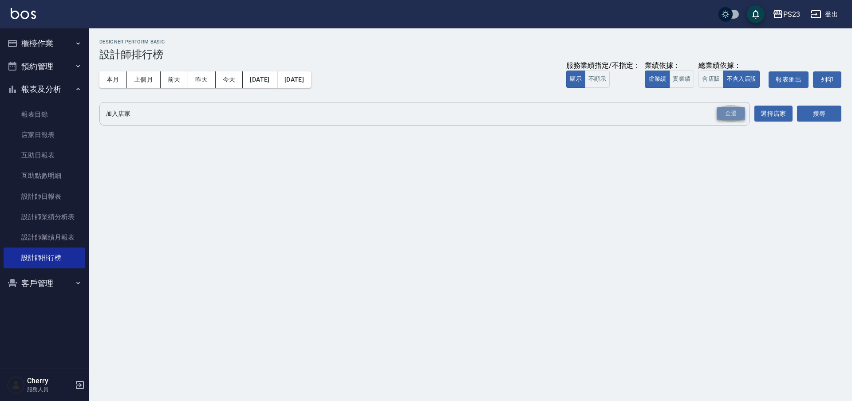
click at [728, 115] on div "全選" at bounding box center [731, 114] width 28 height 14
click at [825, 113] on button "搜尋" at bounding box center [819, 114] width 44 height 16
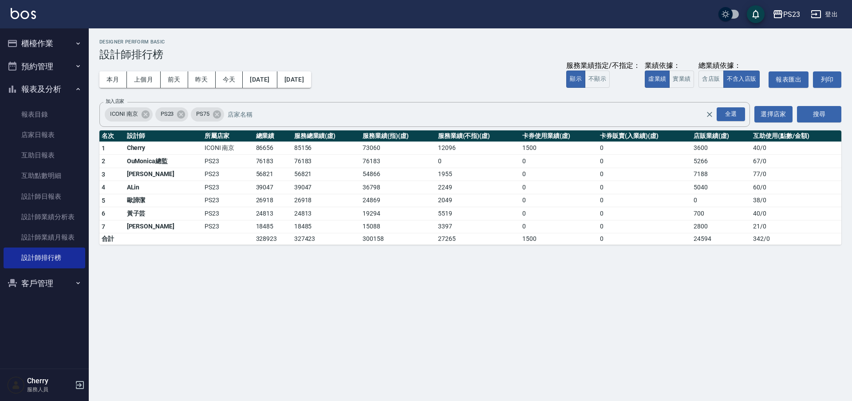
click at [565, 243] on td "1500" at bounding box center [559, 239] width 78 height 12
click at [146, 81] on button "上個月" at bounding box center [144, 79] width 34 height 16
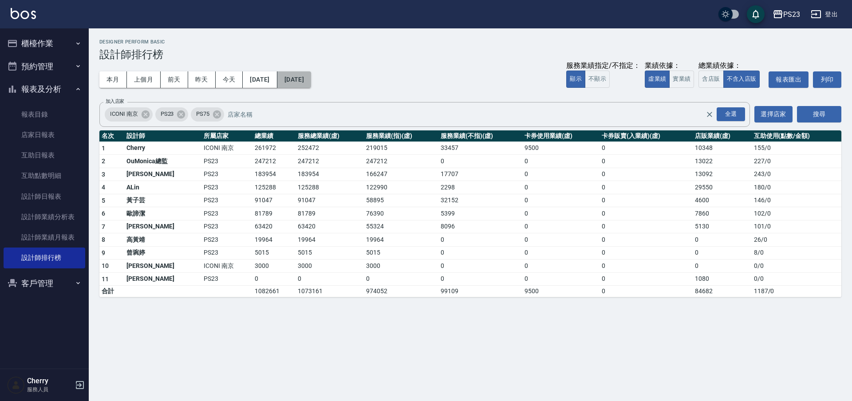
click at [311, 83] on button "[DATE]" at bounding box center [294, 79] width 34 height 16
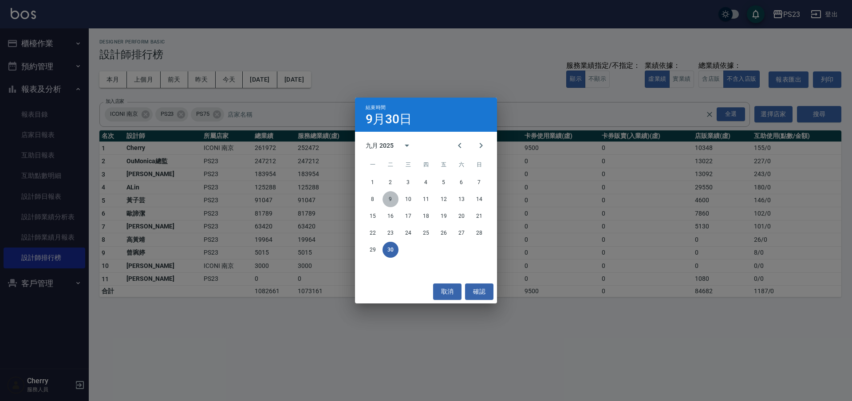
click at [392, 197] on button "9" at bounding box center [390, 199] width 16 height 16
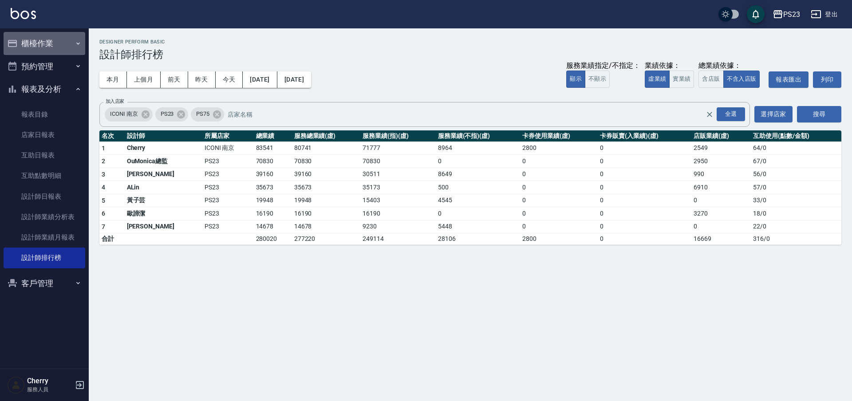
click at [47, 47] on button "櫃檯作業" at bounding box center [45, 43] width 82 height 23
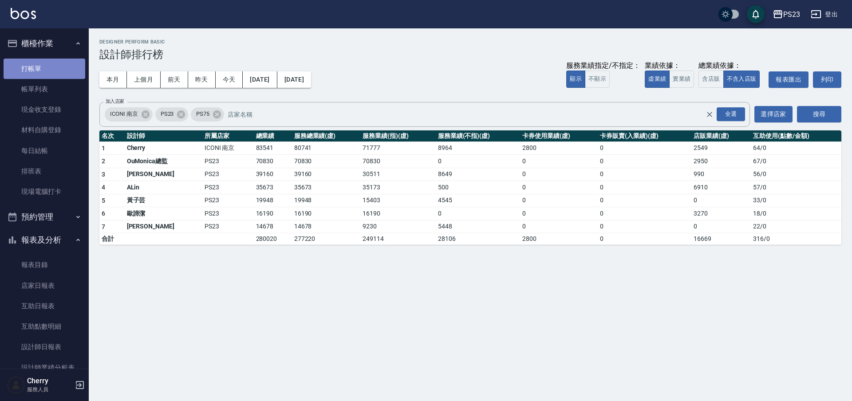
click at [47, 68] on link "打帳單" at bounding box center [45, 69] width 82 height 20
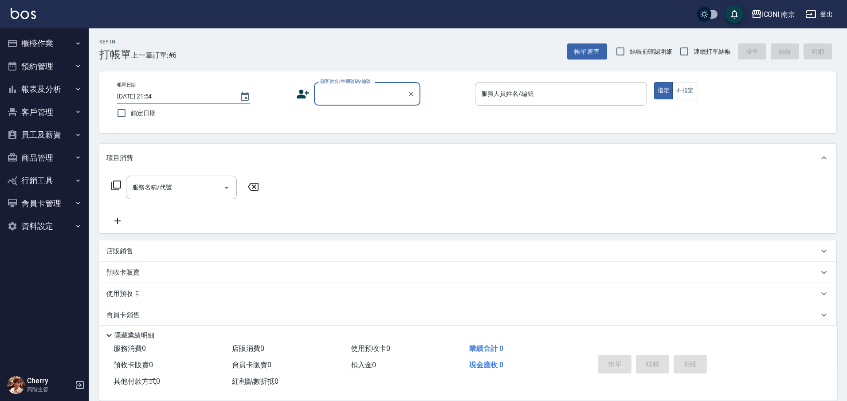
click at [41, 94] on button "報表及分析" at bounding box center [45, 89] width 82 height 23
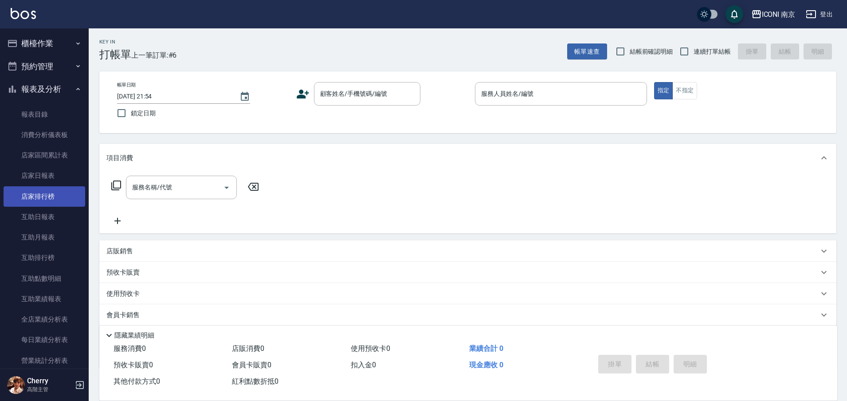
click at [49, 192] on link "店家排行榜" at bounding box center [45, 196] width 82 height 20
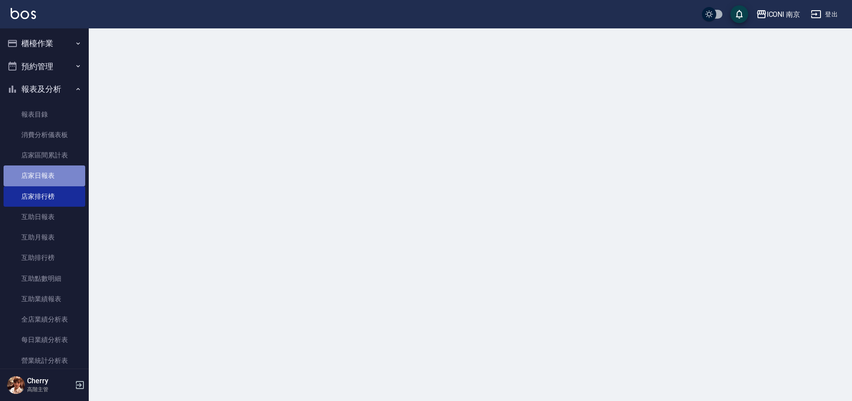
click at [53, 176] on link "店家日報表" at bounding box center [45, 175] width 82 height 20
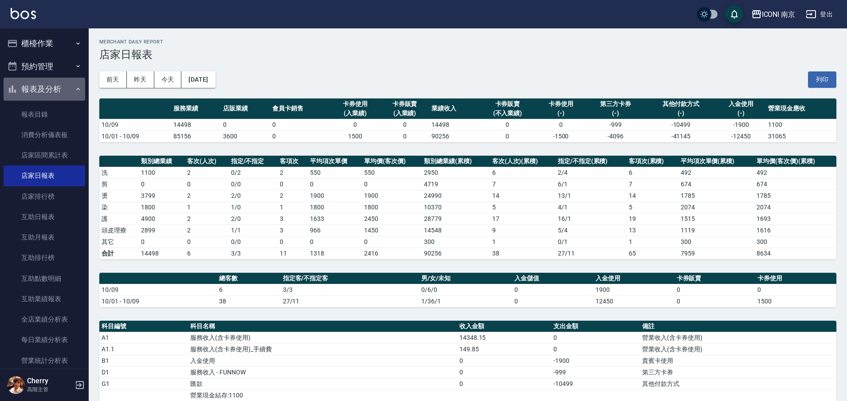
click at [45, 91] on button "報表及分析" at bounding box center [45, 89] width 82 height 23
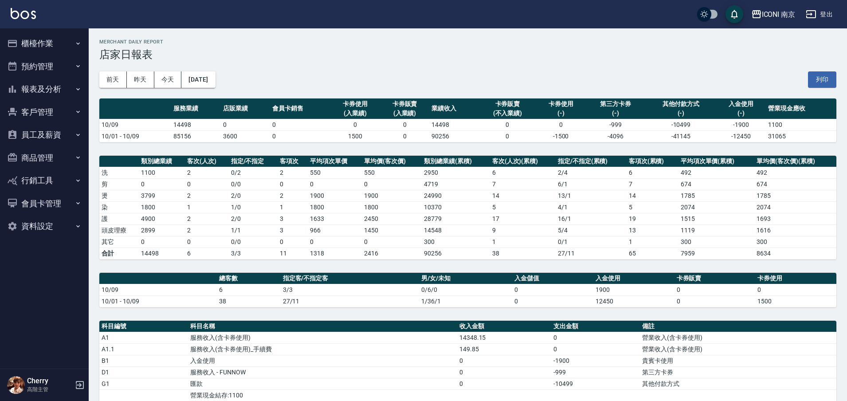
click at [41, 112] on button "客戶管理" at bounding box center [45, 112] width 82 height 23
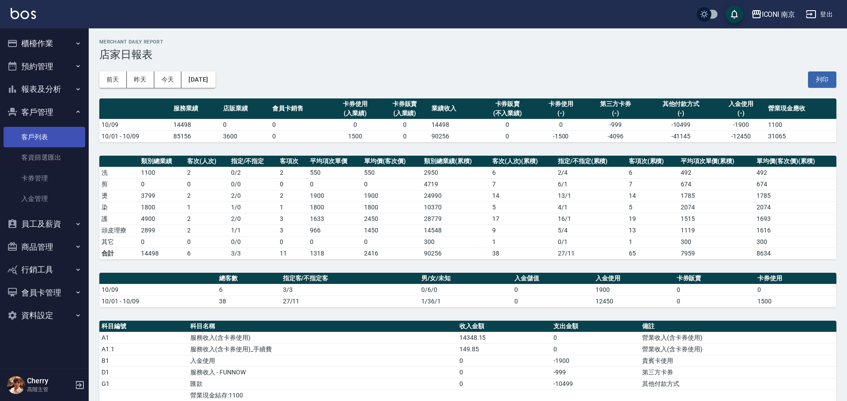
click at [36, 134] on link "客戶列表" at bounding box center [45, 137] width 82 height 20
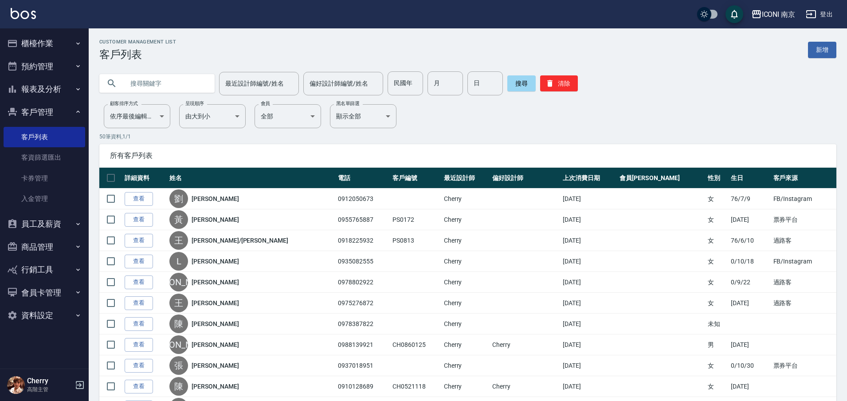
paste input "[PERSON_NAME]"
type input "[PERSON_NAME]"
click at [512, 86] on button "搜尋" at bounding box center [522, 83] width 28 height 16
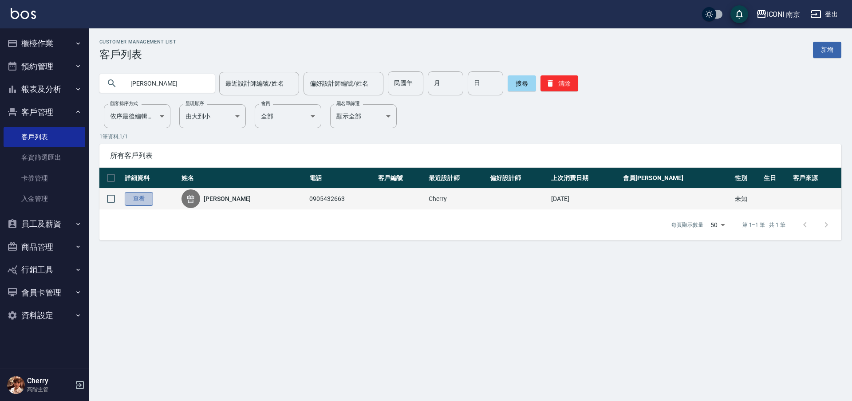
click at [137, 200] on link "查看" at bounding box center [139, 199] width 28 height 14
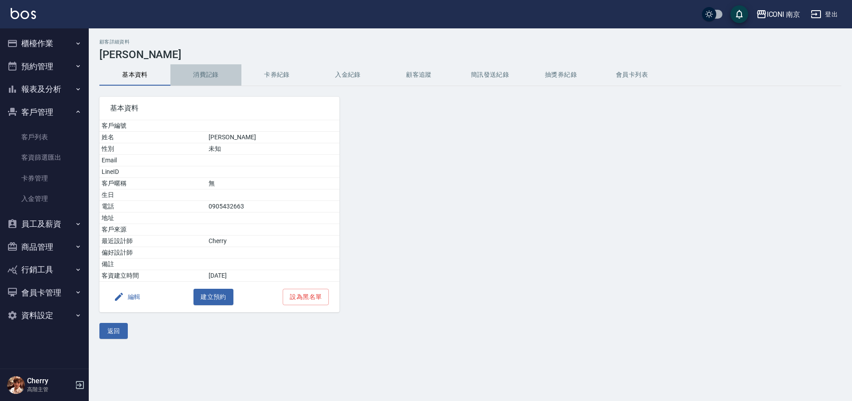
click at [198, 70] on button "消費記錄" at bounding box center [205, 74] width 71 height 21
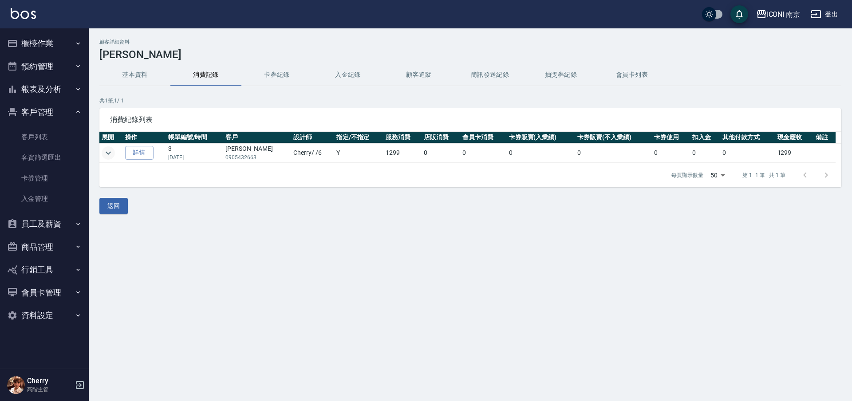
click at [106, 148] on icon "expand row" at bounding box center [108, 153] width 11 height 11
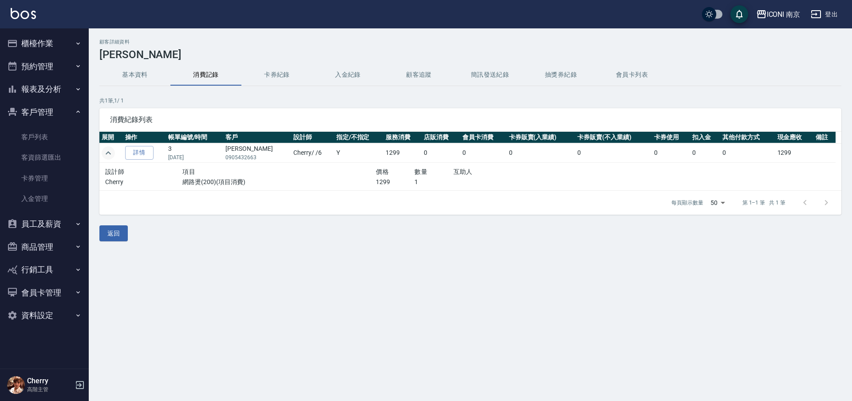
click at [268, 191] on div "每頁顯示數量 50 50 第 1–1 筆 共 1 筆" at bounding box center [470, 203] width 742 height 24
click at [55, 96] on button "報表及分析" at bounding box center [45, 89] width 82 height 23
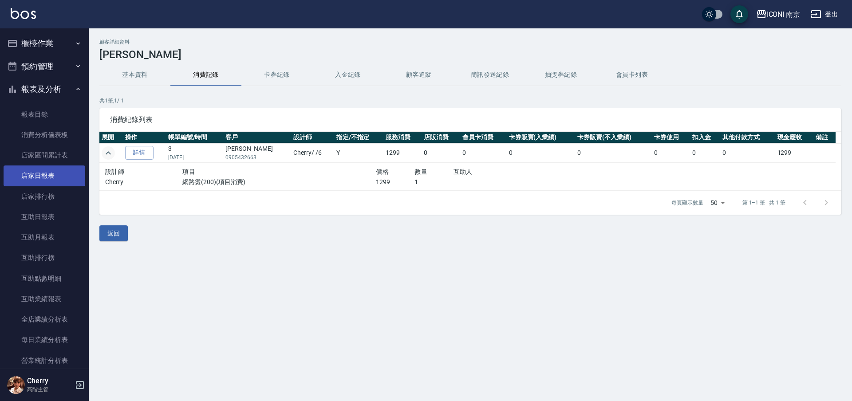
click at [51, 177] on link "店家日報表" at bounding box center [45, 175] width 82 height 20
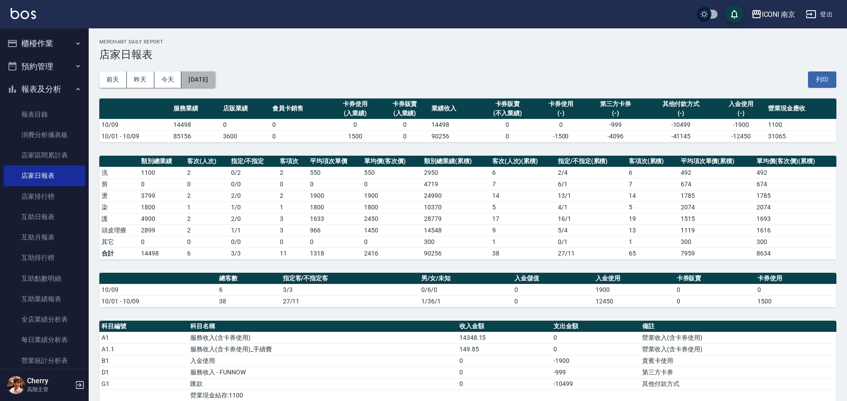
click at [207, 82] on button "[DATE]" at bounding box center [198, 79] width 34 height 16
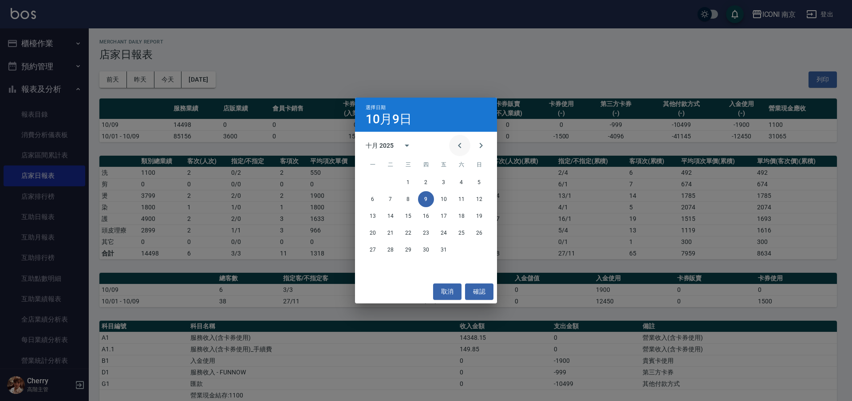
click at [459, 146] on icon "Previous month" at bounding box center [459, 145] width 3 height 5
click at [410, 200] on button "10" at bounding box center [408, 199] width 16 height 16
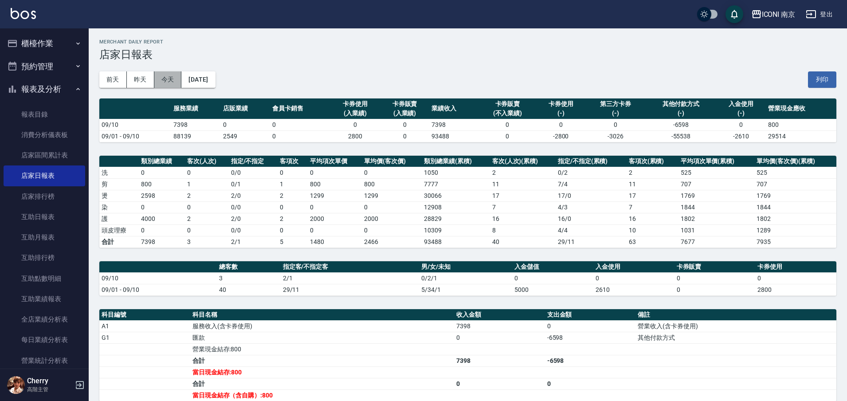
click at [165, 80] on button "今天" at bounding box center [168, 79] width 28 height 16
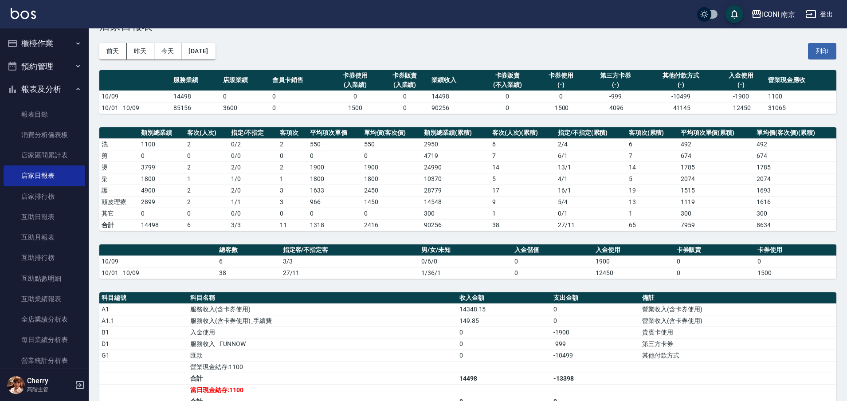
scroll to position [55, 0]
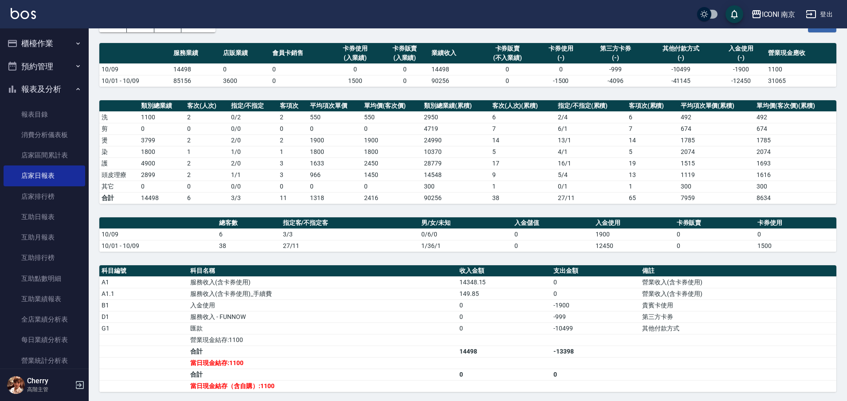
click at [52, 71] on button "預約管理" at bounding box center [45, 66] width 82 height 23
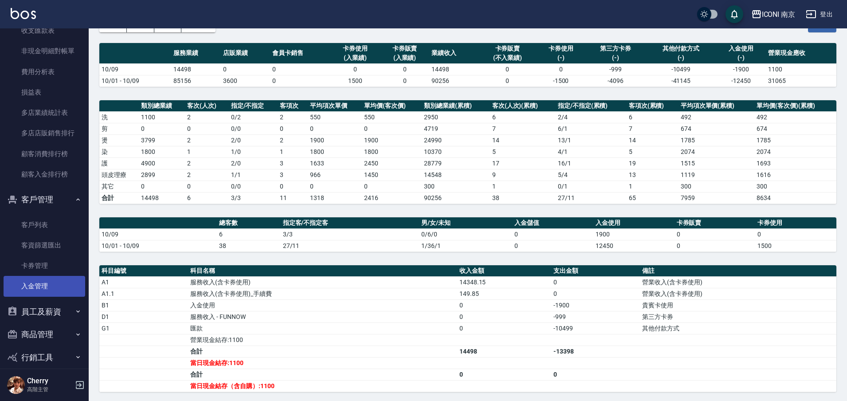
scroll to position [927, 0]
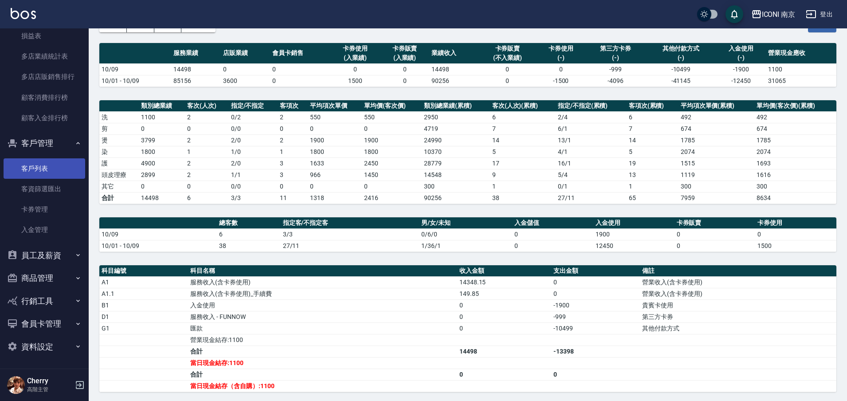
click at [45, 169] on link "客戶列表" at bounding box center [45, 168] width 82 height 20
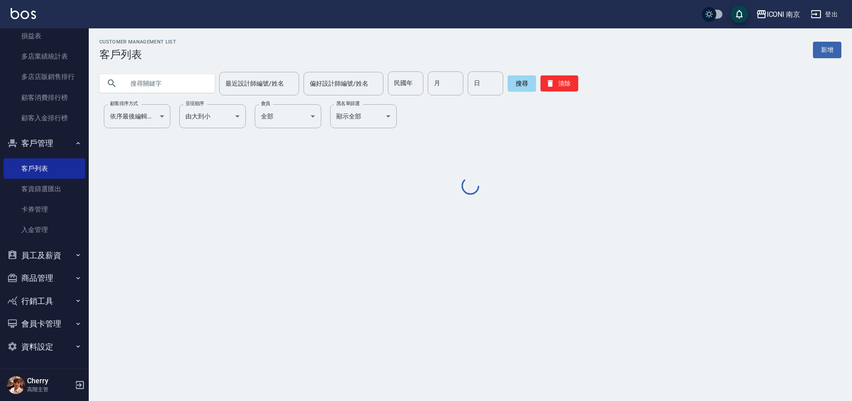
click at [157, 86] on input "text" at bounding box center [165, 83] width 83 height 24
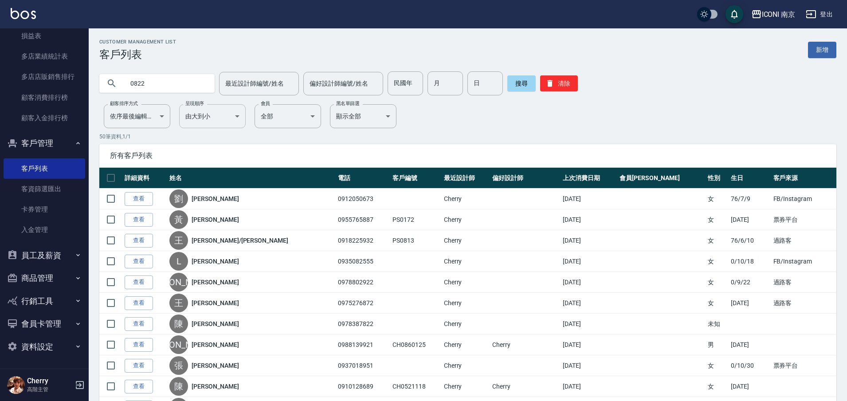
type input "0822"
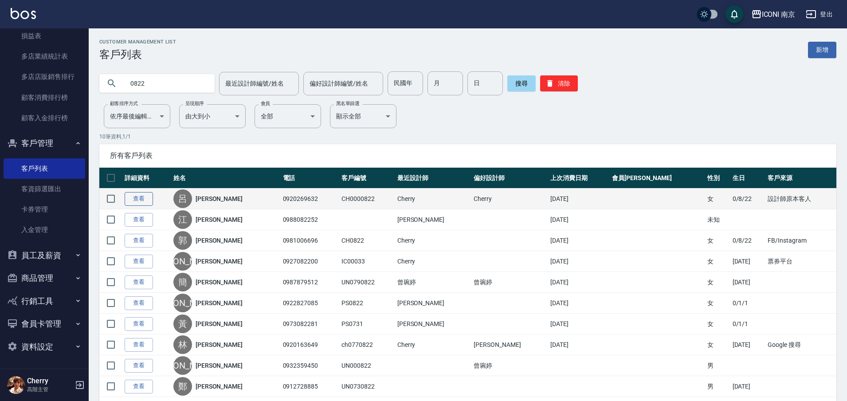
click at [142, 195] on link "查看" at bounding box center [139, 199] width 28 height 14
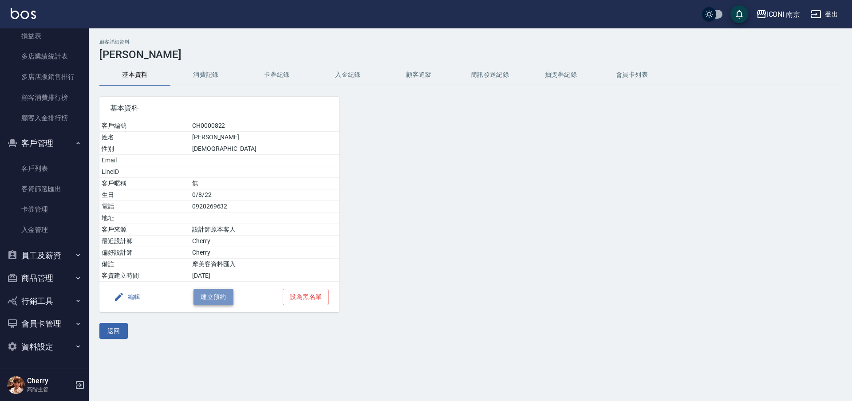
click at [200, 294] on button "建立預約" at bounding box center [213, 297] width 40 height 16
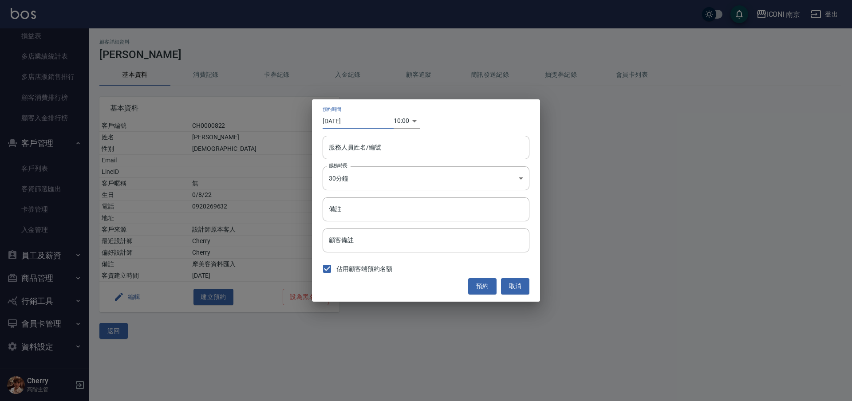
click at [349, 117] on input "[DATE]" at bounding box center [358, 121] width 71 height 15
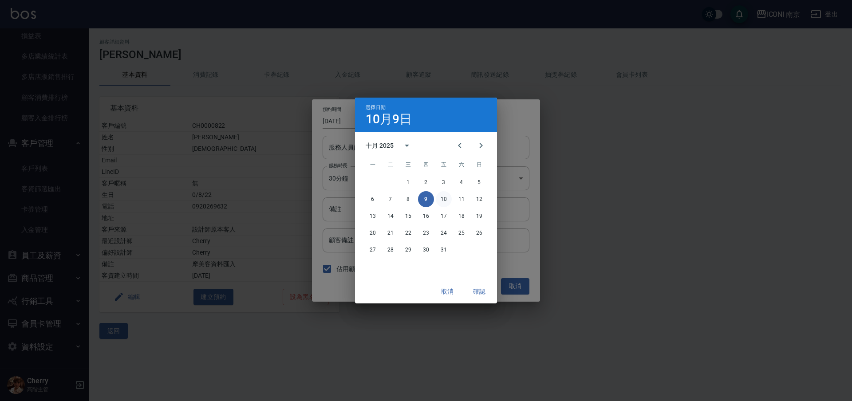
click at [449, 198] on button "10" at bounding box center [444, 199] width 16 height 16
type input "[DATE]"
type input "1760061600000"
click at [477, 288] on button "確認" at bounding box center [479, 291] width 28 height 16
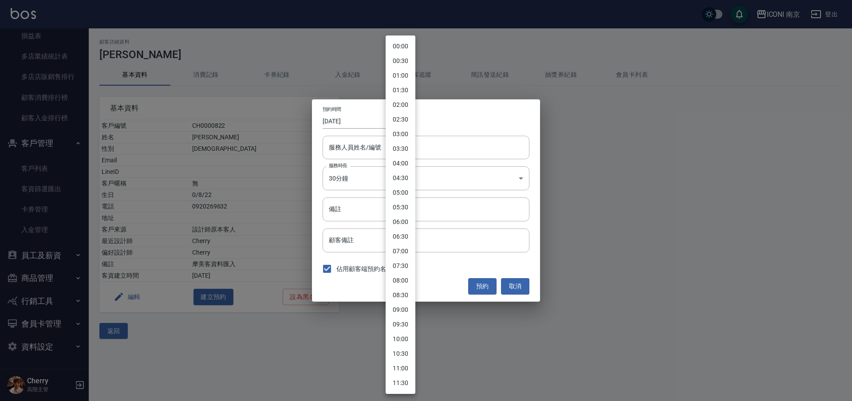
click at [398, 128] on body "ICONI 南京 登出 櫃檯作業 打帳單 帳單列表 掛單列表 座位開單 營業儀表板 現金收支登錄 高階收支登錄 材料自購登錄 每日結帳 排班表 現場電腦打卡 …" at bounding box center [426, 200] width 852 height 401
click at [396, 335] on li "15:30" at bounding box center [401, 334] width 30 height 15
type input "[DATE]"
type input "1759995000000"
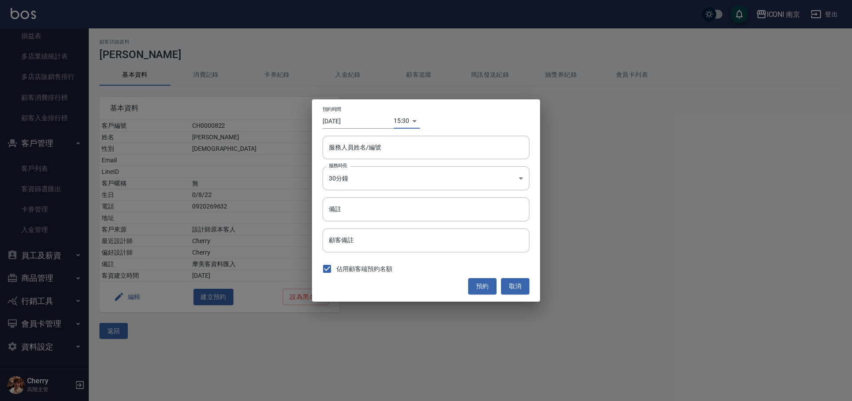
click at [369, 191] on div "預約時間 [DATE] 15:30 1759995000000 服務人員姓名/編號 服務人員姓名/編號 服務時長 30分鐘 1 服務時長 備註 備註 顧客備註…" at bounding box center [426, 200] width 228 height 202
click at [367, 183] on body "ICONI 南京 登出 櫃檯作業 打帳單 帳單列表 掛單列表 座位開單 營業儀表板 現金收支登錄 高階收支登錄 材料自購登錄 每日結帳 排班表 現場電腦打卡 …" at bounding box center [426, 200] width 852 height 401
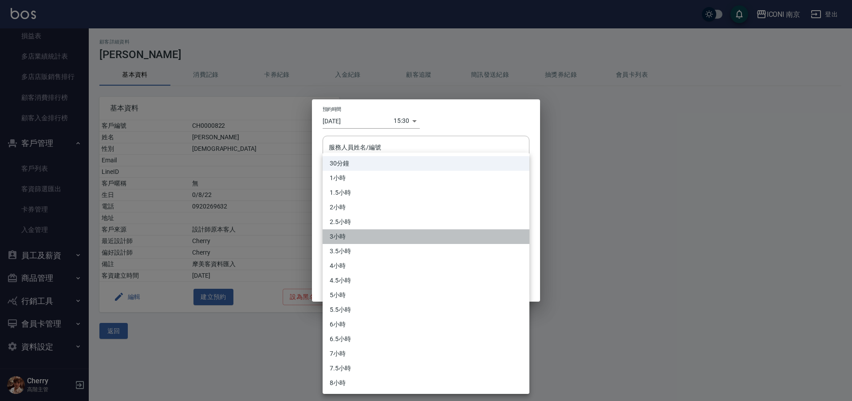
click at [349, 235] on li "3小時" at bounding box center [426, 236] width 207 height 15
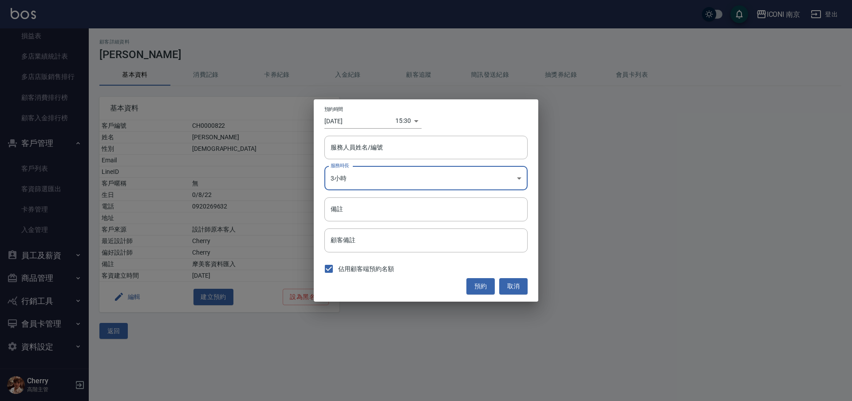
click at [353, 176] on body "ICONI 南京 登出 櫃檯作業 打帳單 帳單列表 掛單列表 座位開單 營業儀表板 現金收支登錄 高階收支登錄 材料自購登錄 每日結帳 排班表 現場電腦打卡 …" at bounding box center [426, 200] width 852 height 401
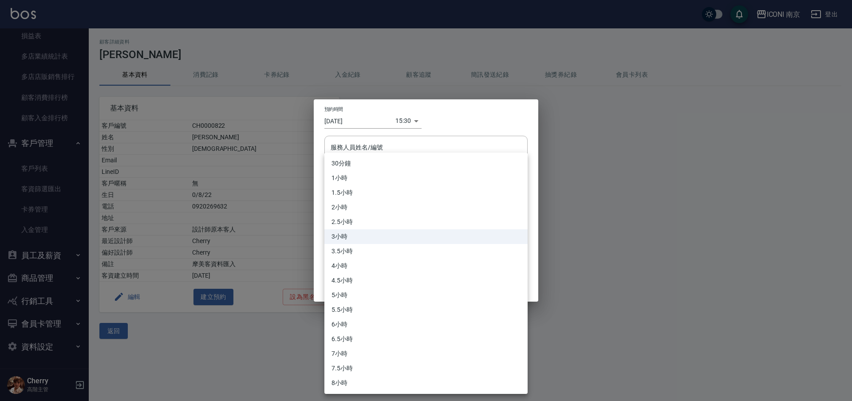
click at [361, 220] on li "2.5小時" at bounding box center [425, 222] width 203 height 15
type input "5"
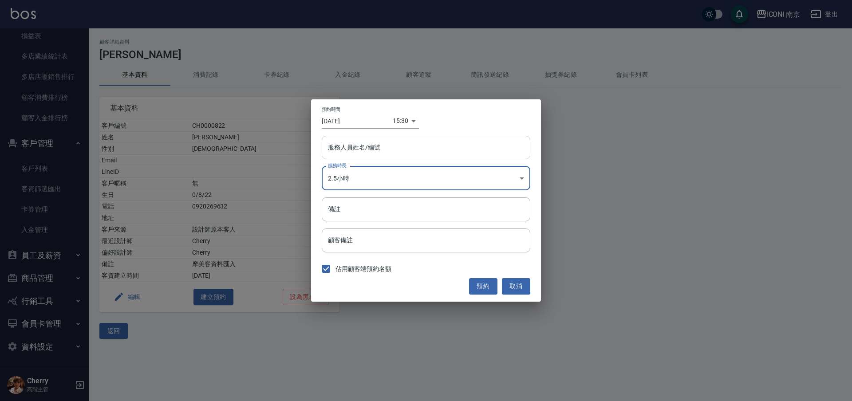
click at [384, 150] on input "服務人員姓名/編號" at bounding box center [426, 148] width 201 height 16
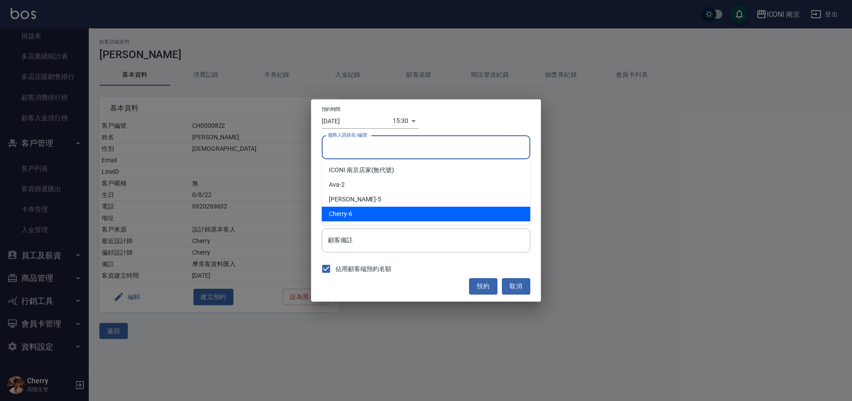
click at [360, 210] on div "Cherry -6" at bounding box center [426, 214] width 209 height 15
type input "Cherry-6"
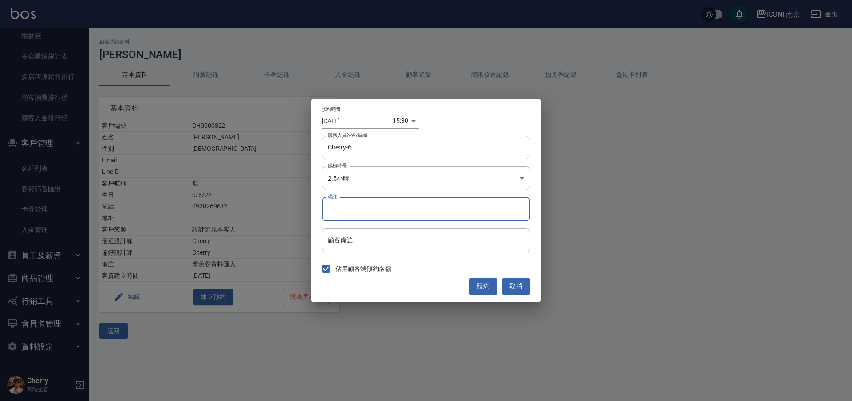
click at [360, 201] on input "備註" at bounding box center [426, 209] width 209 height 24
click at [360, 203] on input "備註" at bounding box center [426, 209] width 209 height 24
type input "染髮"
drag, startPoint x: 478, startPoint y: 282, endPoint x: 476, endPoint y: 278, distance: 4.6
click at [478, 281] on button "預約" at bounding box center [483, 286] width 28 height 16
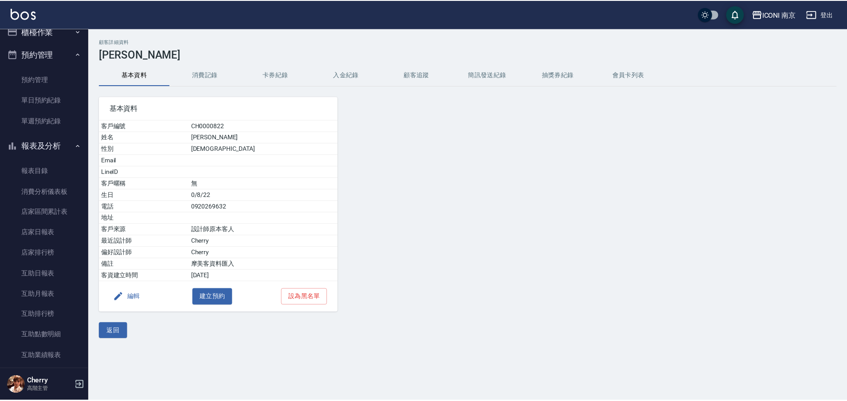
scroll to position [0, 0]
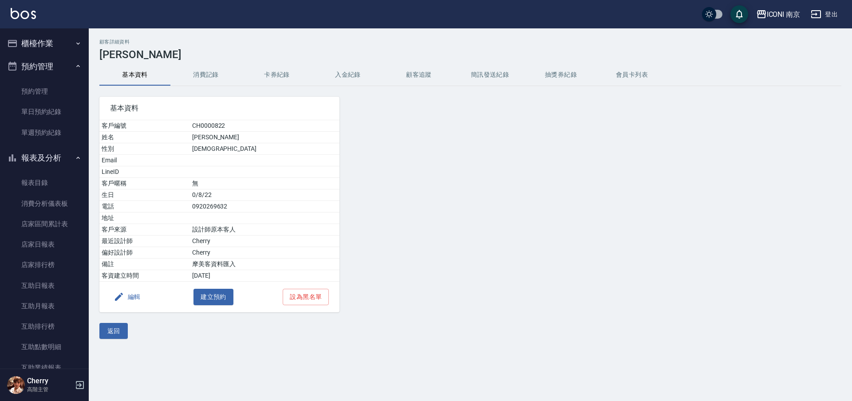
click at [51, 43] on button "櫃檯作業" at bounding box center [45, 43] width 82 height 23
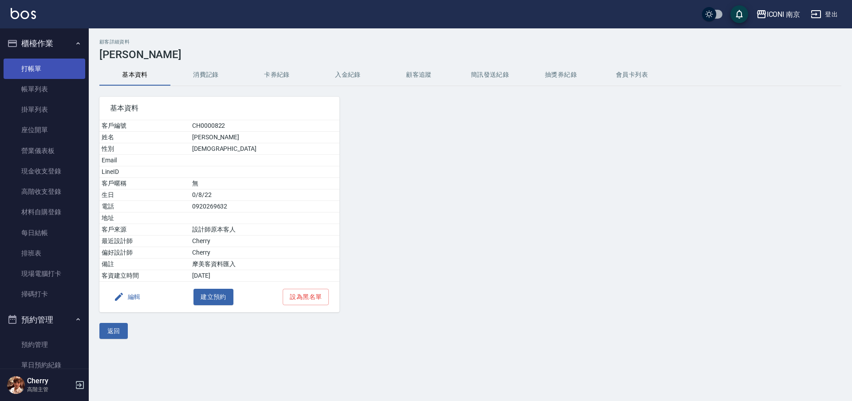
click at [46, 67] on link "打帳單" at bounding box center [45, 69] width 82 height 20
